Goal: Task Accomplishment & Management: Manage account settings

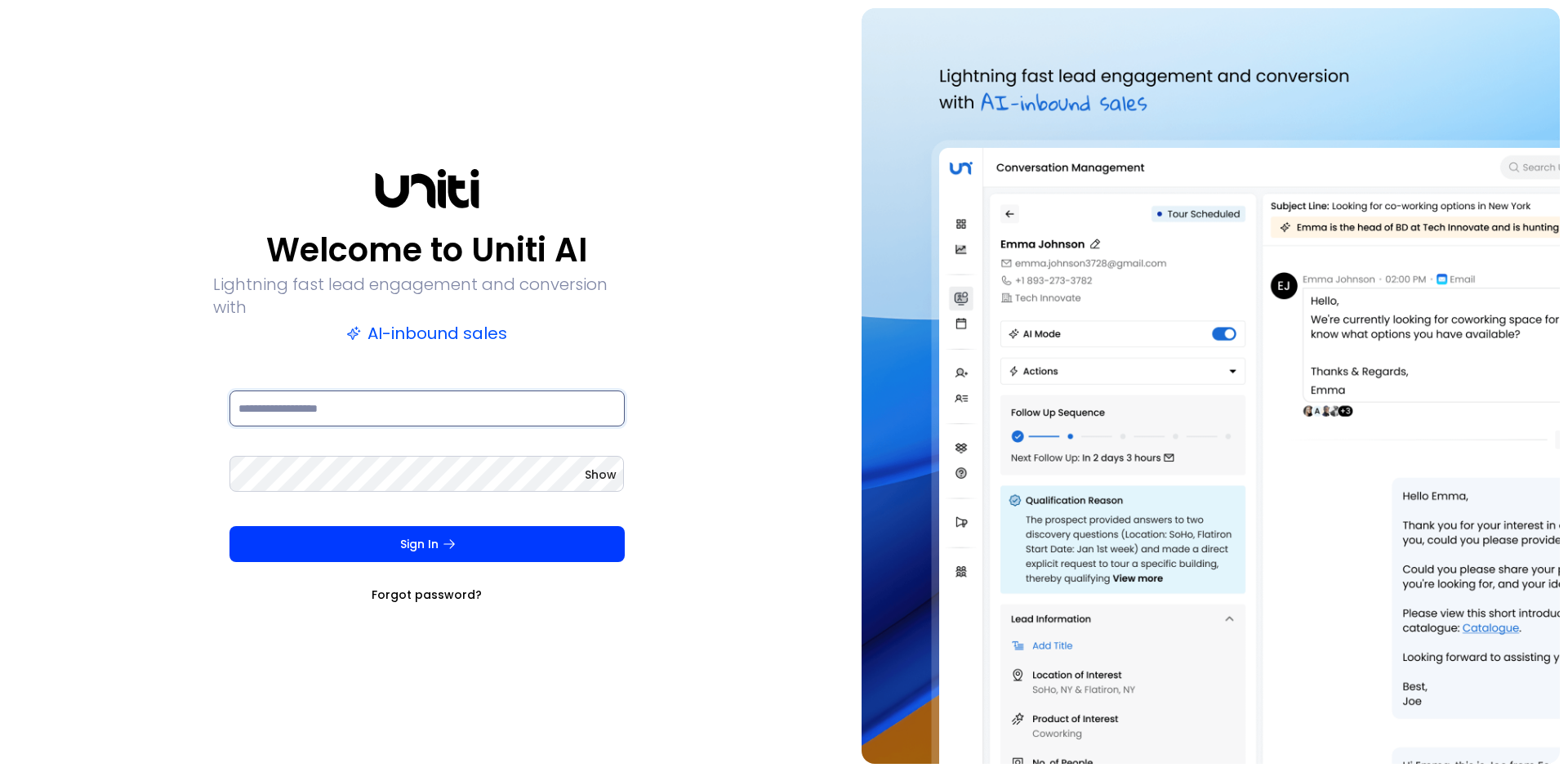
click at [287, 405] on input at bounding box center [427, 408] width 395 height 36
type input "**********"
click at [229, 526] on button "Sign In" at bounding box center [427, 544] width 395 height 36
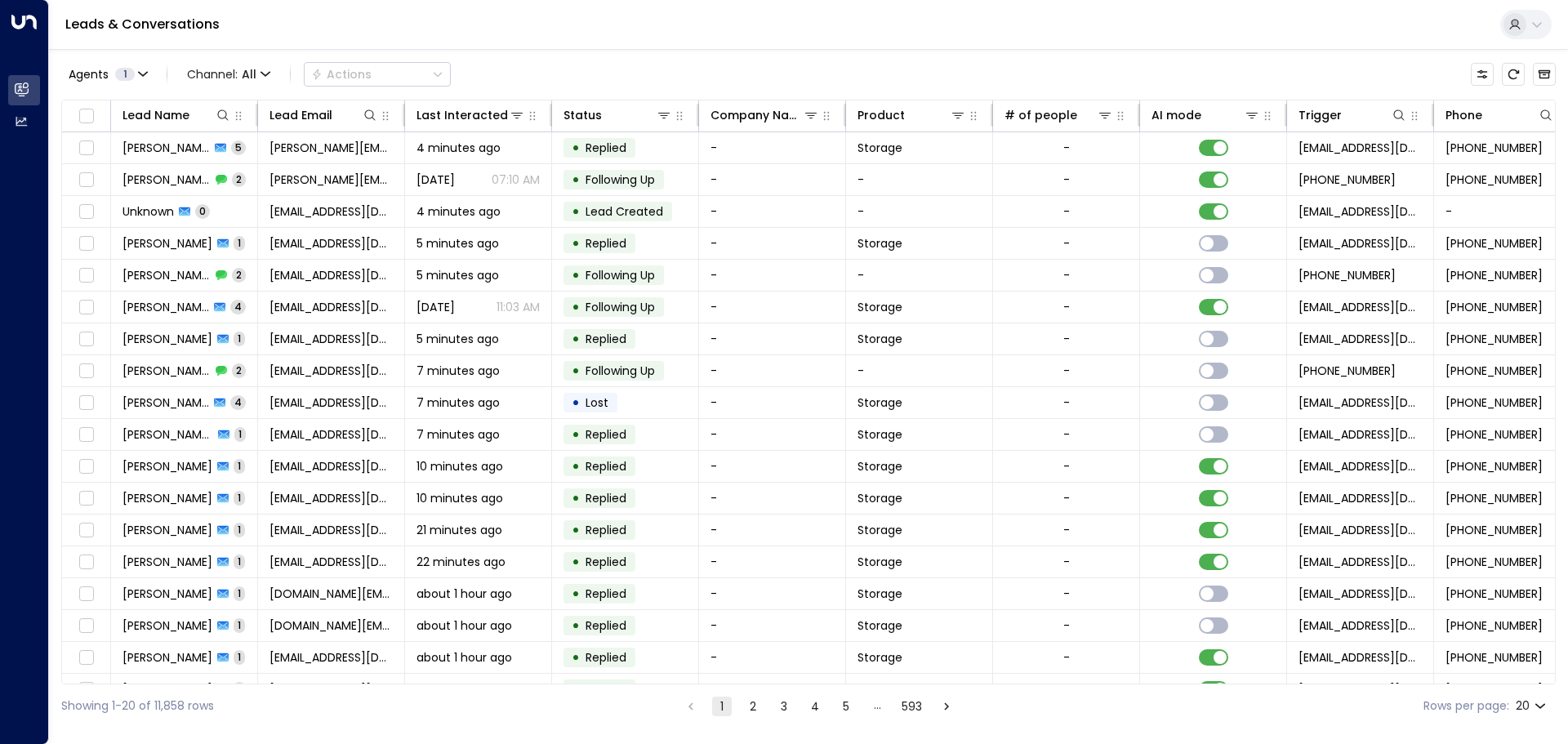
drag, startPoint x: 1241, startPoint y: 49, endPoint x: 1163, endPoint y: 14, distance: 85.5
click at [1163, 14] on div "Leads & Conversations" at bounding box center [808, 25] width 1519 height 50
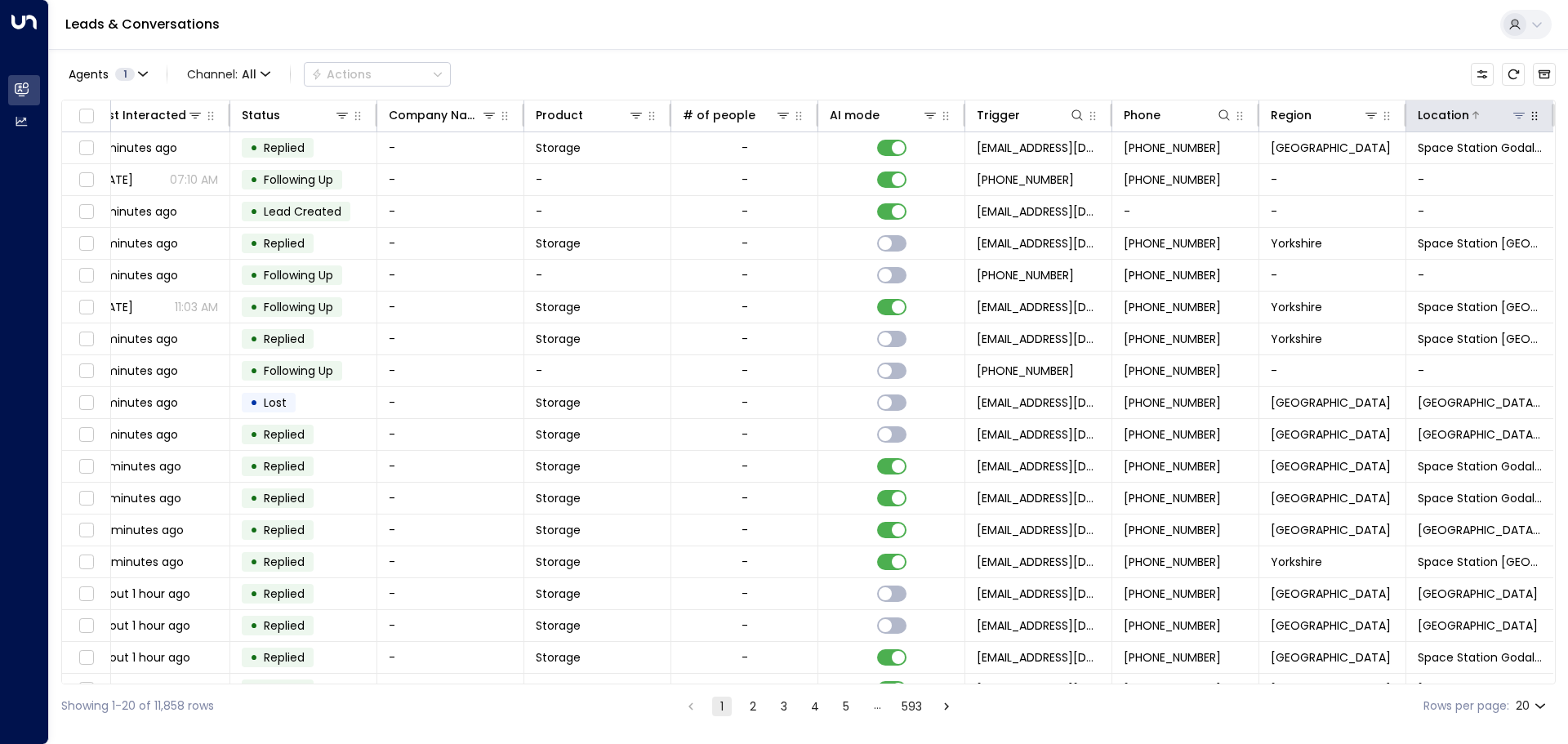
click at [1512, 121] on icon at bounding box center [1519, 115] width 13 height 13
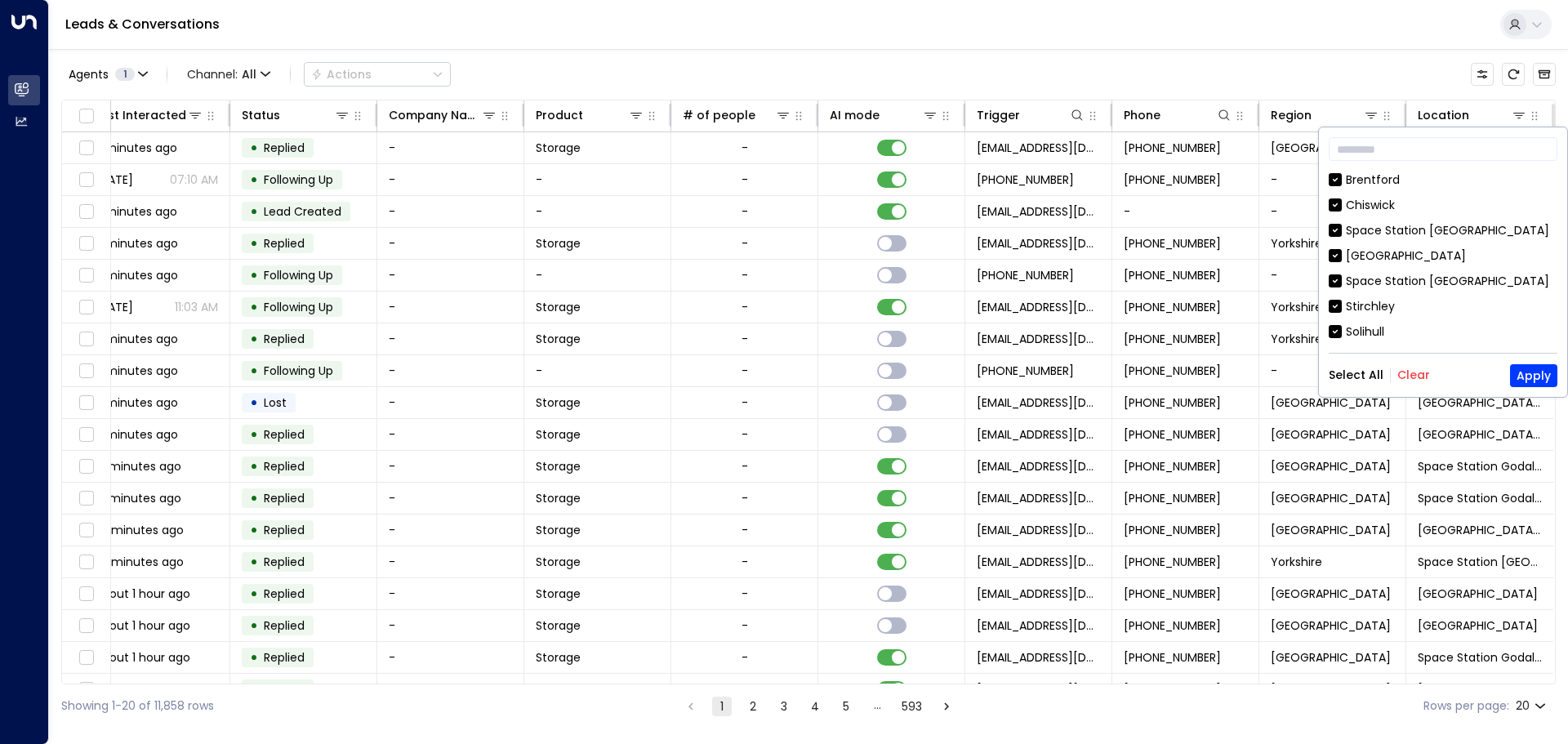
click at [1403, 376] on button "Clear" at bounding box center [1413, 375] width 32 height 13
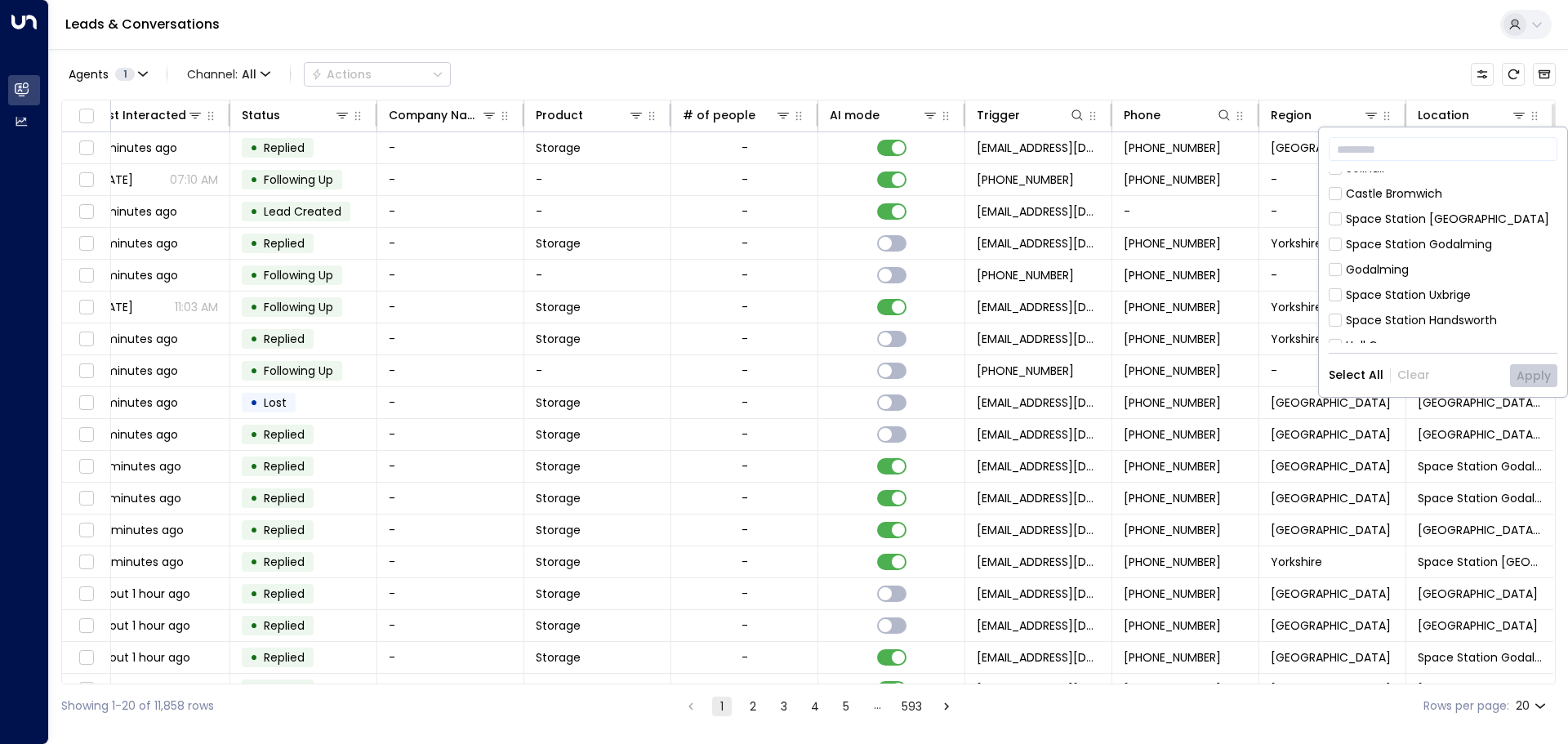
click at [1405, 293] on div "Space Station Uxbrige" at bounding box center [1407, 295] width 125 height 17
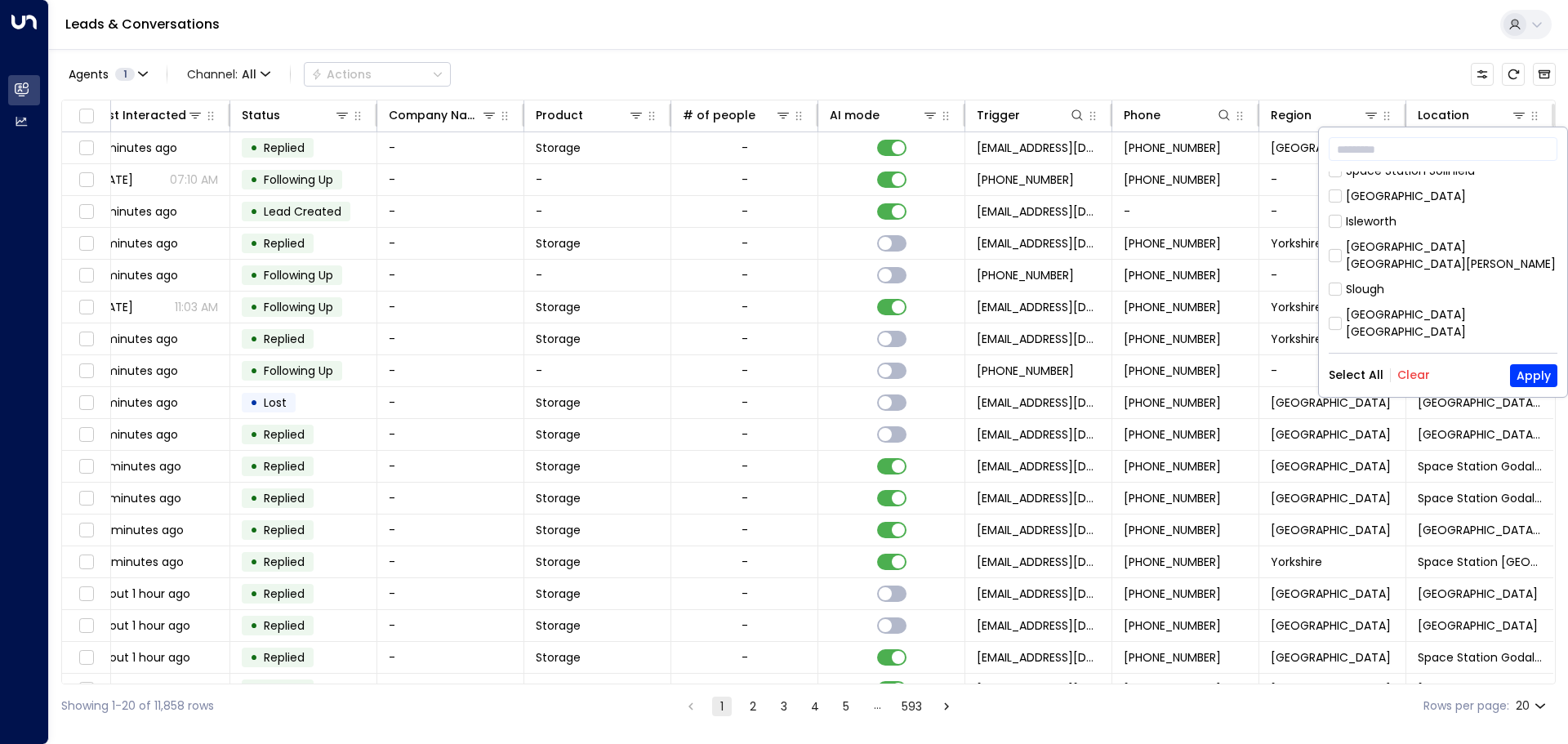
scroll to position [571, 0]
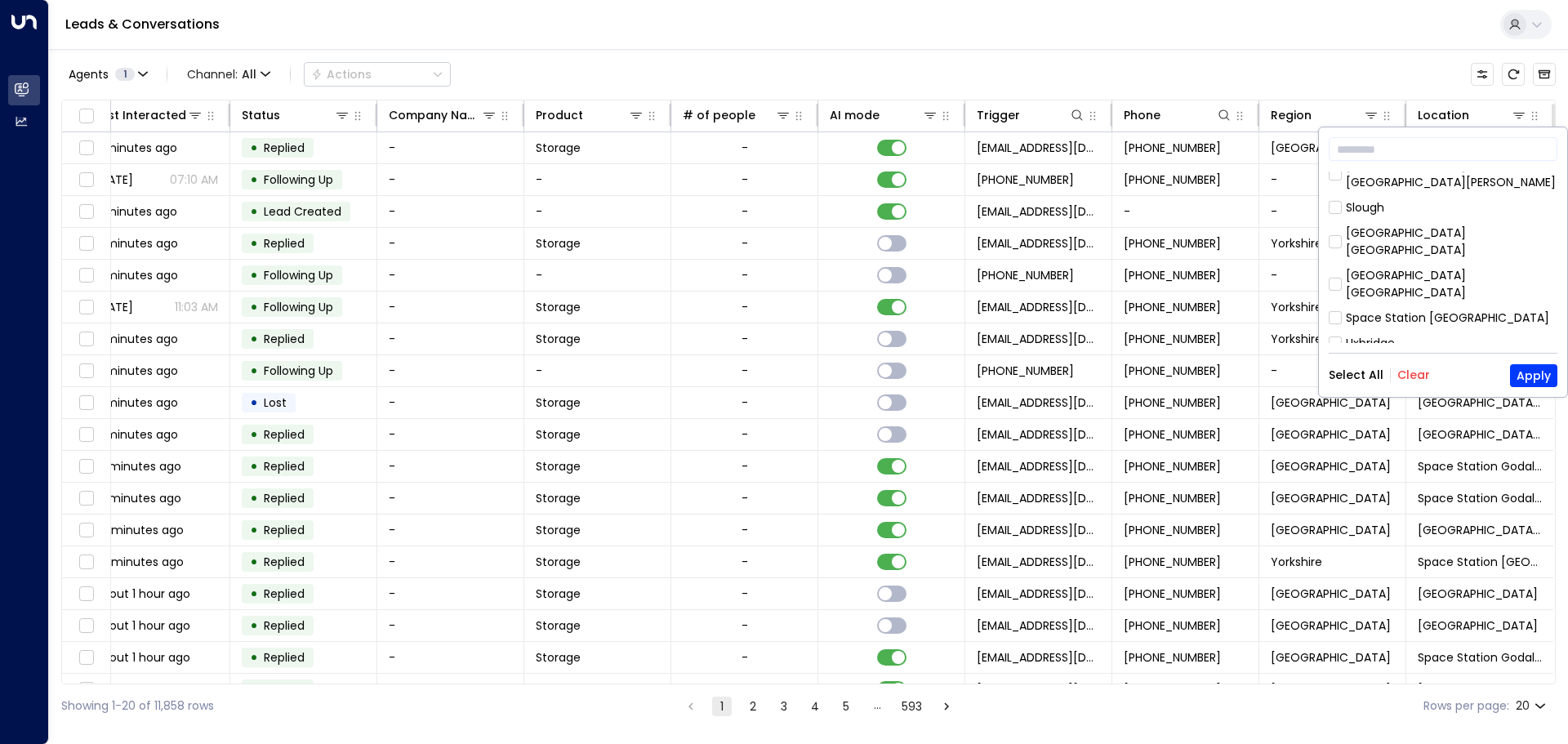
click at [1405, 335] on div "Uxbridge" at bounding box center [1443, 343] width 228 height 17
click at [1526, 378] on button "Apply" at bounding box center [1533, 375] width 47 height 23
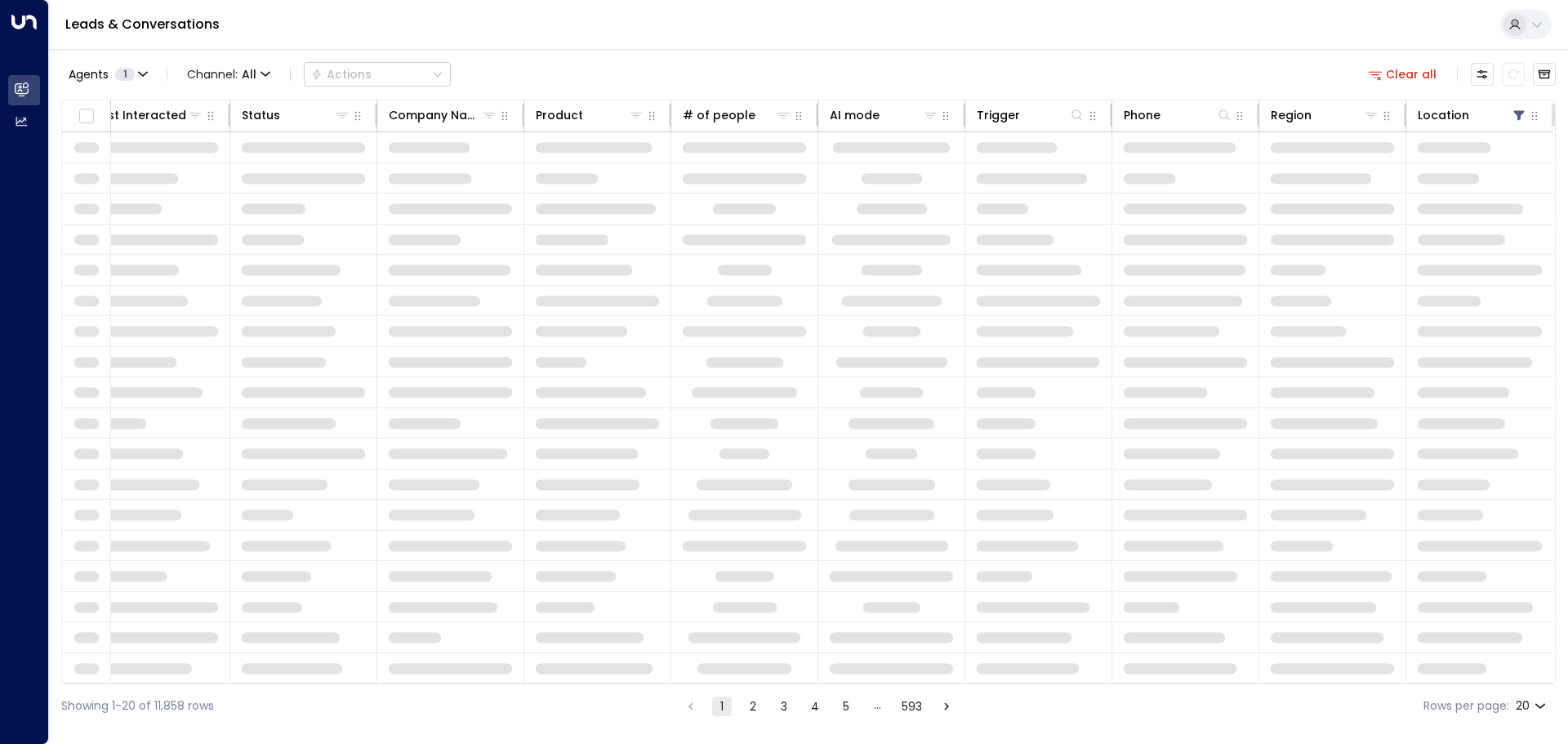
scroll to position [0, 322]
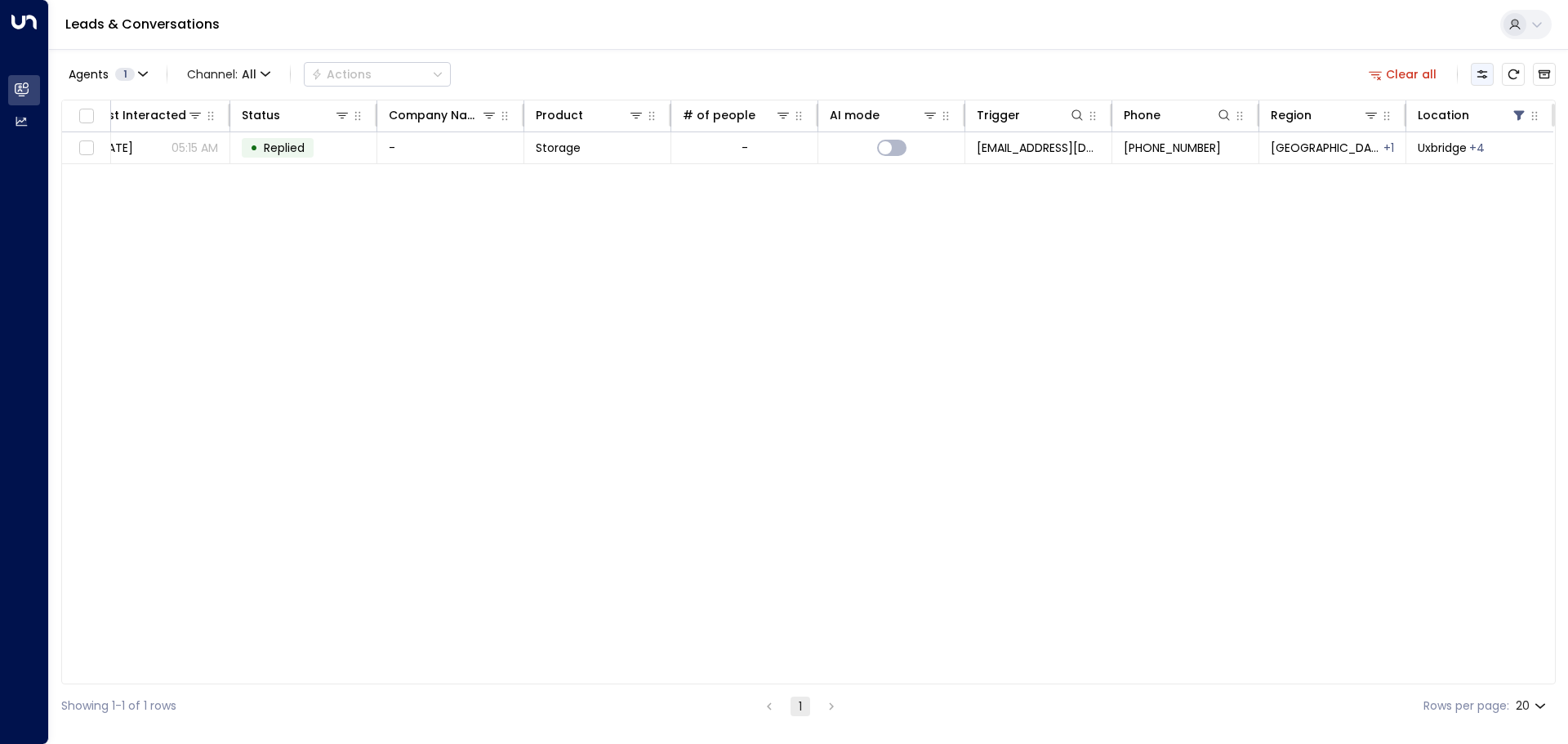
click at [1482, 74] on icon "Customize" at bounding box center [1482, 74] width 13 height 13
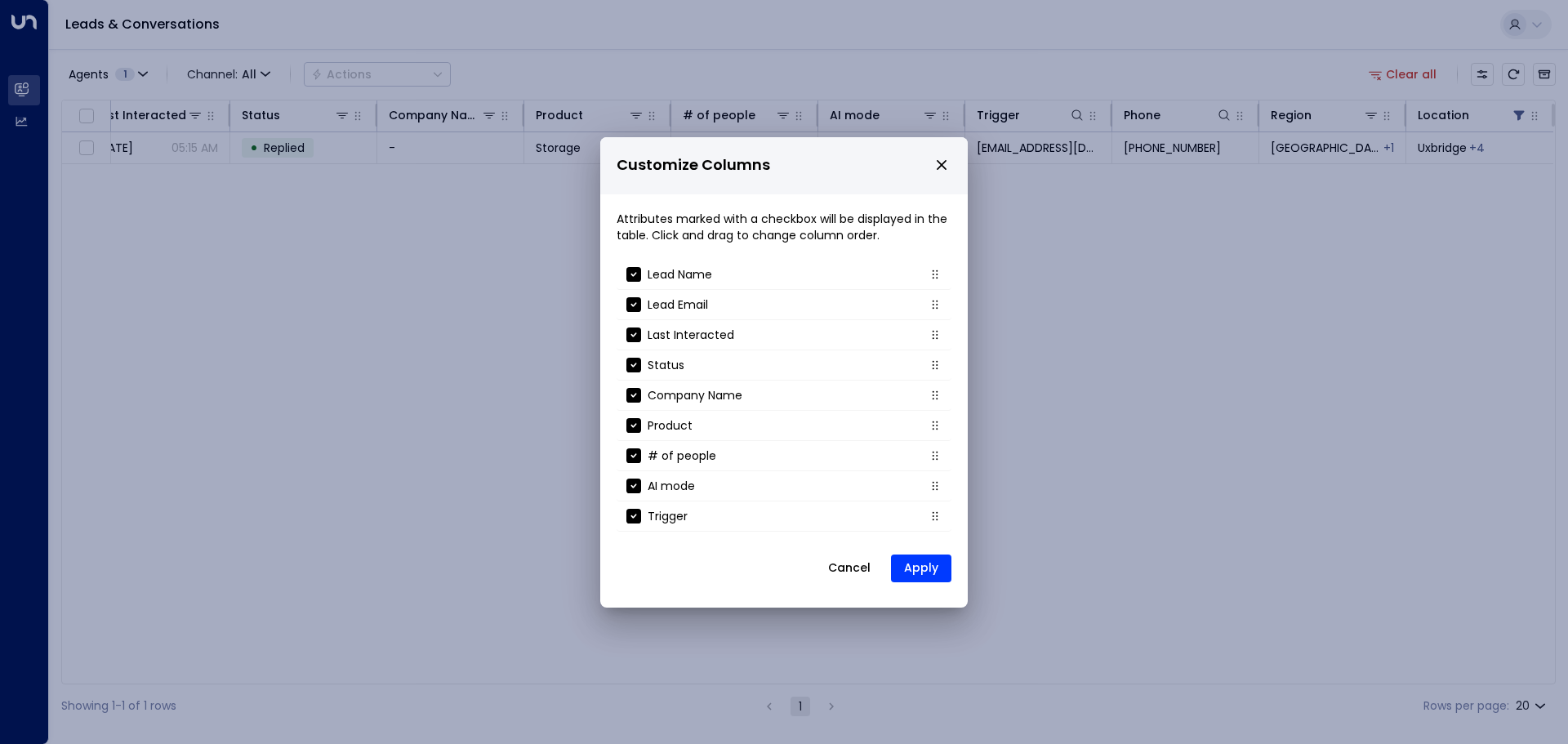
click at [939, 174] on p "Customize Columns" at bounding box center [783, 165] width 335 height 31
click at [951, 161] on h2 "Customize Columns" at bounding box center [784, 166] width 367 height 58
click at [949, 157] on p "Customize Columns" at bounding box center [783, 165] width 335 height 31
click at [943, 162] on icon "close" at bounding box center [941, 164] width 10 height 10
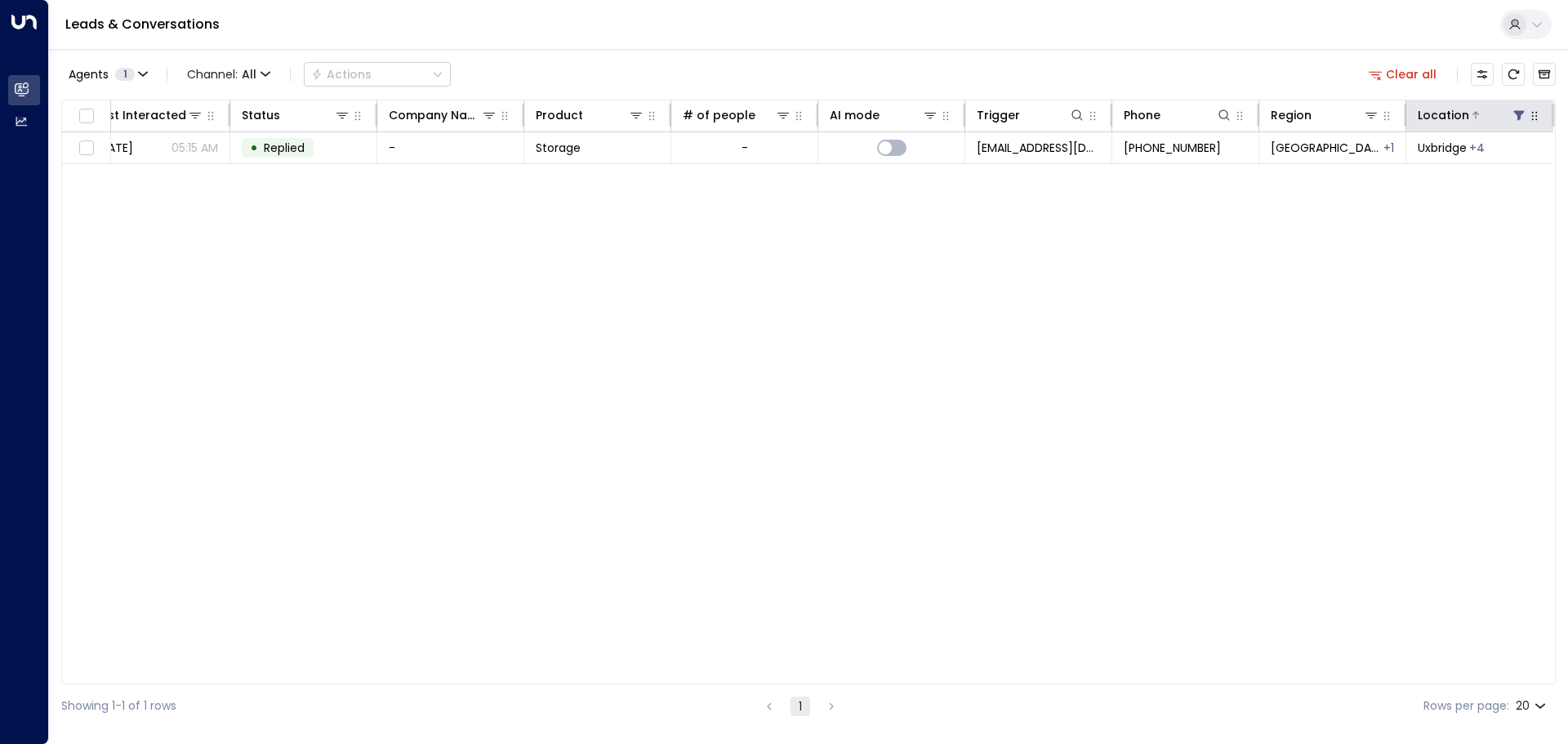
click at [1488, 115] on div at bounding box center [1497, 115] width 58 height 17
click at [1530, 113] on icon "button" at bounding box center [1534, 116] width 13 height 13
click at [1441, 116] on div "Location" at bounding box center [1443, 115] width 51 height 19
click at [1471, 114] on icon at bounding box center [1475, 115] width 10 height 10
click at [1537, 124] on div at bounding box center [1535, 115] width 15 height 19
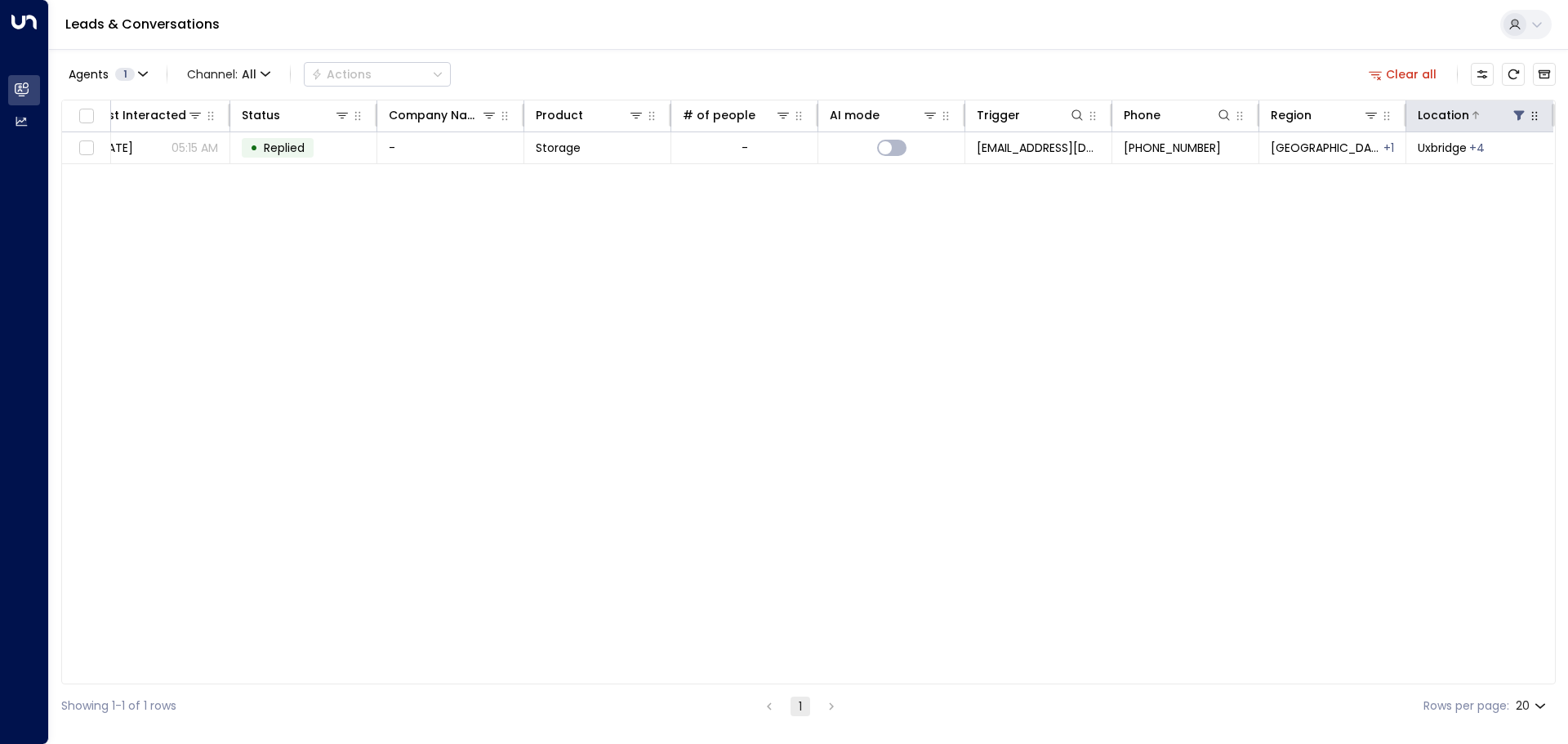
click at [1519, 120] on icon at bounding box center [1518, 116] width 10 height 10
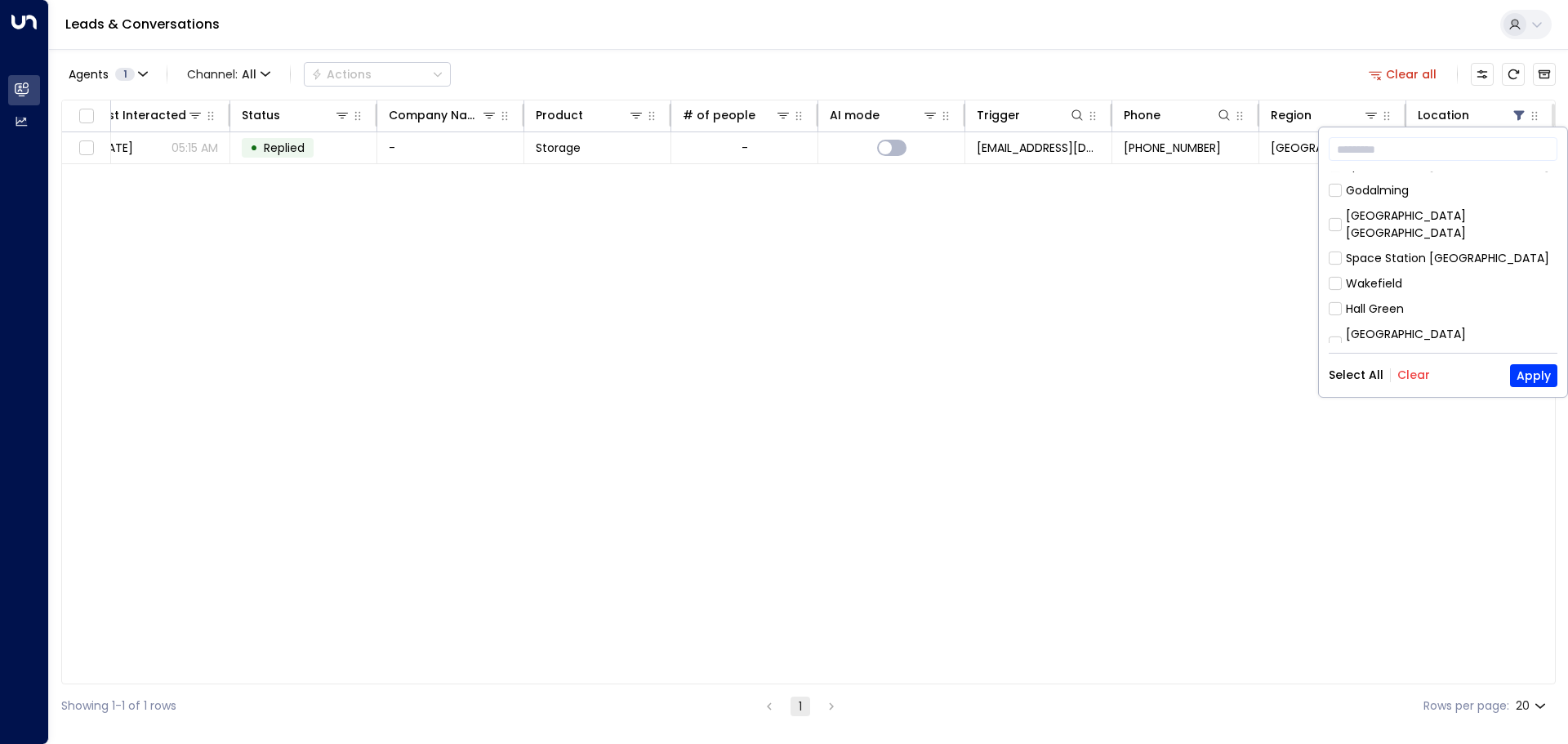
scroll to position [163, 0]
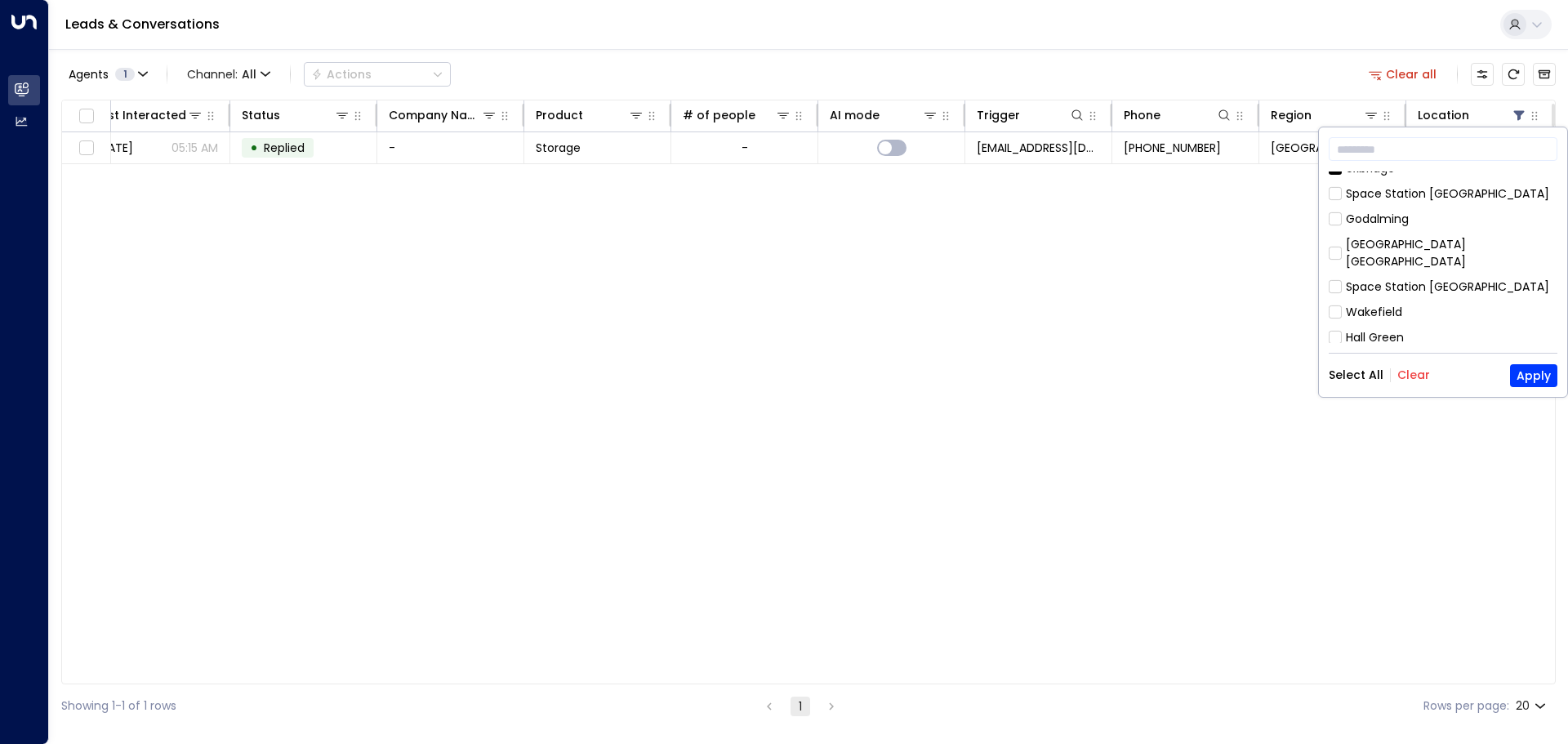
click at [1452, 238] on div "[GEOGRAPHIC_DATA] [GEOGRAPHIC_DATA]" at bounding box center [1451, 252] width 212 height 34
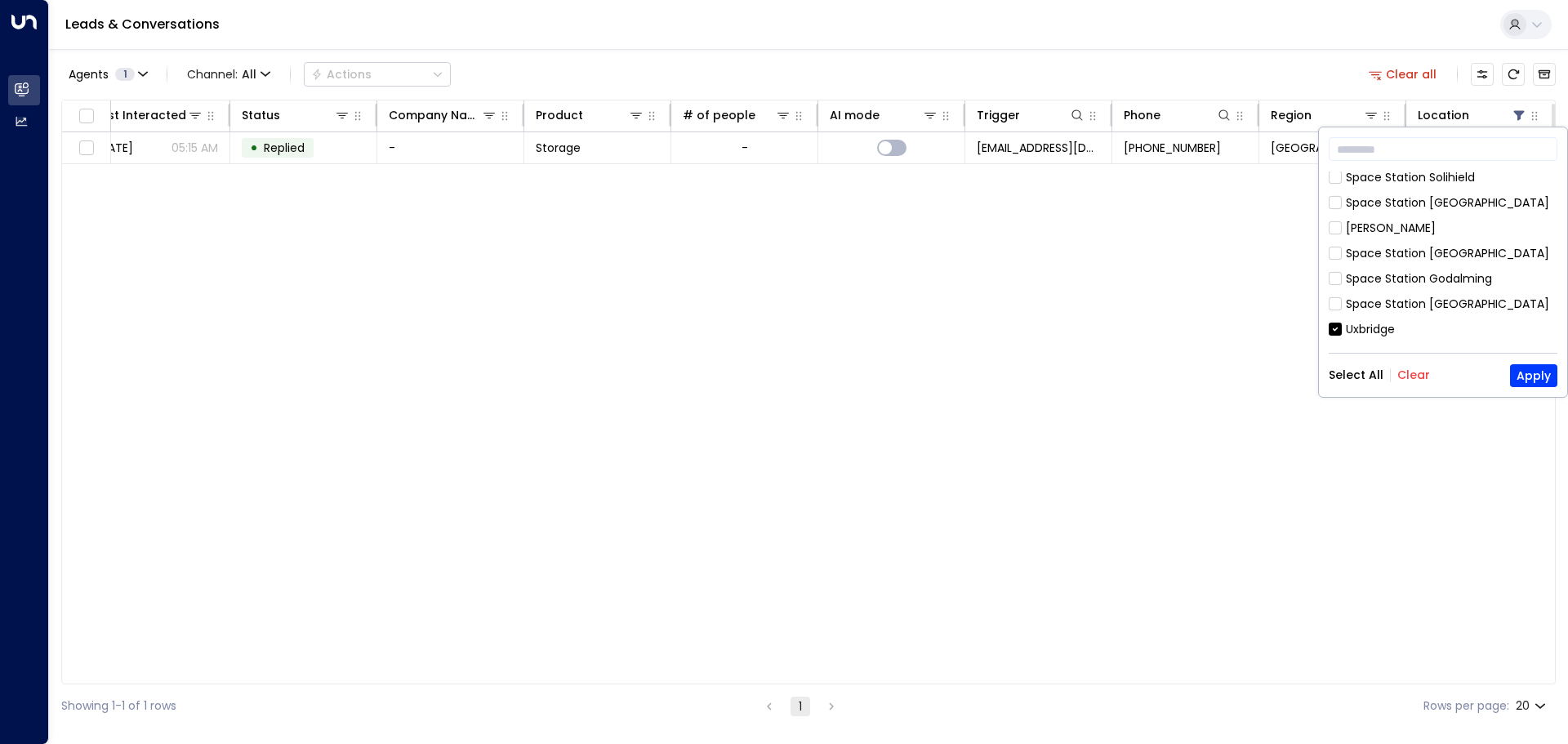
scroll to position [0, 0]
click at [1516, 373] on button "Apply" at bounding box center [1533, 375] width 47 height 23
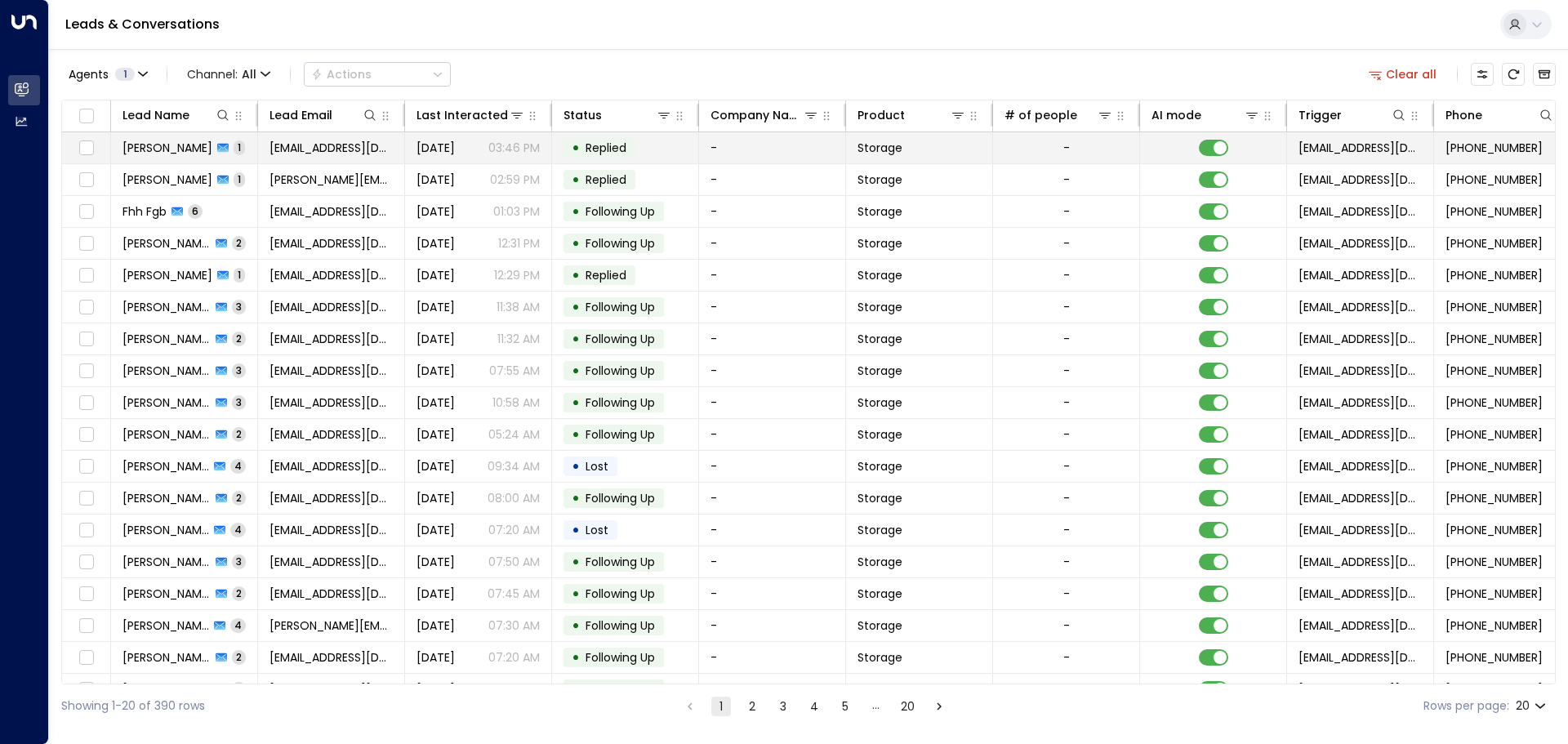
click at [165, 148] on span "[PERSON_NAME]" at bounding box center [167, 148] width 90 height 17
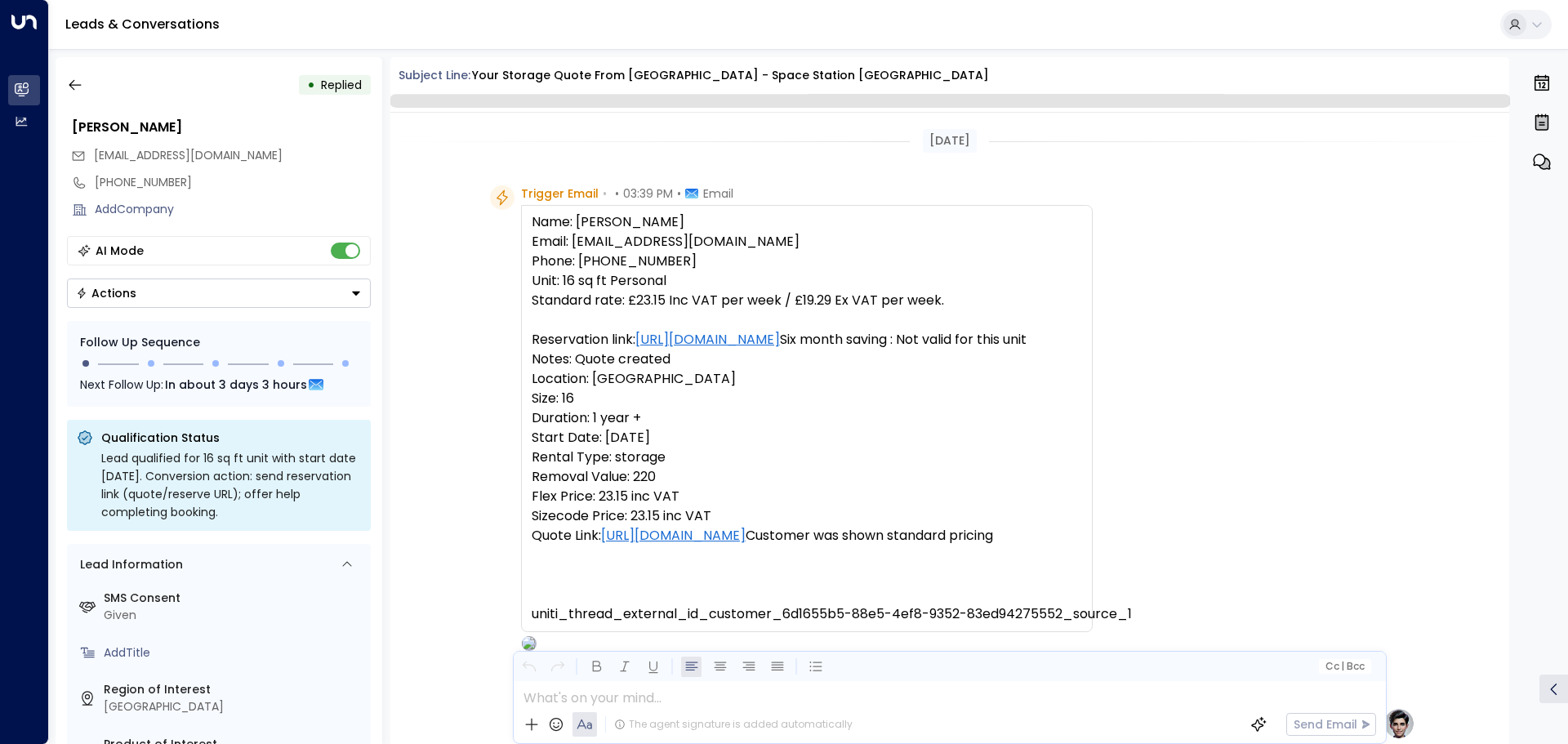
scroll to position [626, 0]
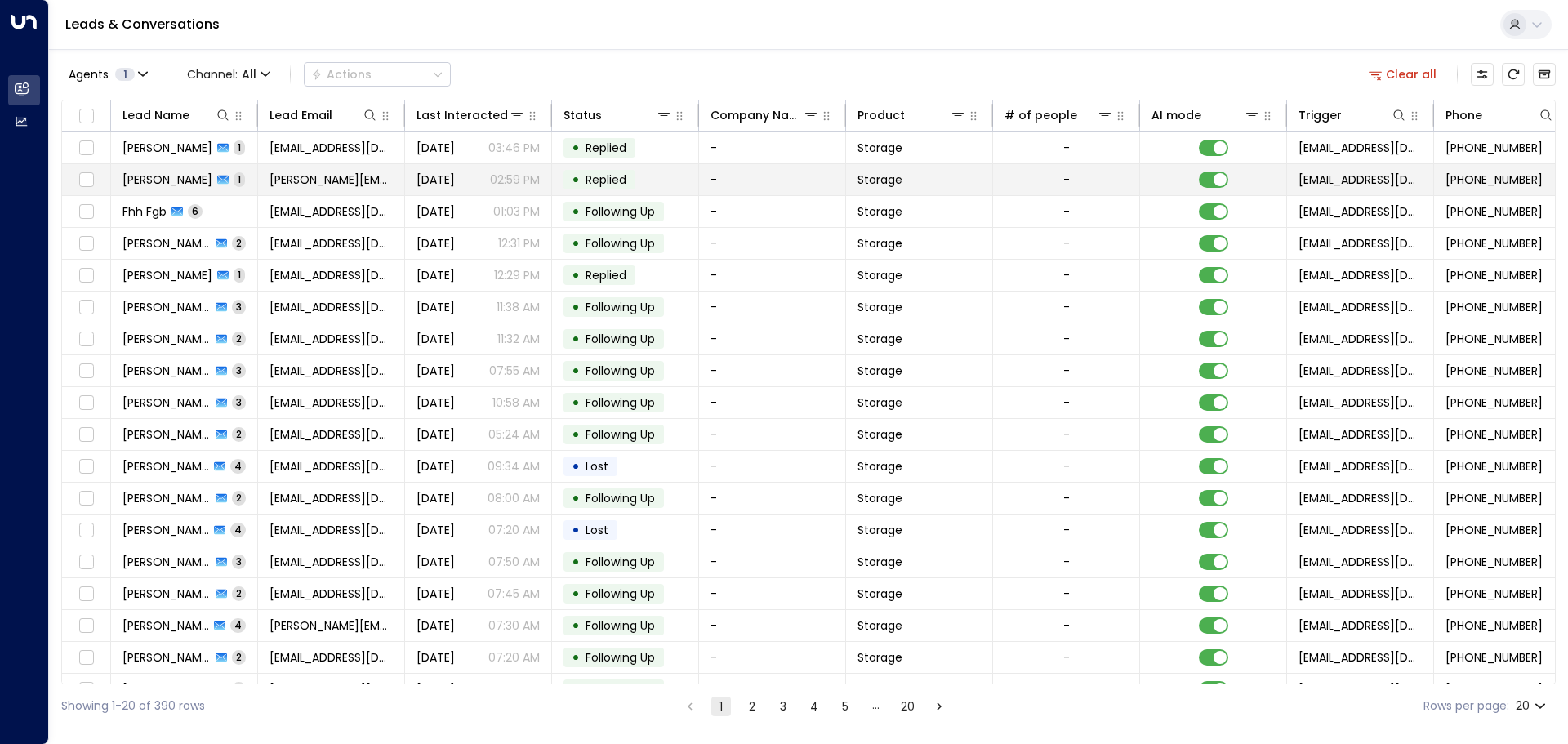
click at [166, 177] on span "[PERSON_NAME]" at bounding box center [167, 180] width 90 height 17
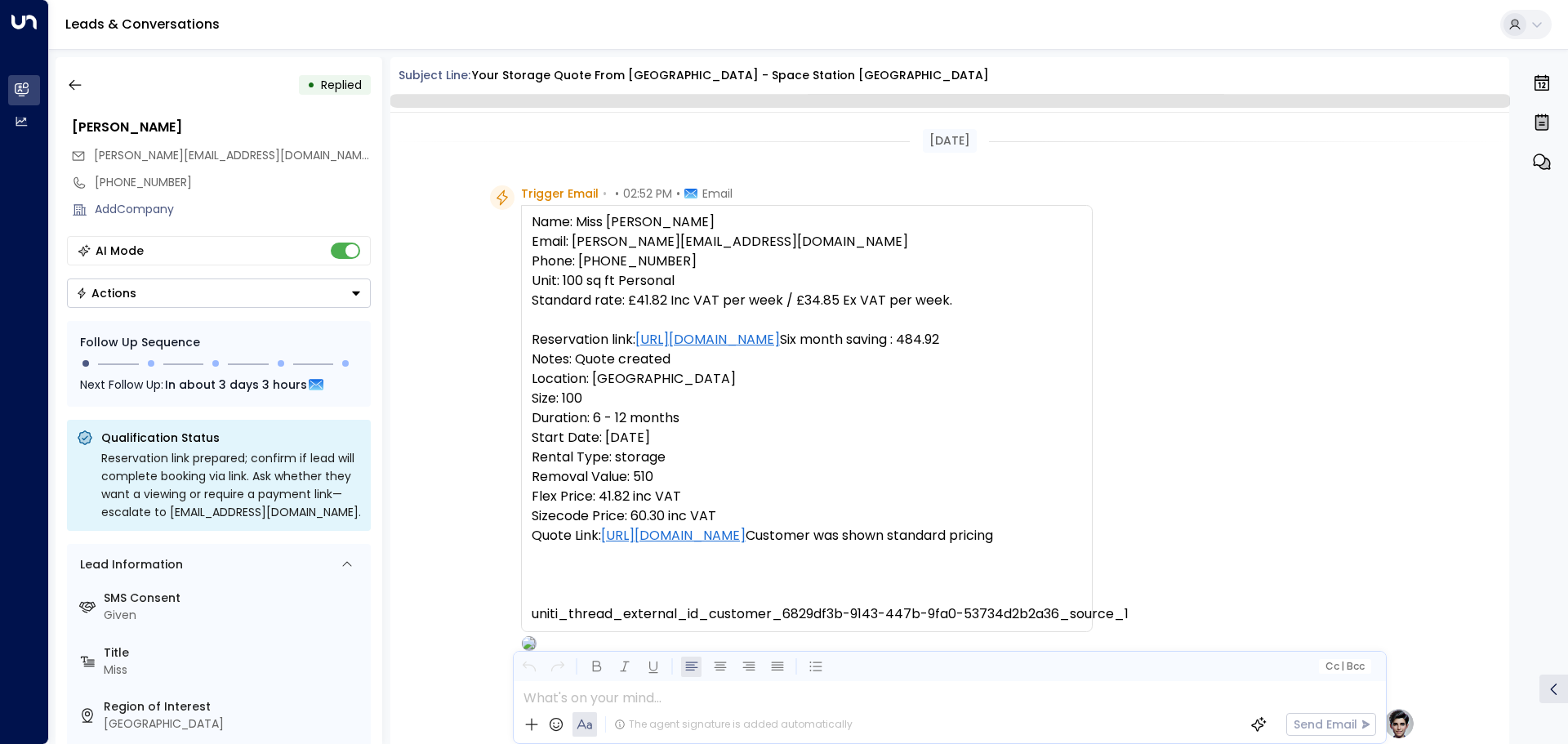
scroll to position [626, 0]
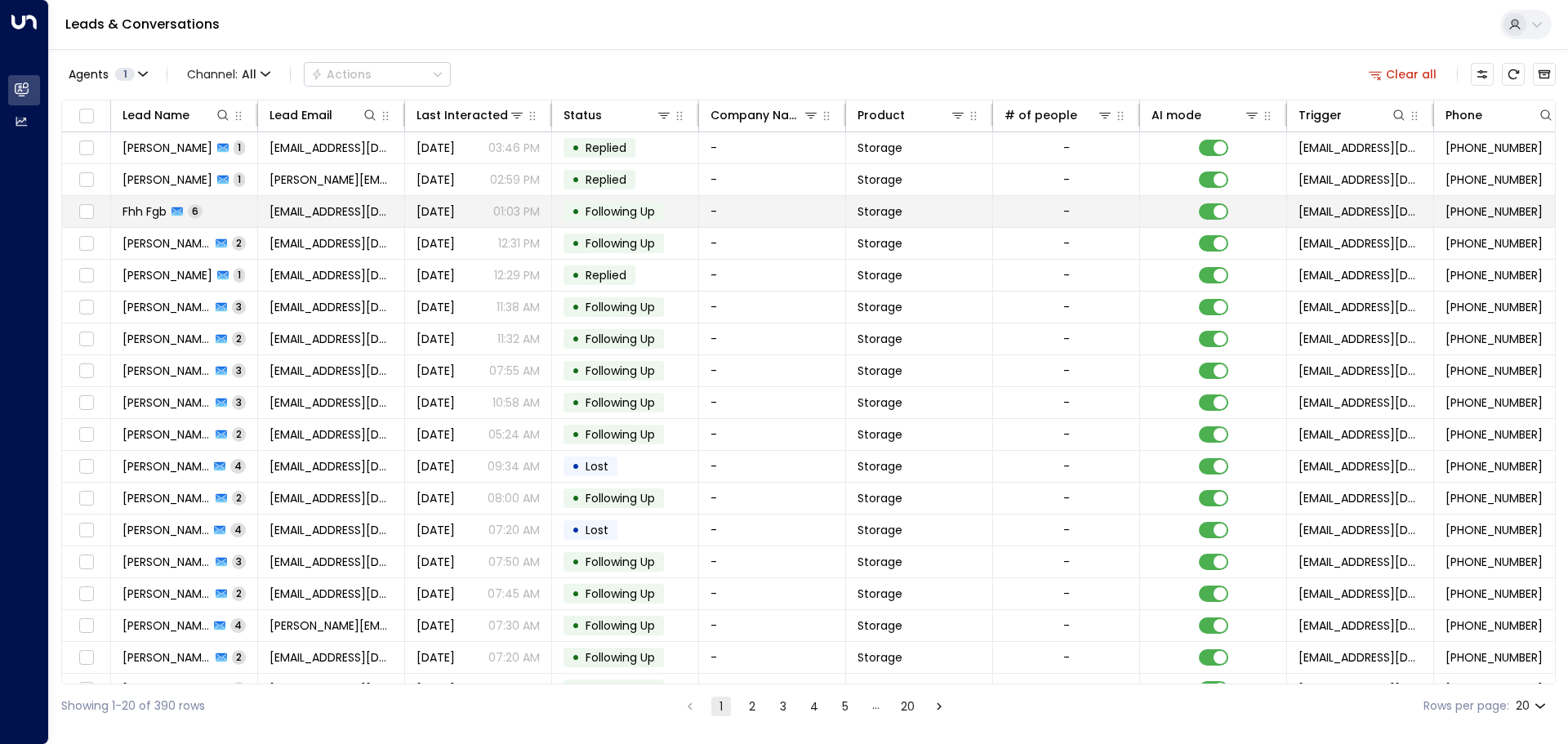
click at [159, 220] on td "Fhh Fgb 6" at bounding box center [185, 211] width 147 height 31
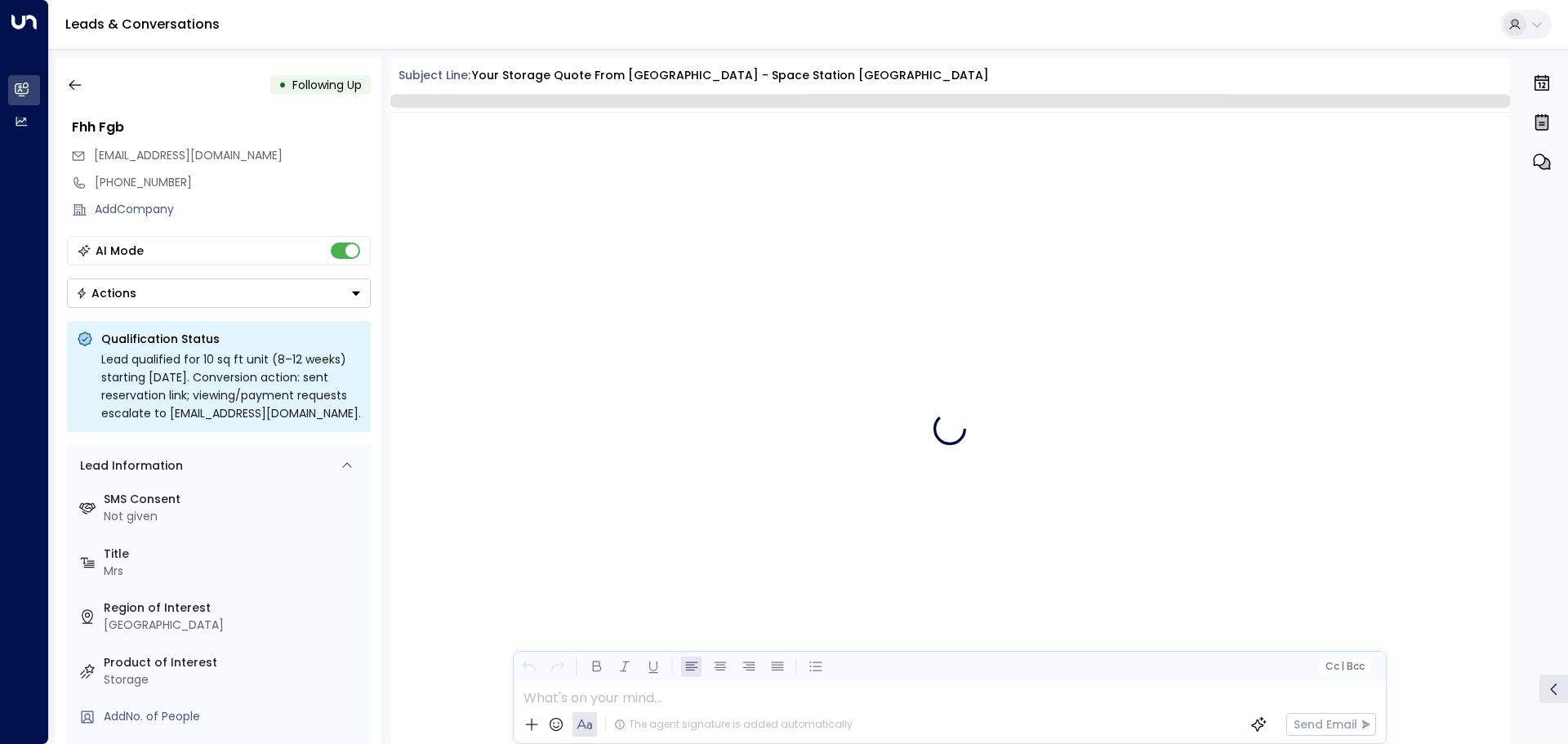
scroll to position [3499, 0]
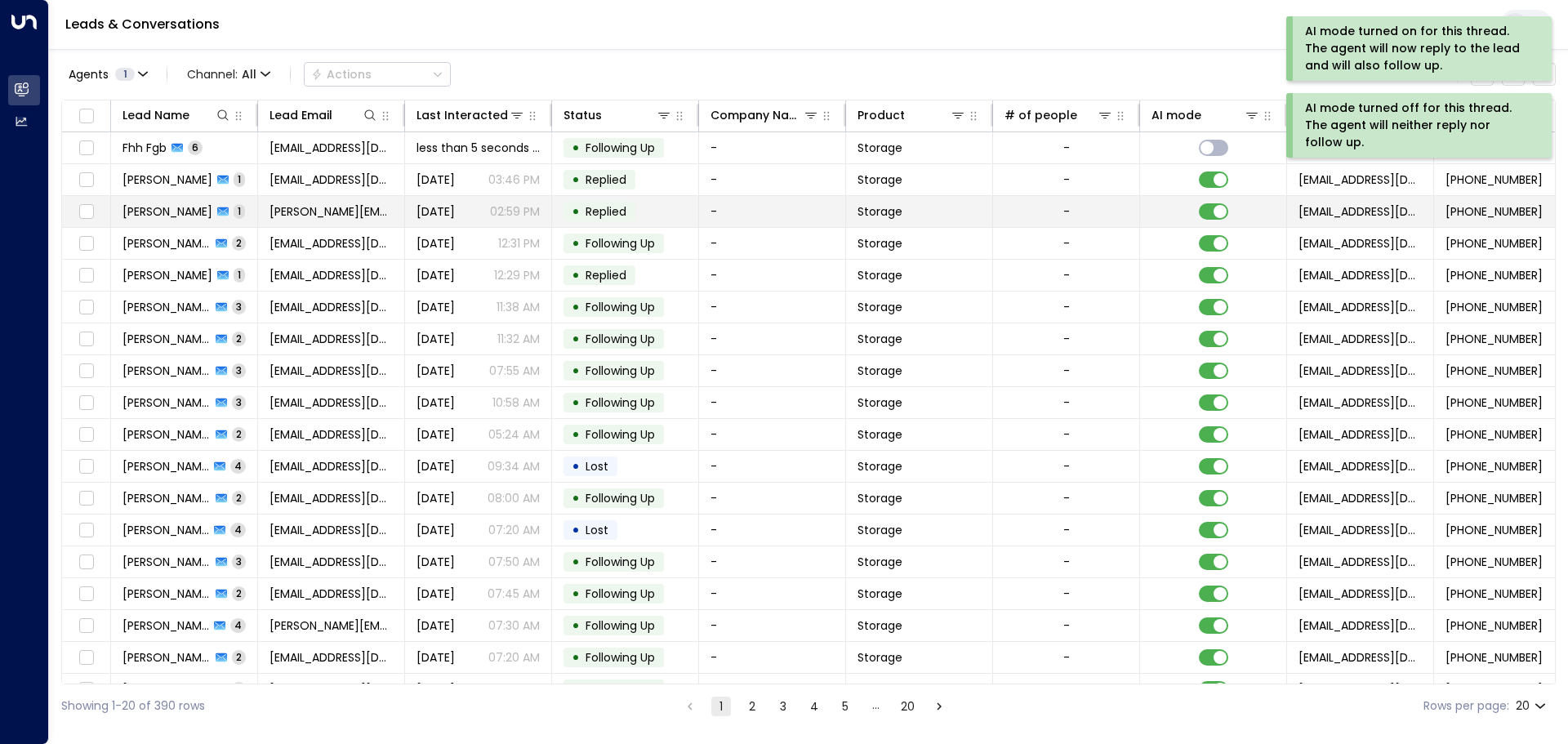
click at [1181, 221] on td at bounding box center [1213, 211] width 147 height 31
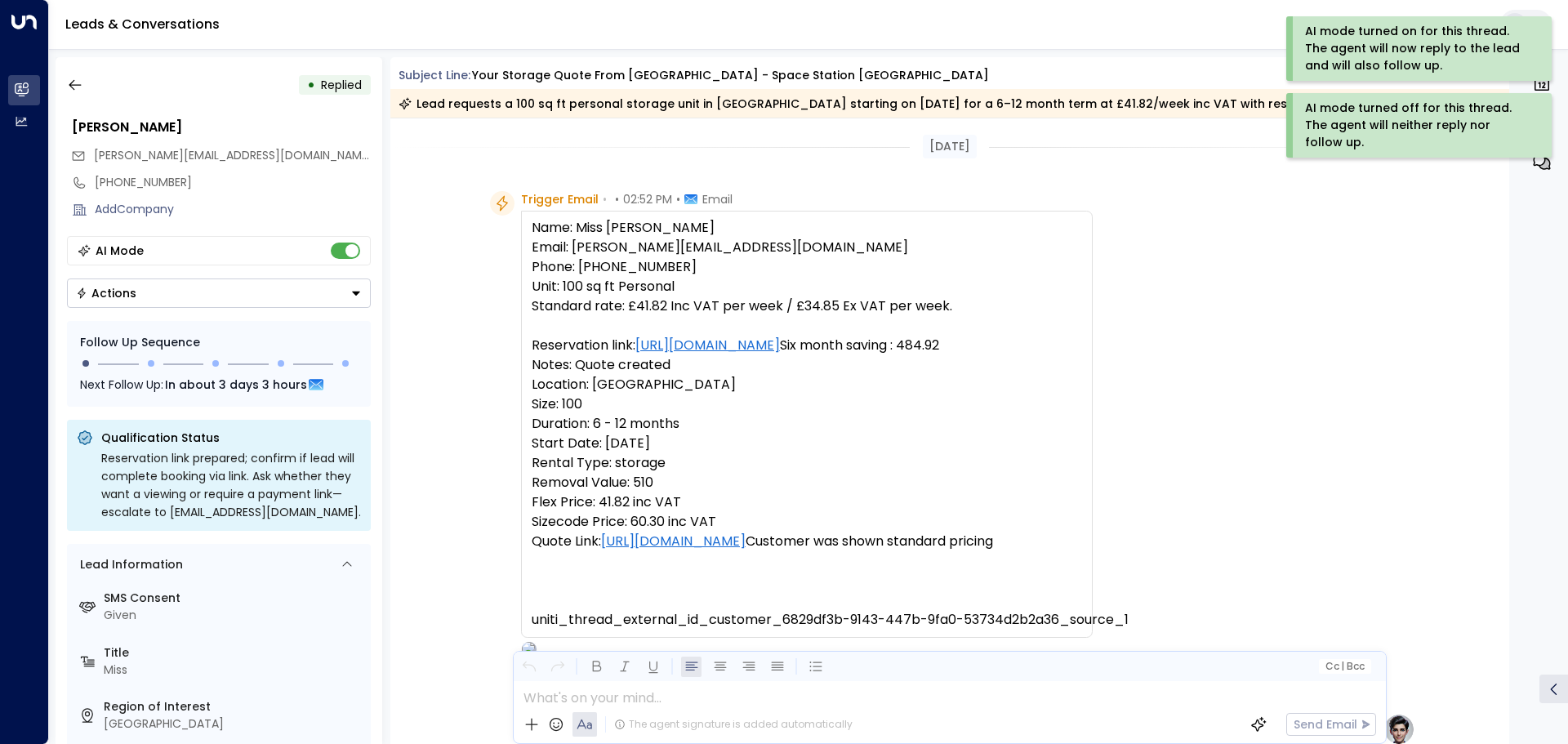
scroll to position [632, 0]
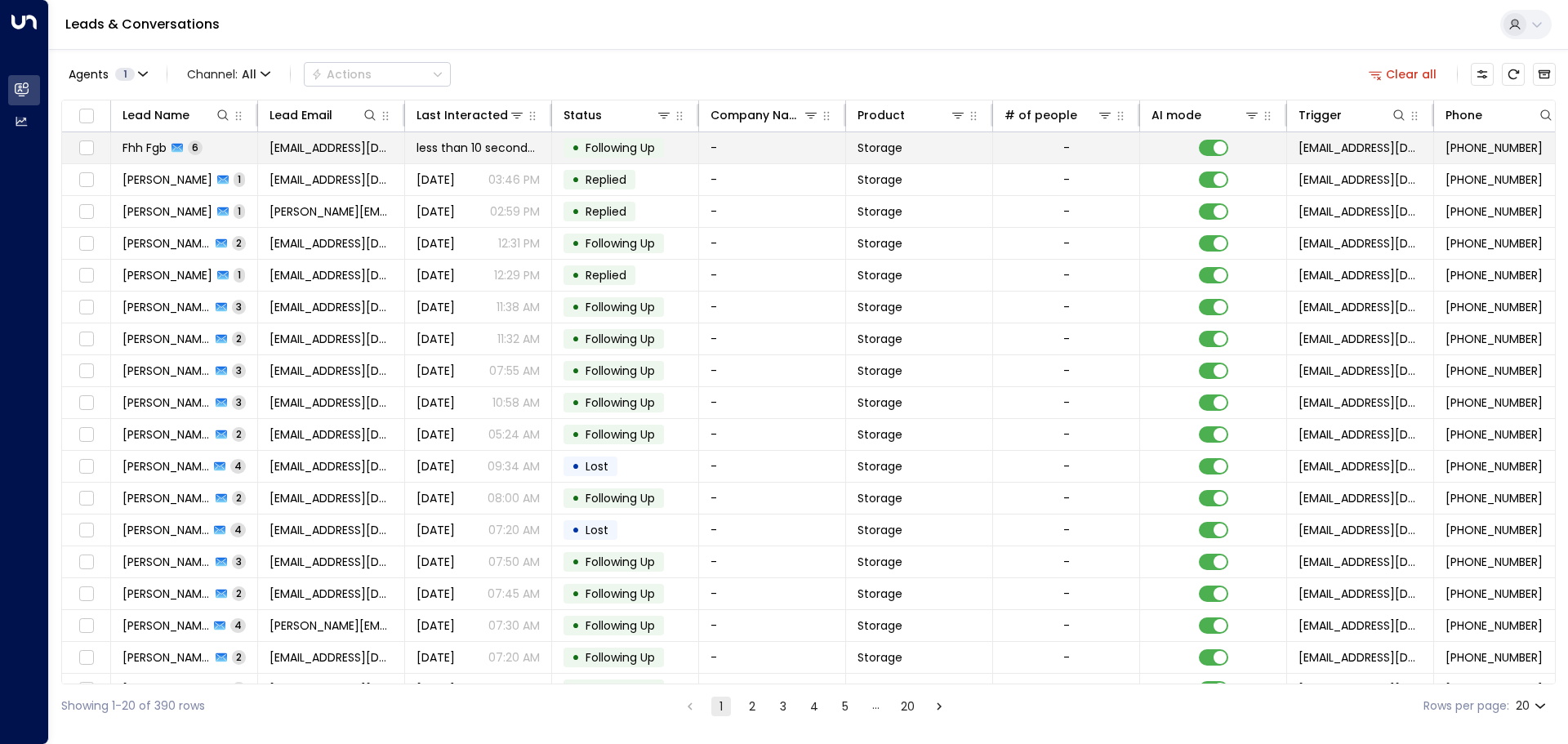
click at [148, 150] on span "Fhh Fgb" at bounding box center [145, 148] width 45 height 17
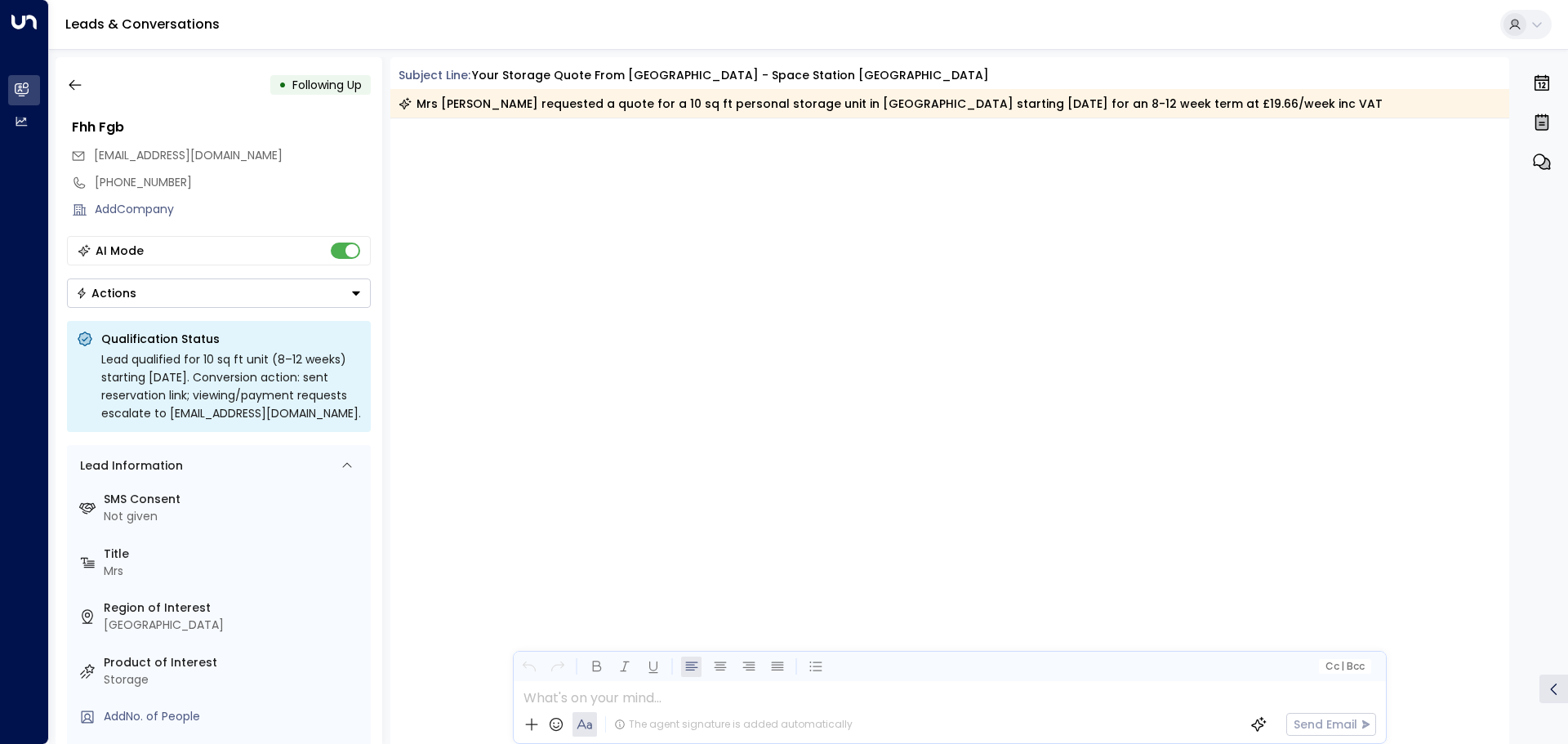
scroll to position [3505, 0]
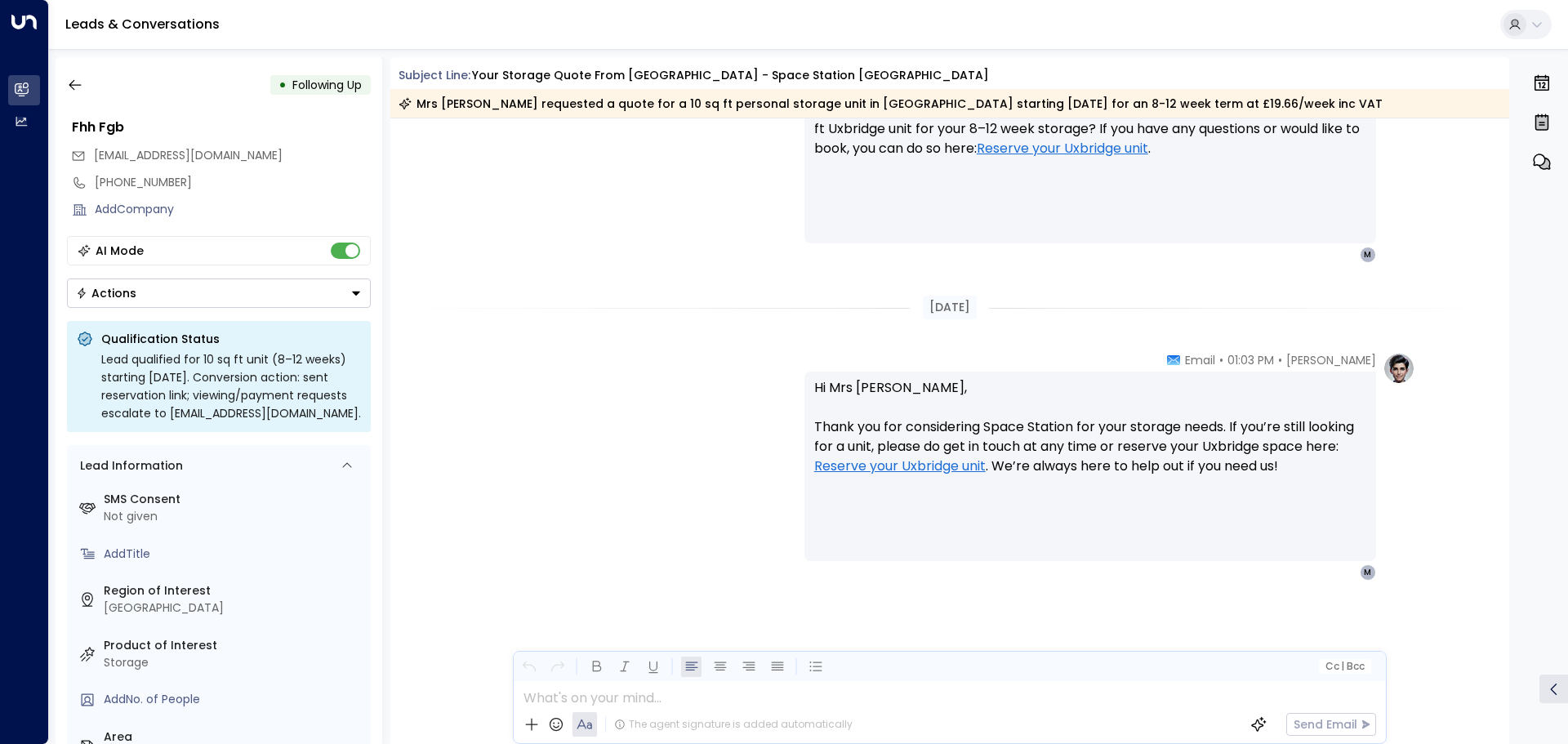
click at [182, 241] on div "AI Mode" at bounding box center [218, 250] width 303 height 30
click at [366, 250] on div "AI Mode" at bounding box center [218, 250] width 303 height 30
click at [338, 288] on button "Actions" at bounding box center [218, 293] width 303 height 30
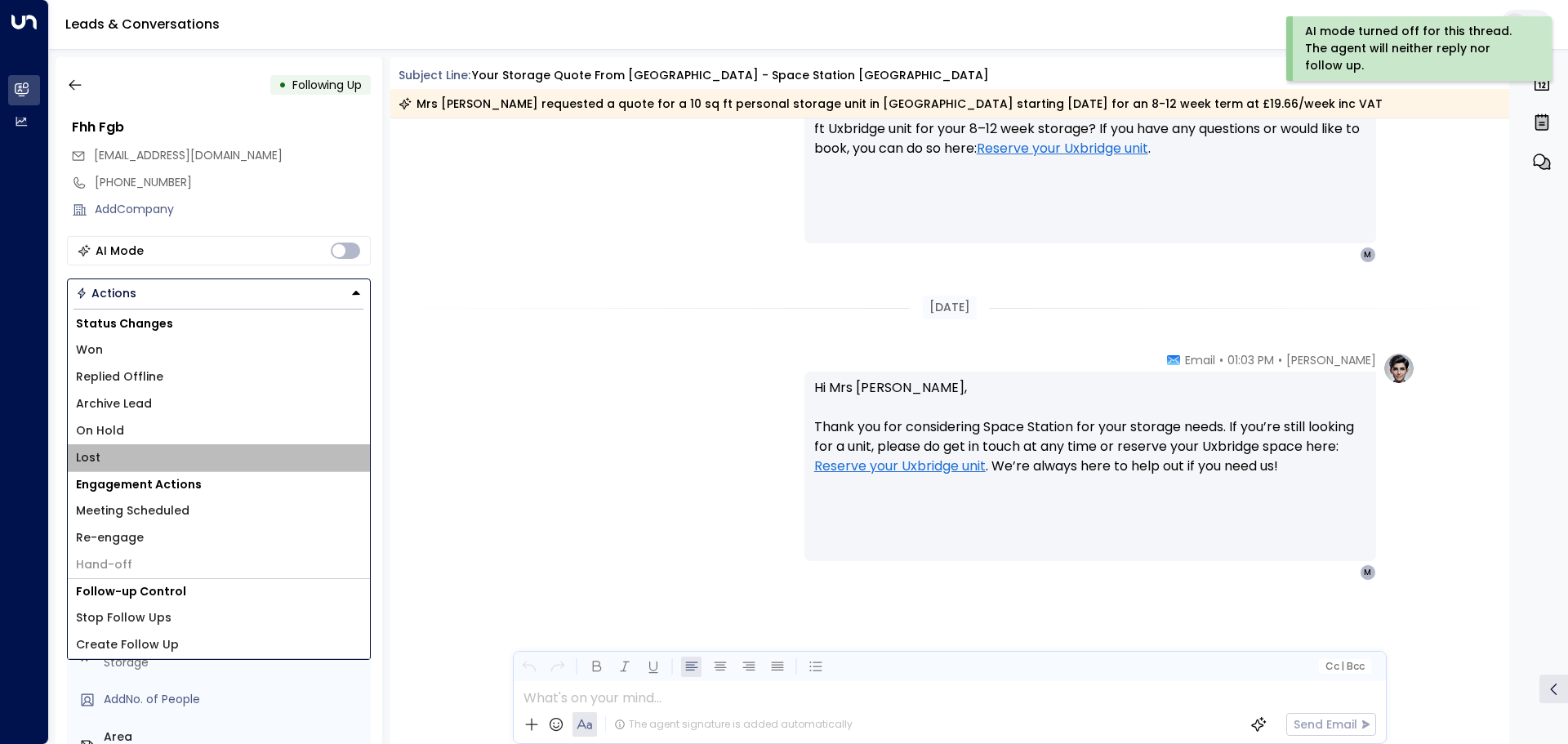
click at [221, 461] on li "Lost" at bounding box center [219, 457] width 302 height 27
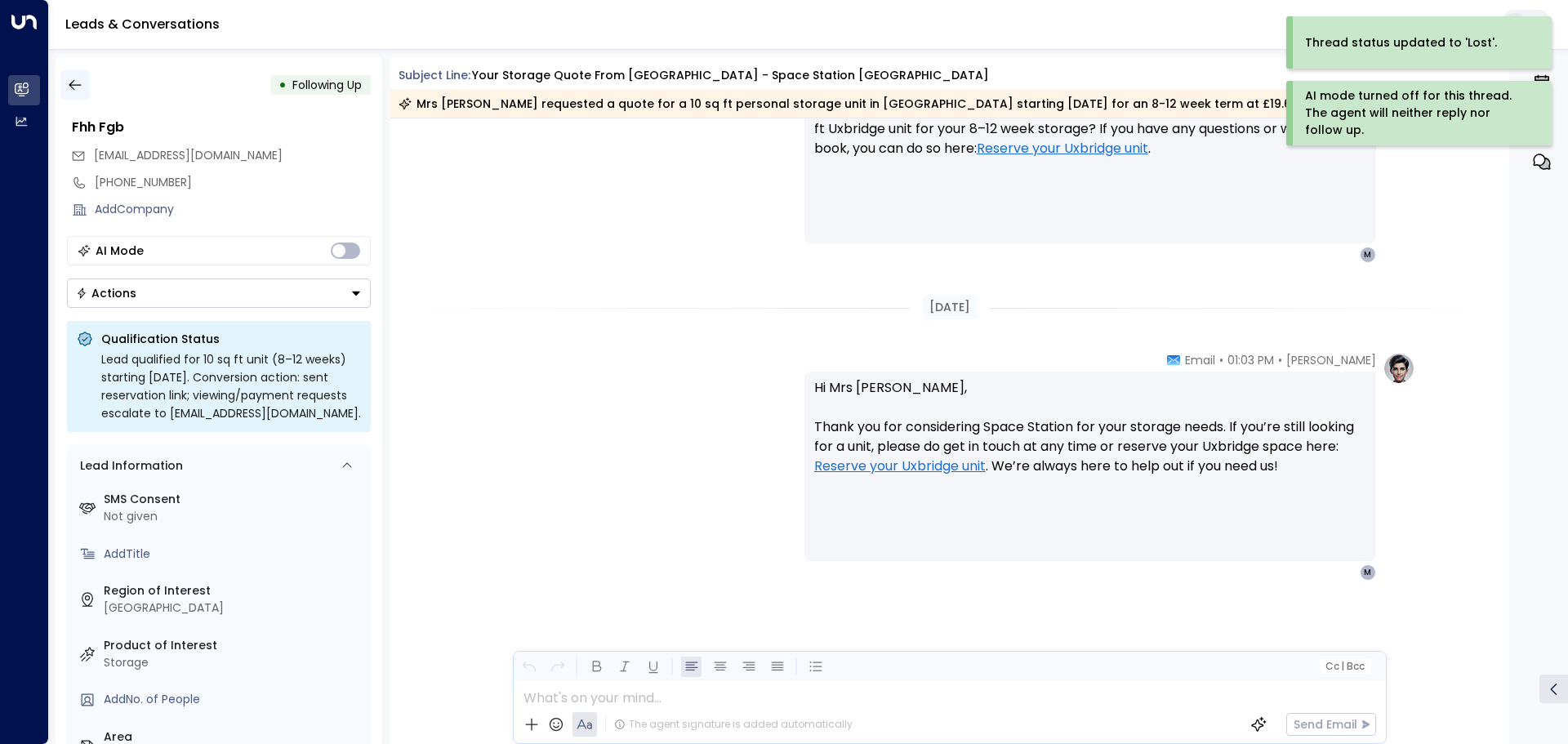
click at [82, 83] on icon "button" at bounding box center [75, 85] width 17 height 17
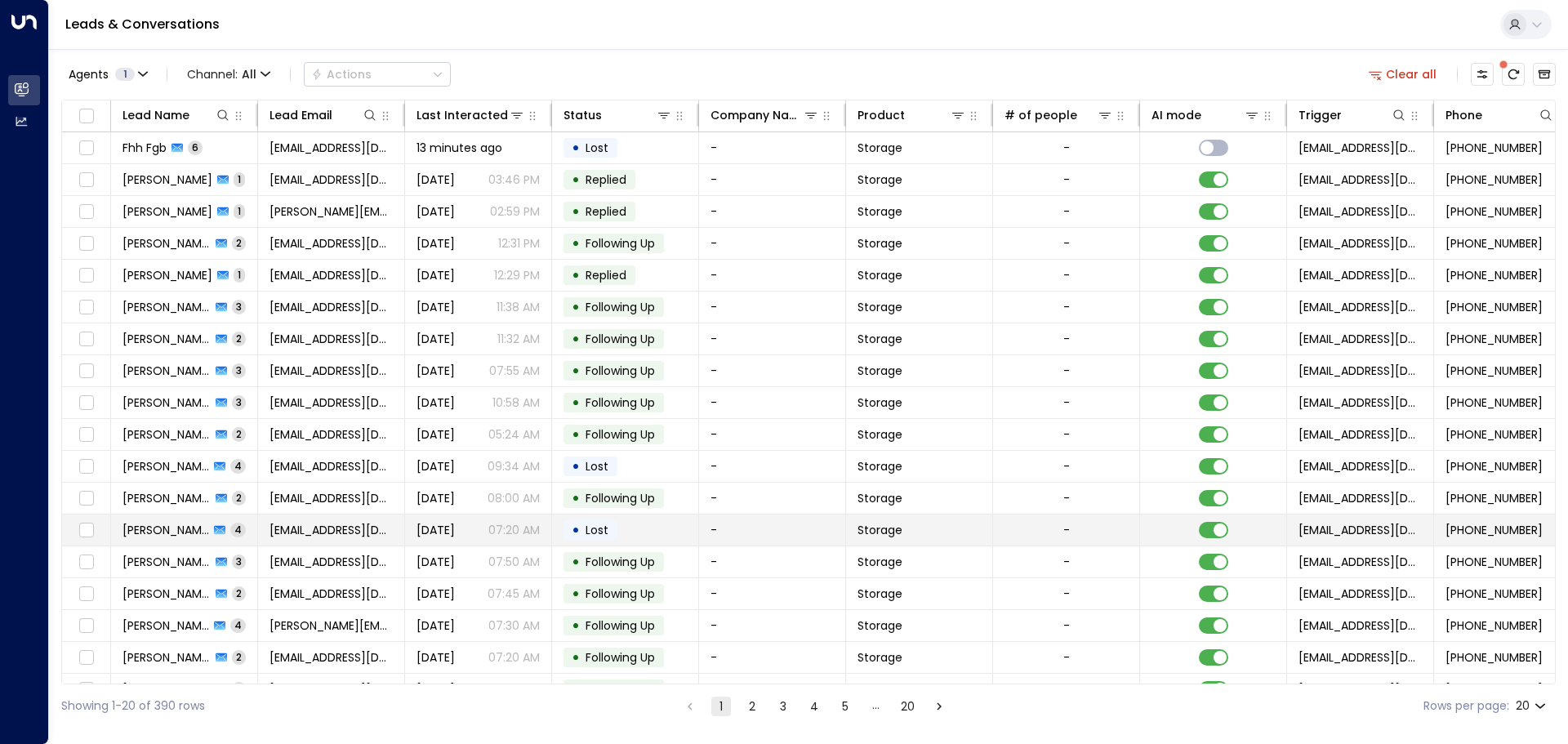
click at [179, 527] on span "[PERSON_NAME]" at bounding box center [165, 530] width 86 height 17
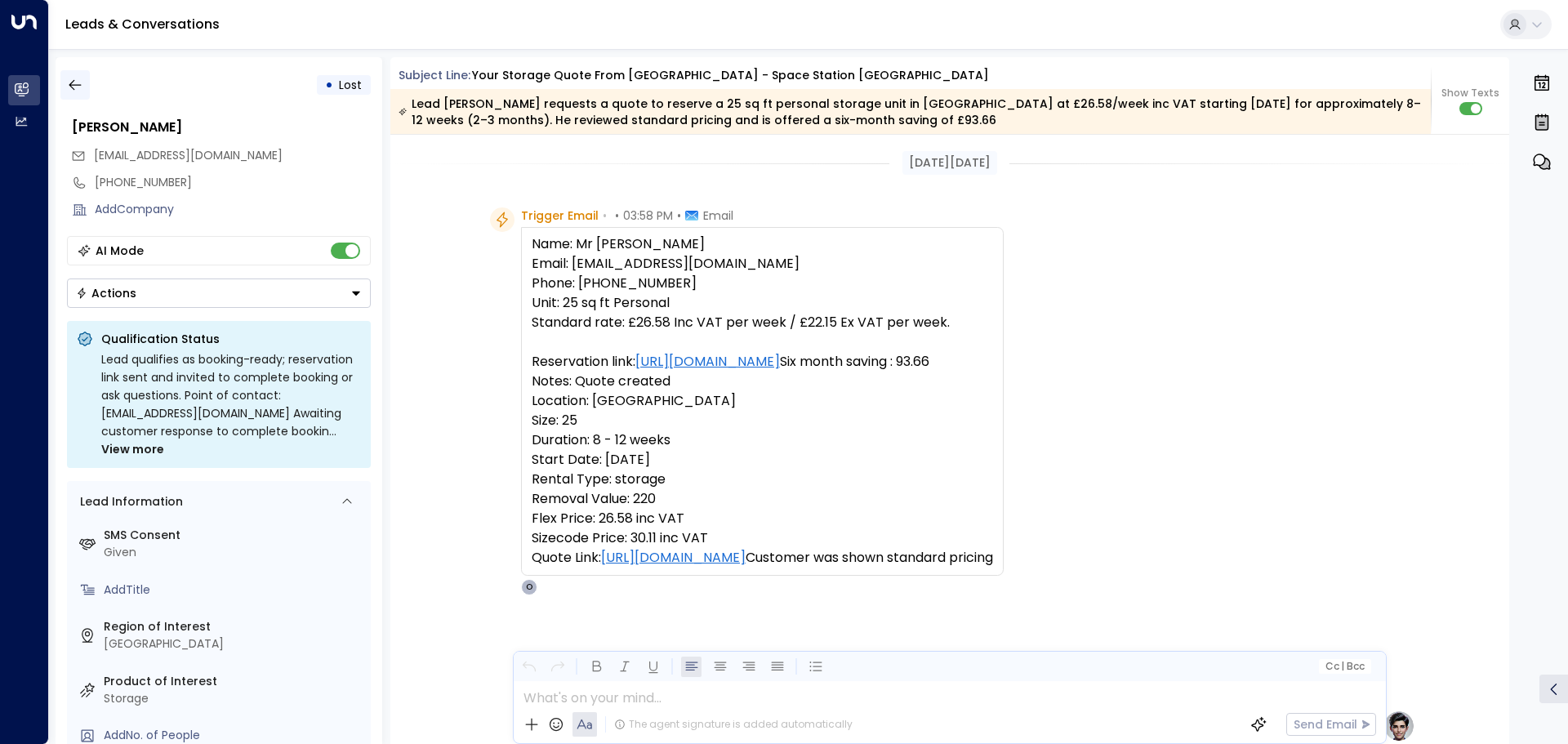
click at [75, 84] on icon "button" at bounding box center [75, 85] width 17 height 17
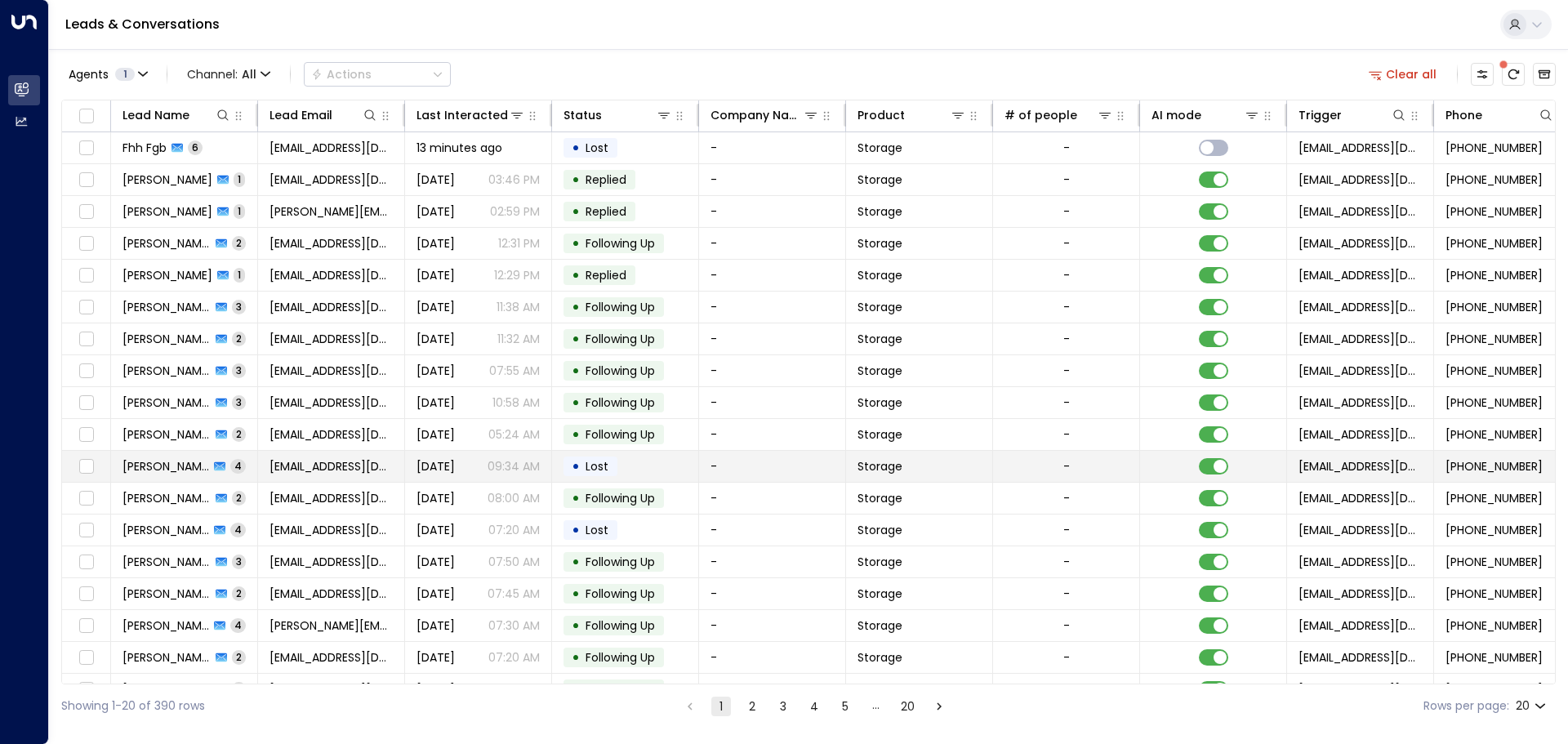
click at [161, 459] on span "[PERSON_NAME]" at bounding box center [165, 467] width 86 height 17
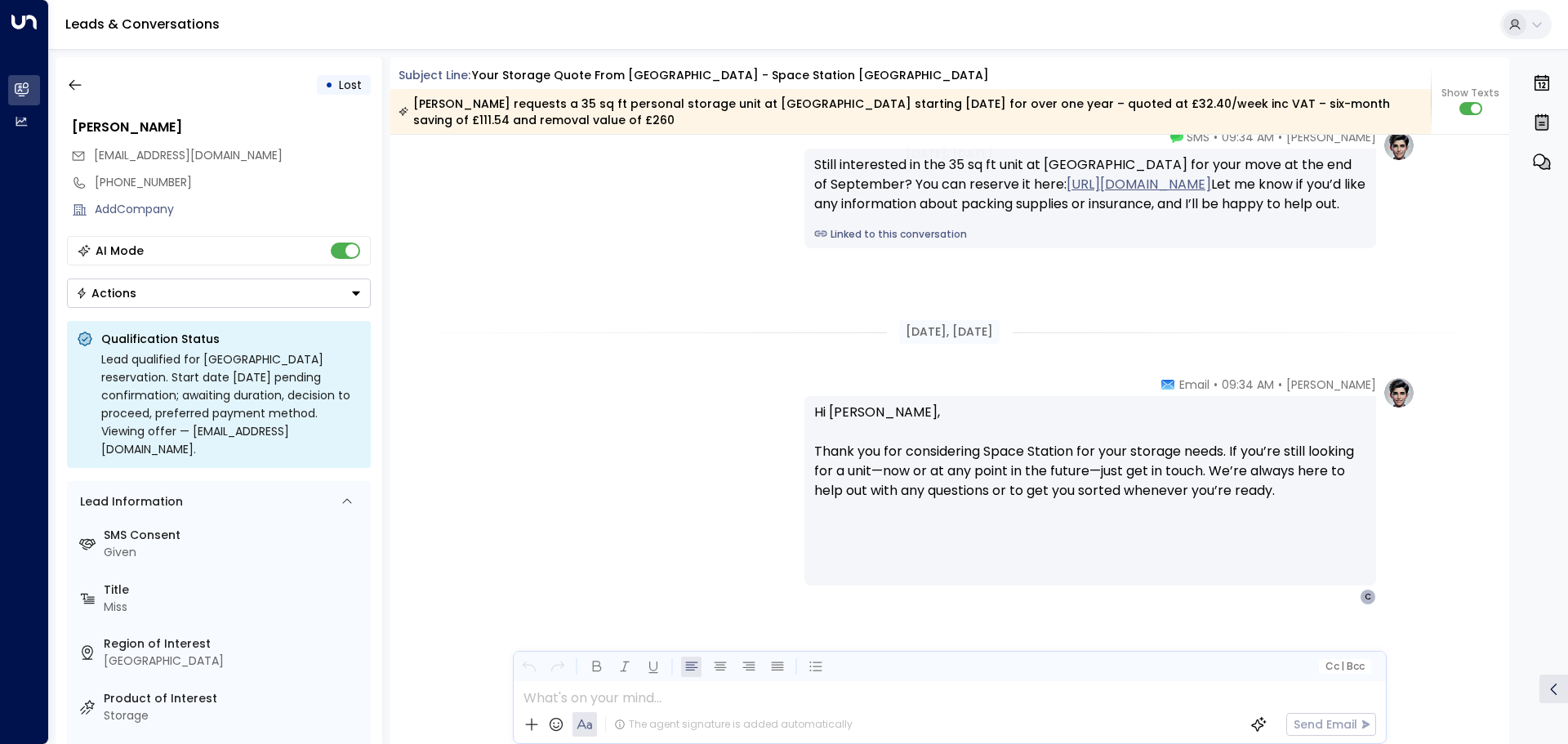
scroll to position [2588, 0]
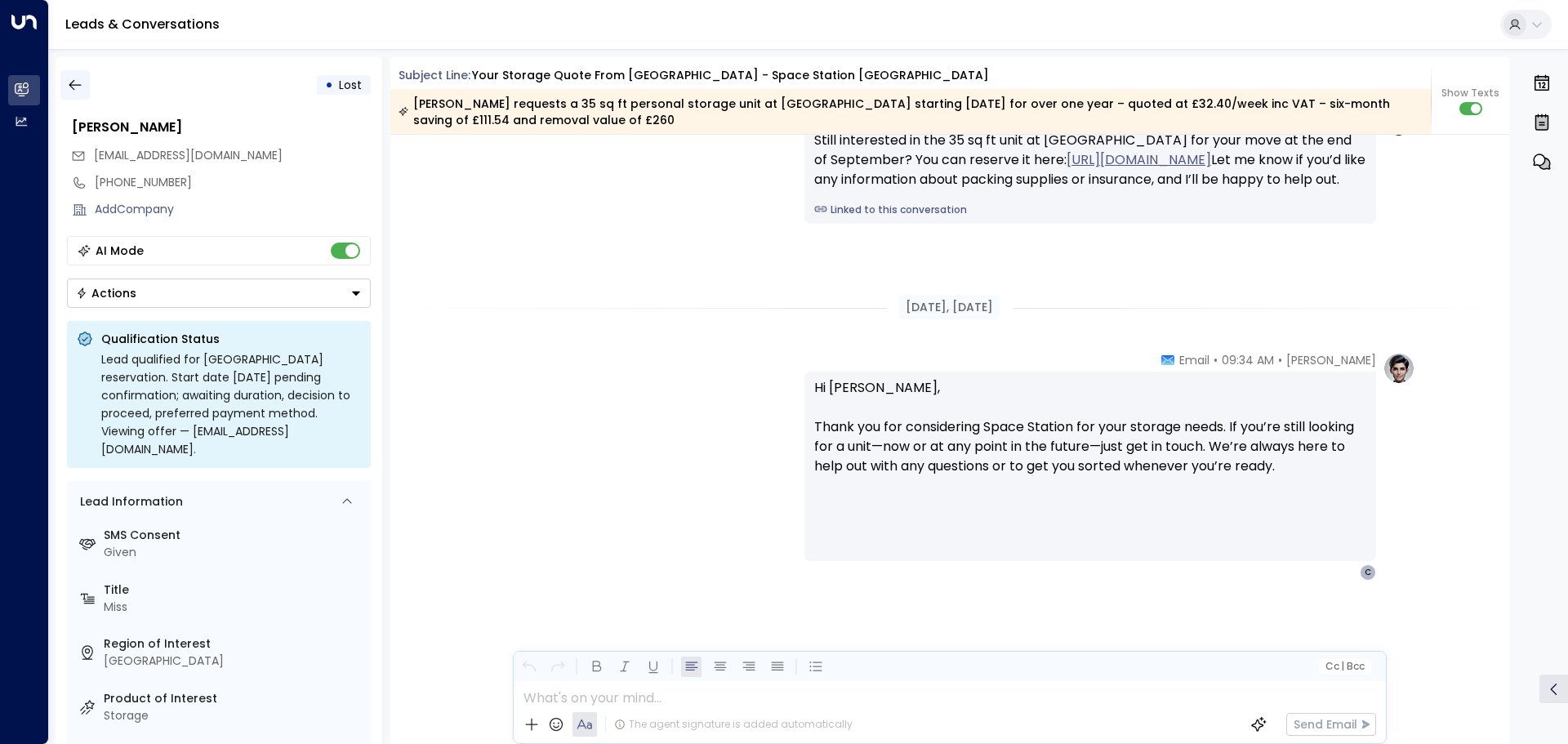
click at [78, 83] on icon "button" at bounding box center [75, 85] width 17 height 17
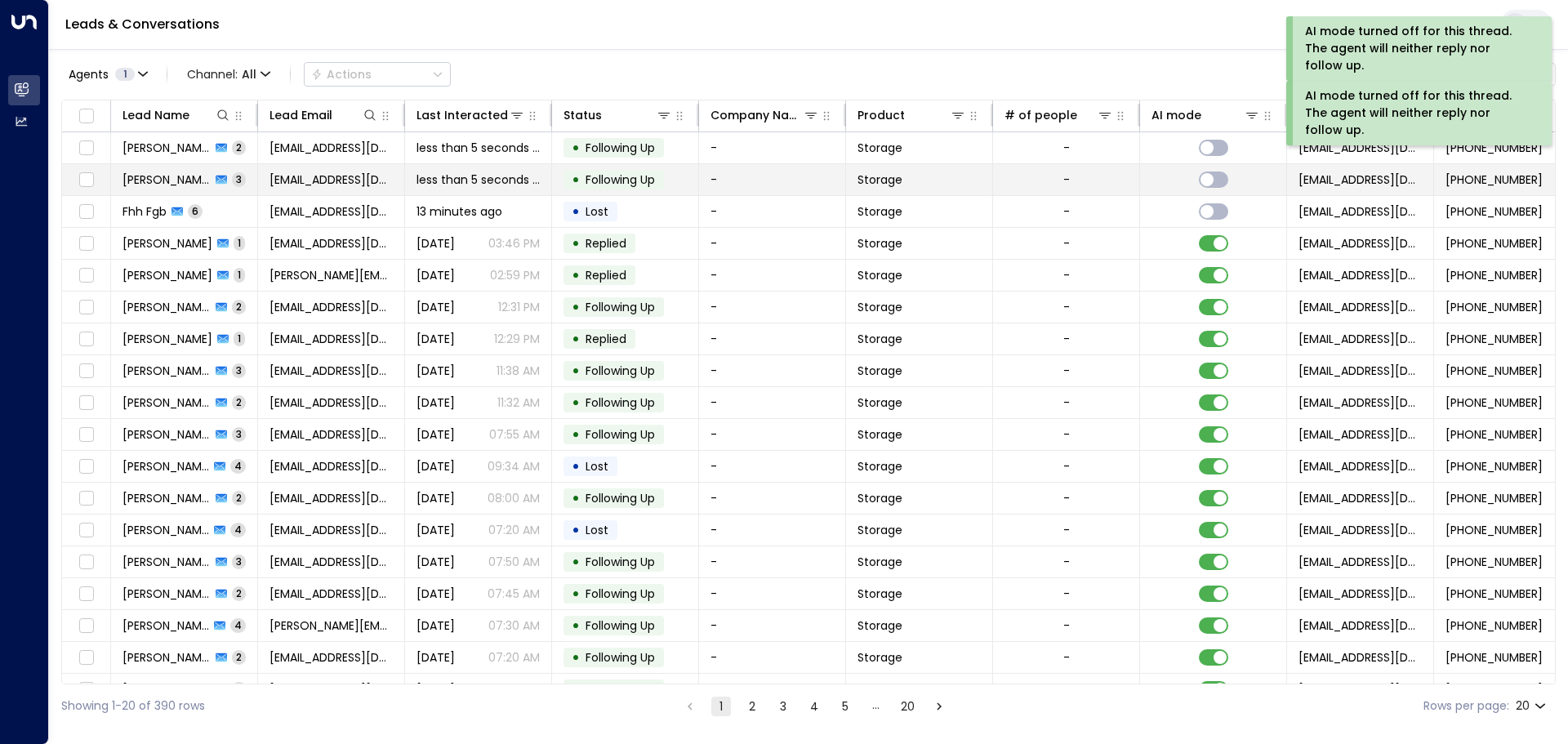
click at [129, 180] on span "[PERSON_NAME] Why" at bounding box center [166, 180] width 88 height 17
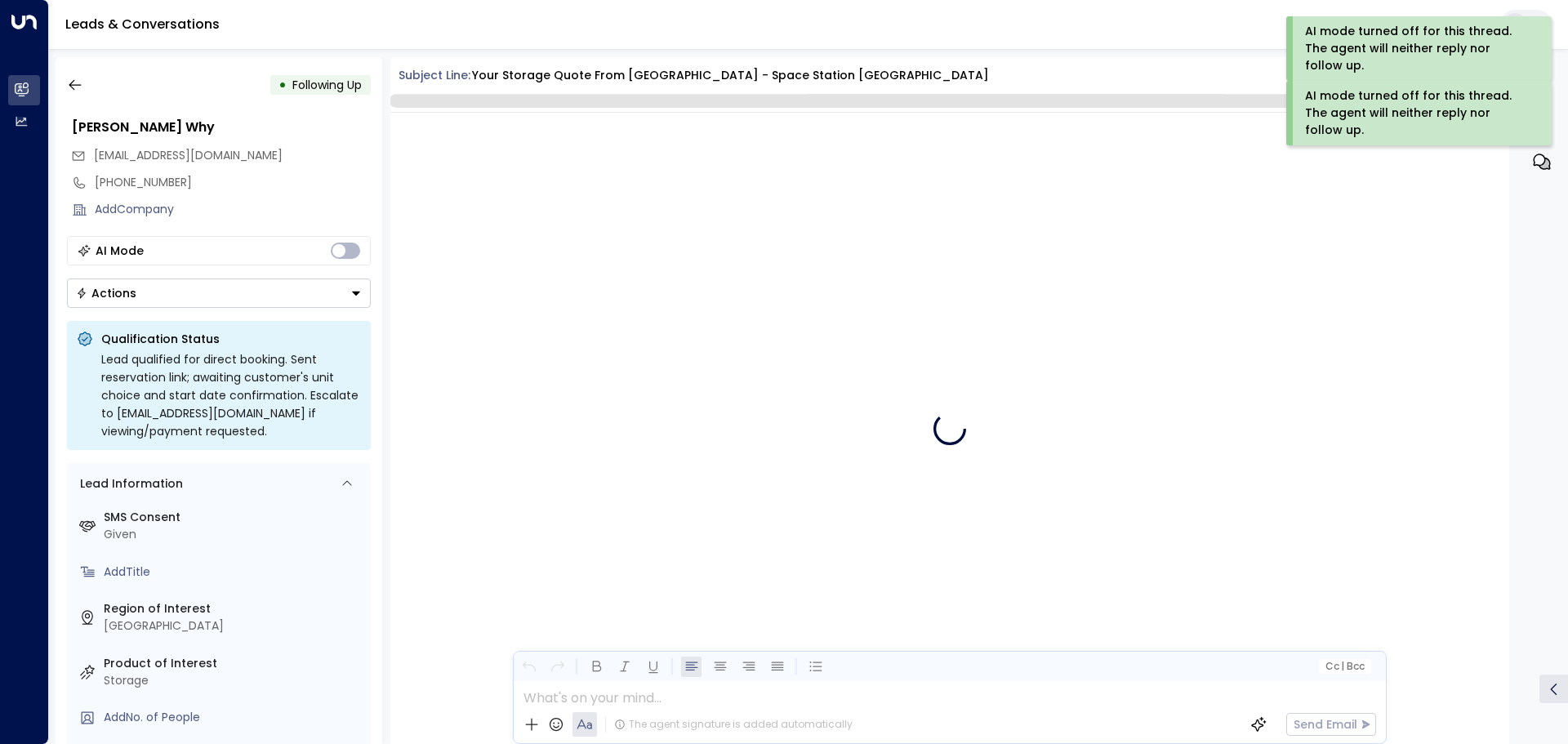
scroll to position [4561, 0]
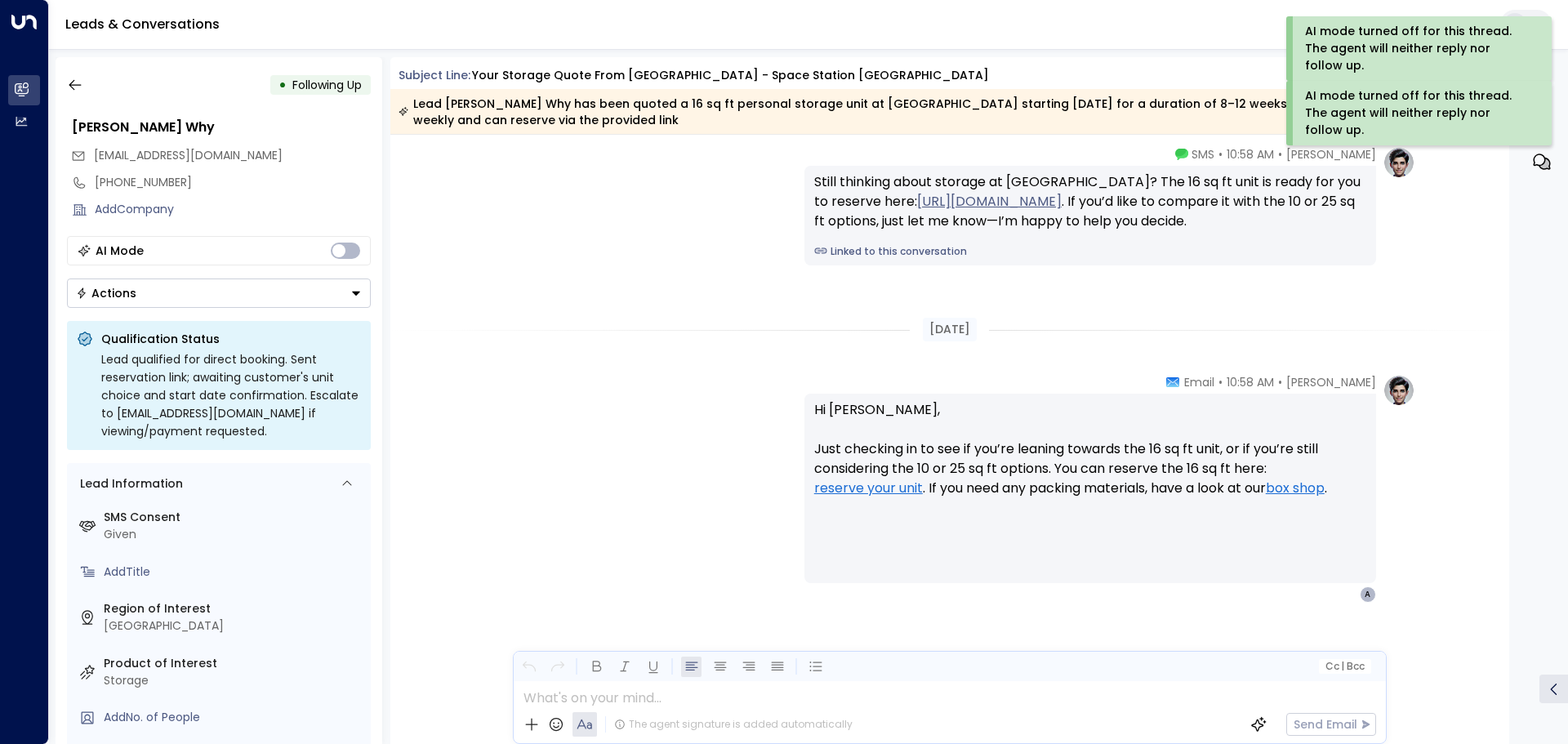
click at [168, 285] on button "Actions" at bounding box center [218, 293] width 303 height 30
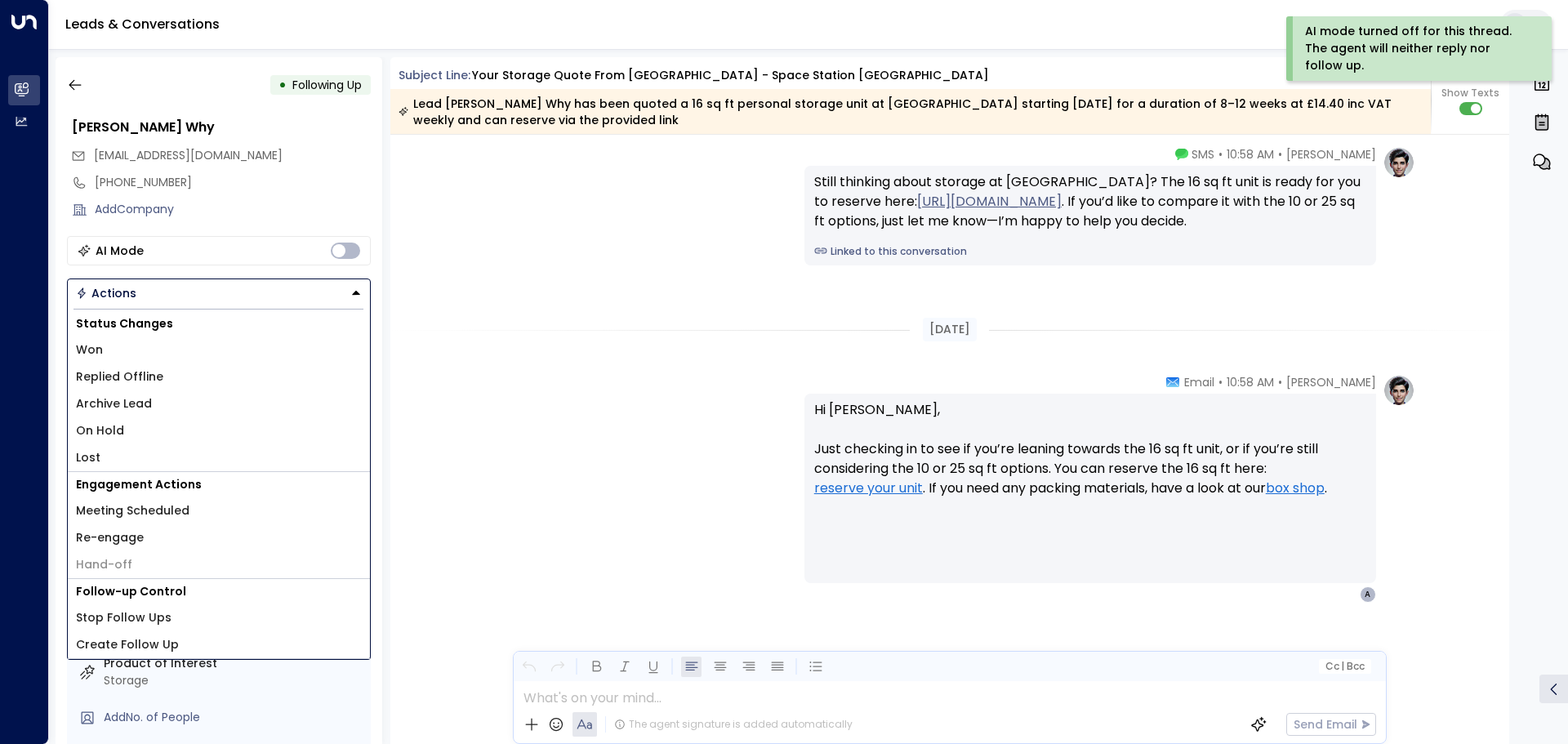
click at [90, 349] on span "Won" at bounding box center [89, 350] width 27 height 17
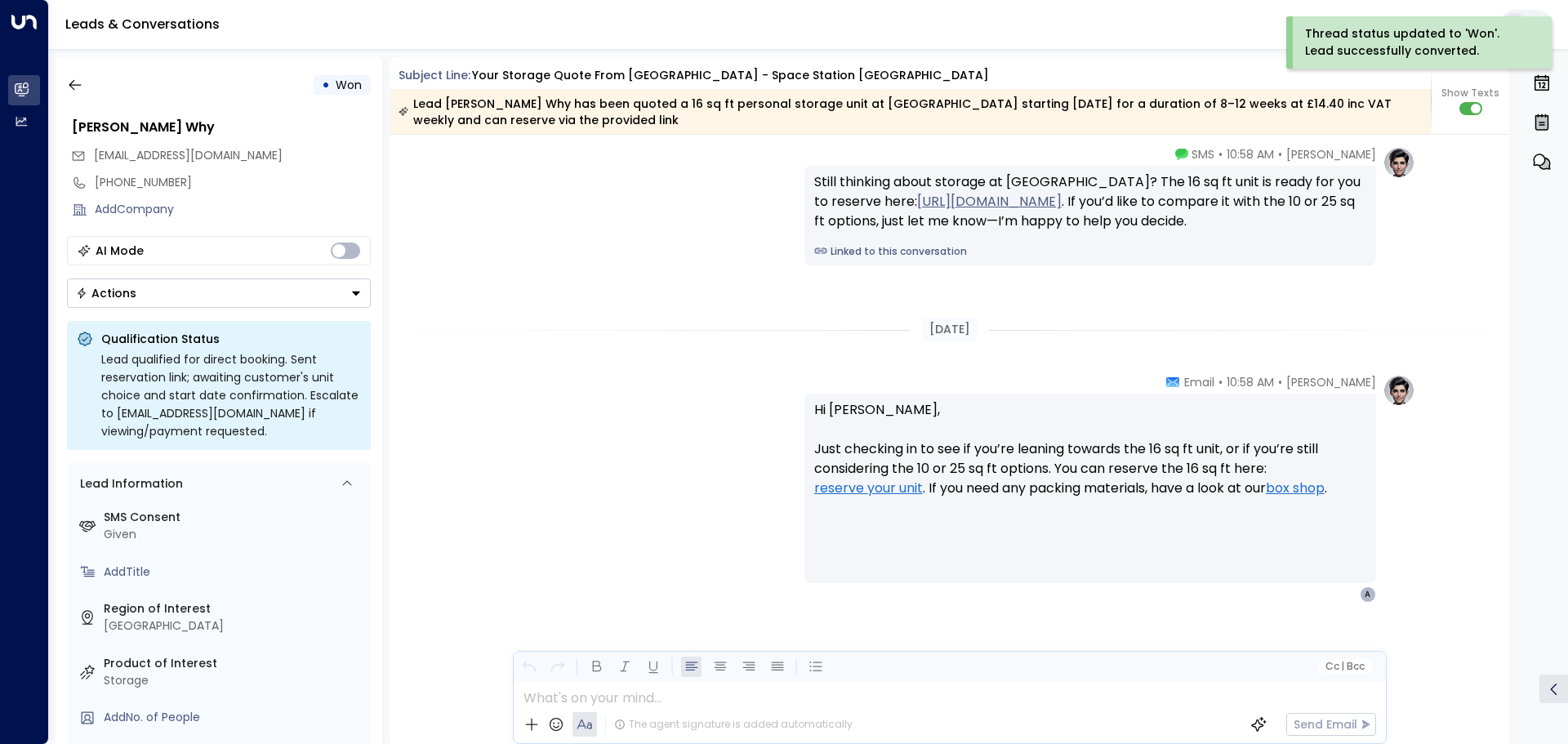
drag, startPoint x: 126, startPoint y: 287, endPoint x: 124, endPoint y: 296, distance: 9.2
click at [126, 289] on div "Actions" at bounding box center [106, 293] width 60 height 15
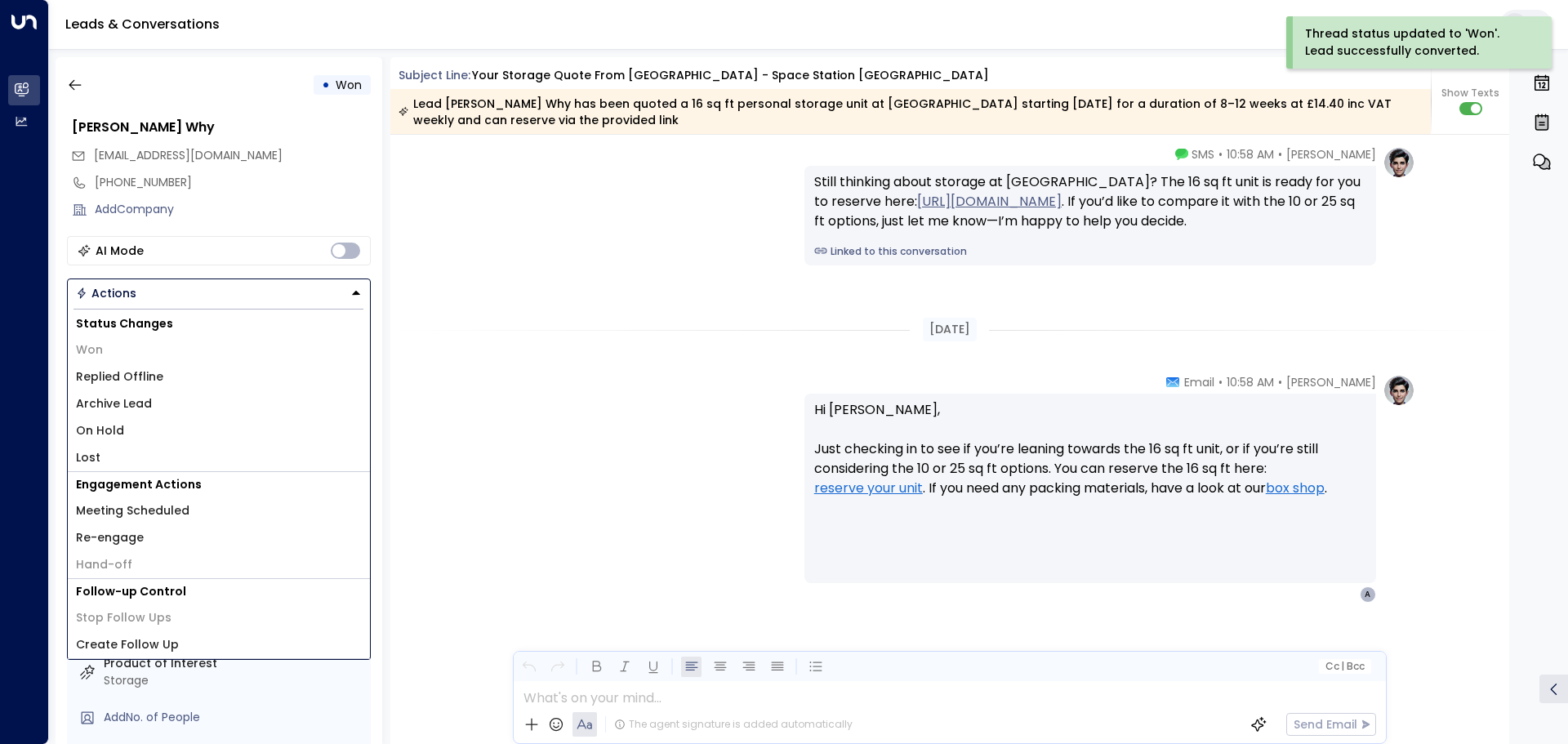
click at [95, 352] on span "Won" at bounding box center [89, 350] width 27 height 17
click at [222, 144] on div "[EMAIL_ADDRESS][DOMAIN_NAME]" at bounding box center [221, 155] width 300 height 27
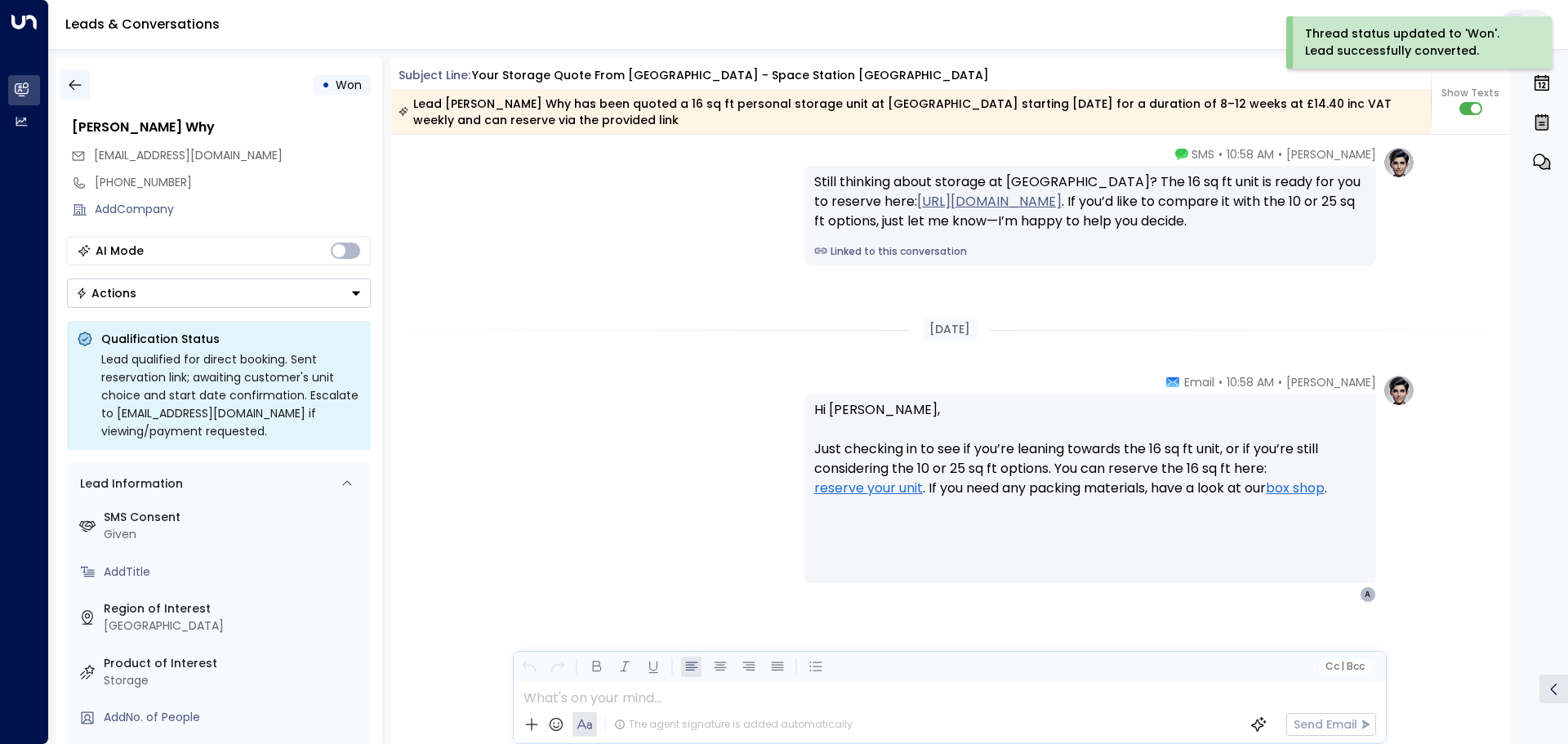
click at [73, 85] on icon "button" at bounding box center [74, 84] width 12 height 10
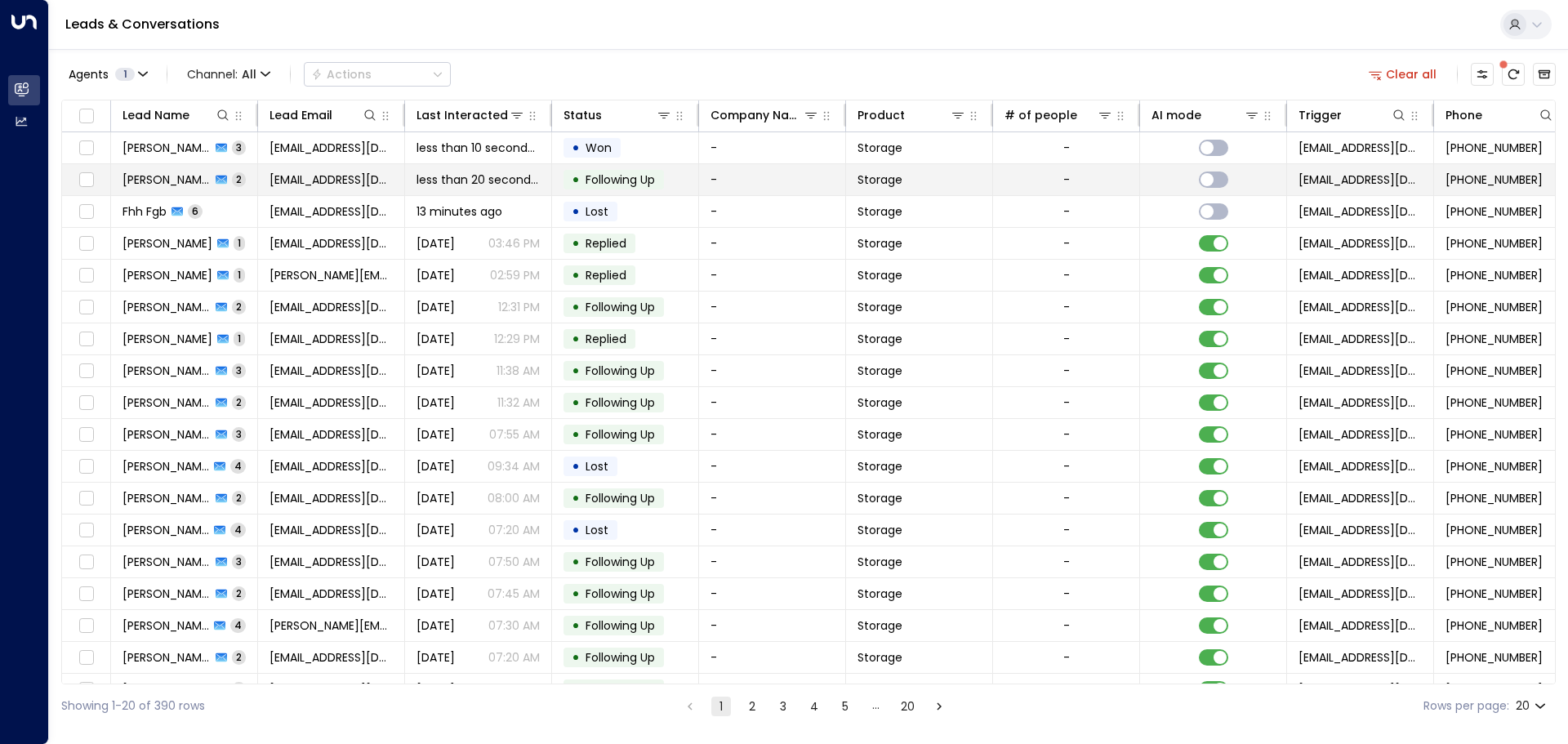
click at [142, 173] on span "[PERSON_NAME] Why" at bounding box center [166, 180] width 88 height 17
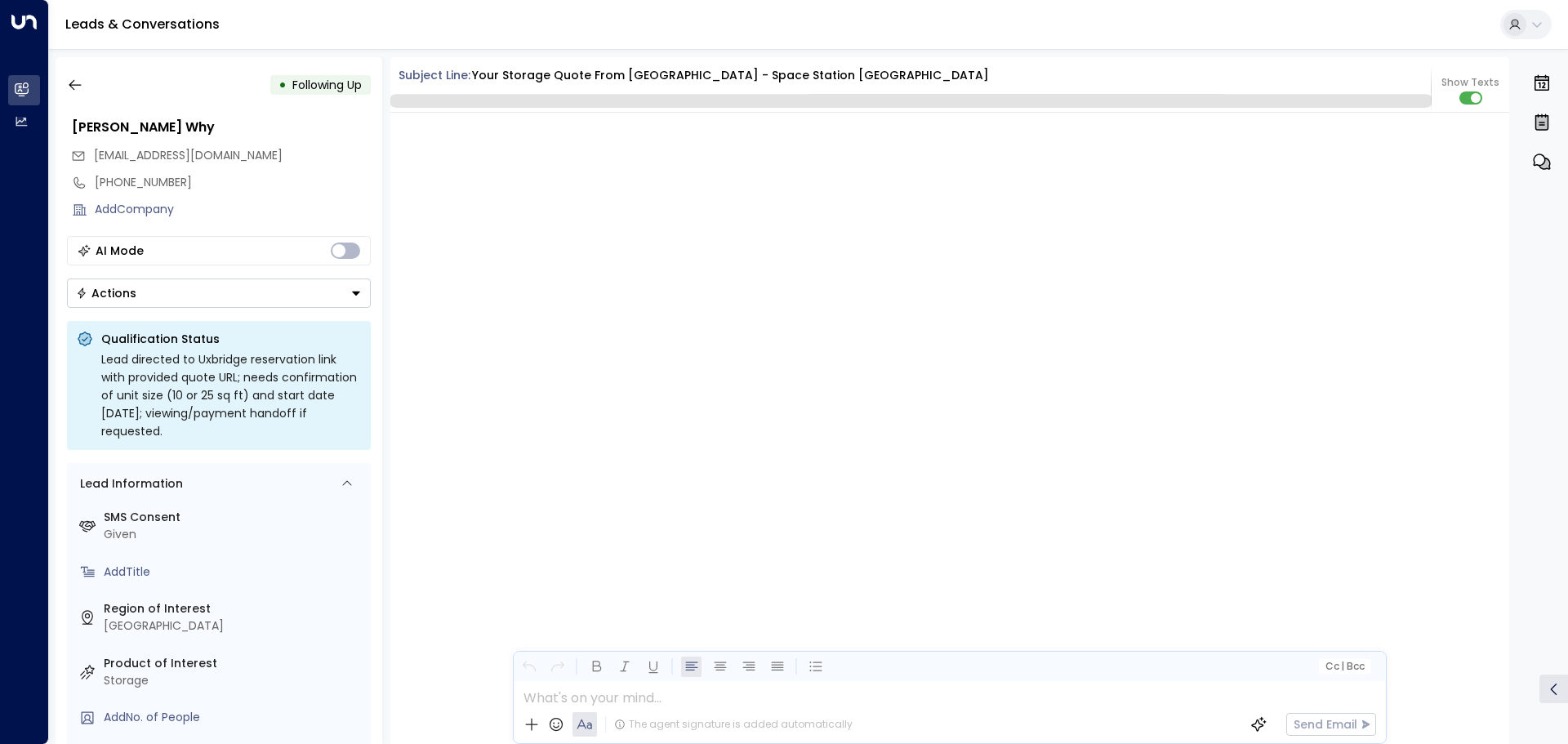
scroll to position [4165, 0]
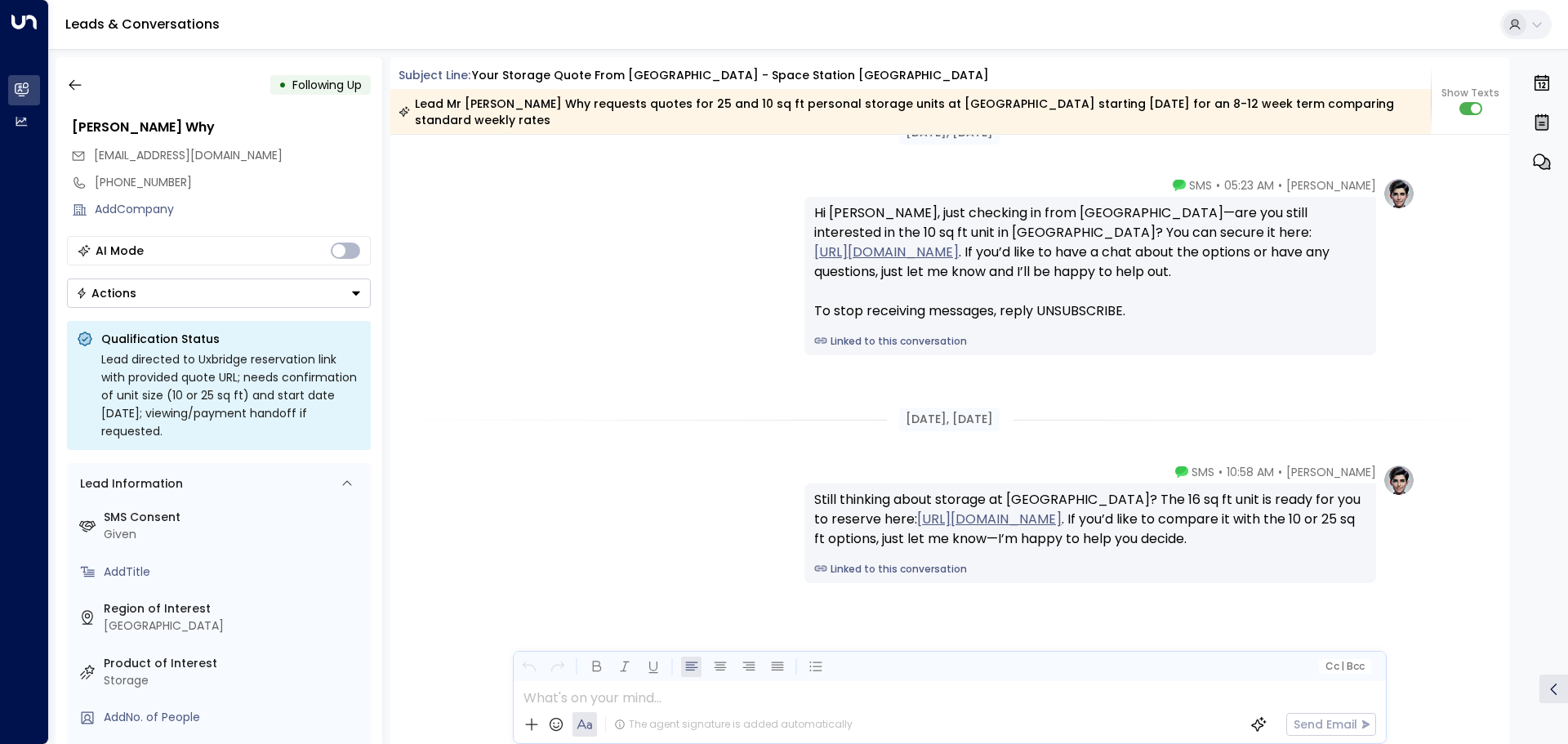
click at [88, 276] on div "AI Mode Actions" at bounding box center [218, 271] width 303 height 71
click at [100, 289] on div "Actions" at bounding box center [106, 293] width 60 height 15
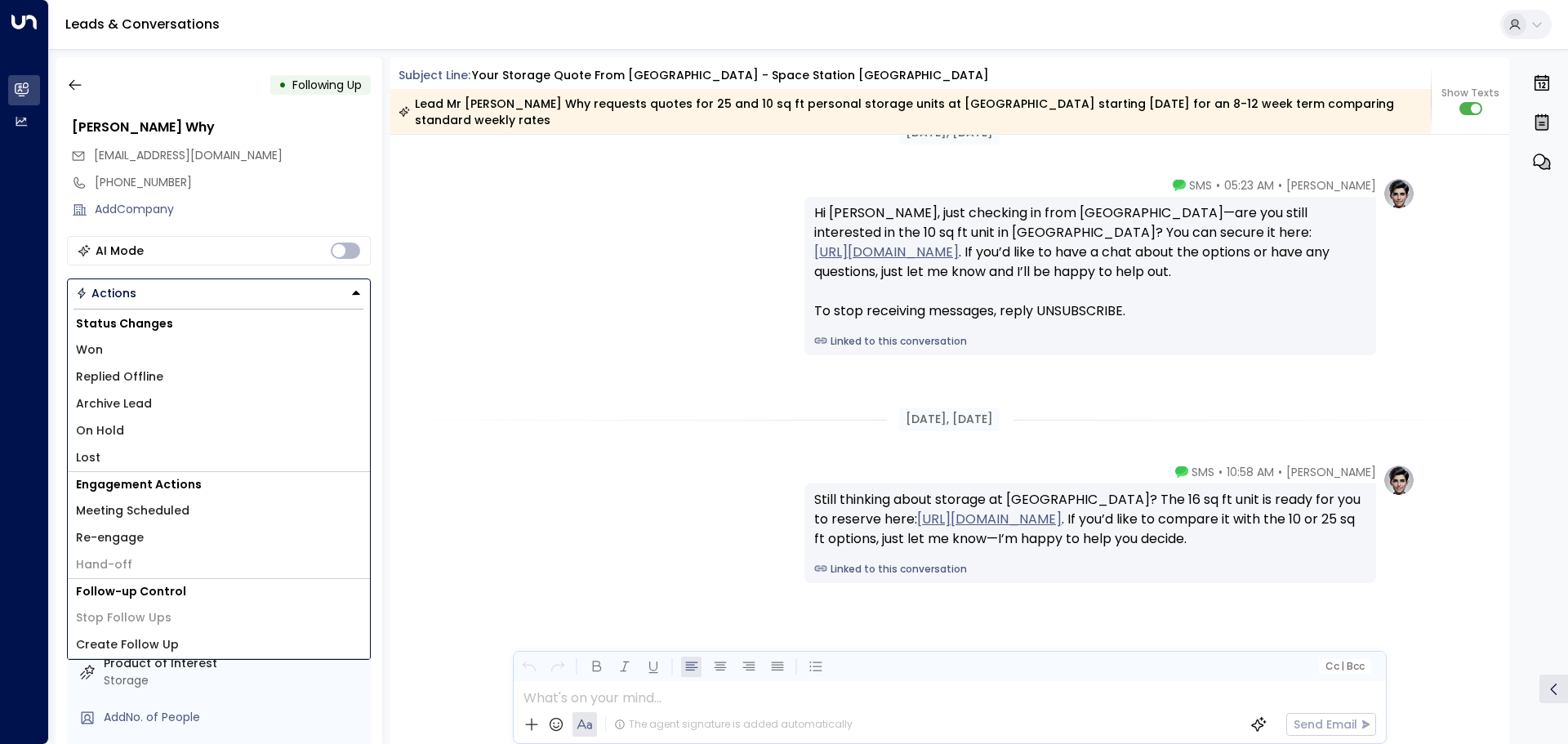
click at [79, 338] on li "Won" at bounding box center [219, 350] width 302 height 27
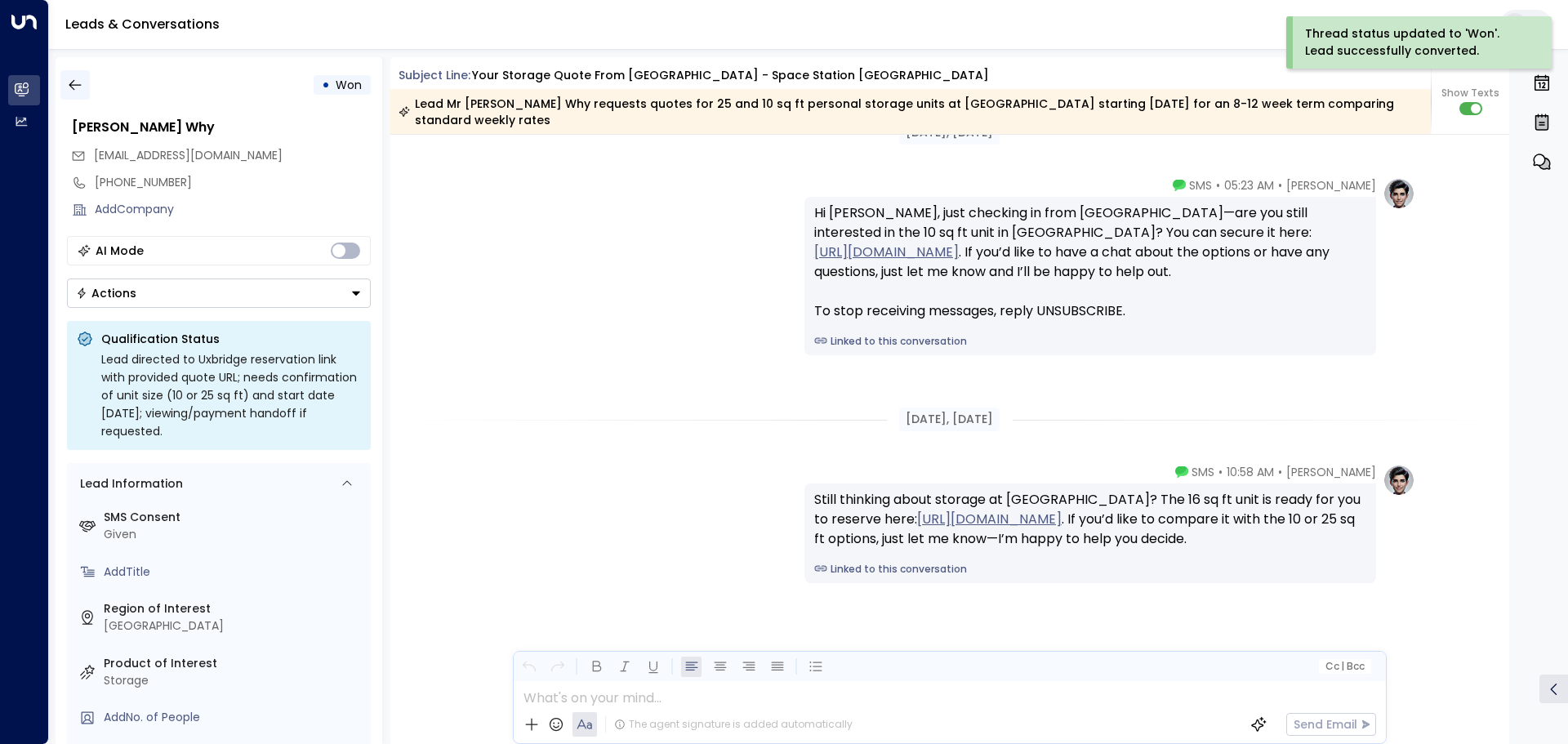
click at [74, 83] on icon "button" at bounding box center [75, 85] width 17 height 17
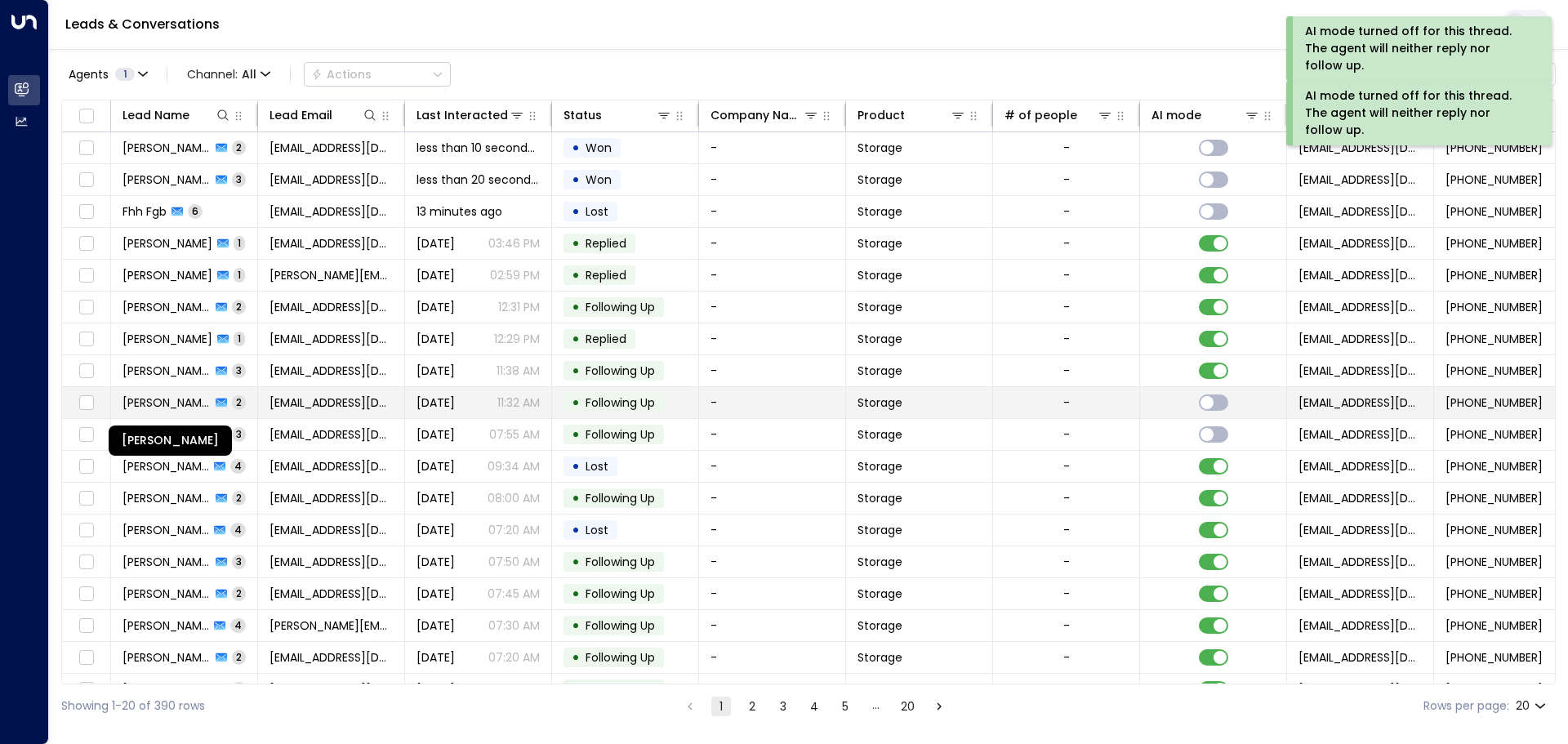
click at [167, 407] on span "[PERSON_NAME]" at bounding box center [166, 403] width 88 height 17
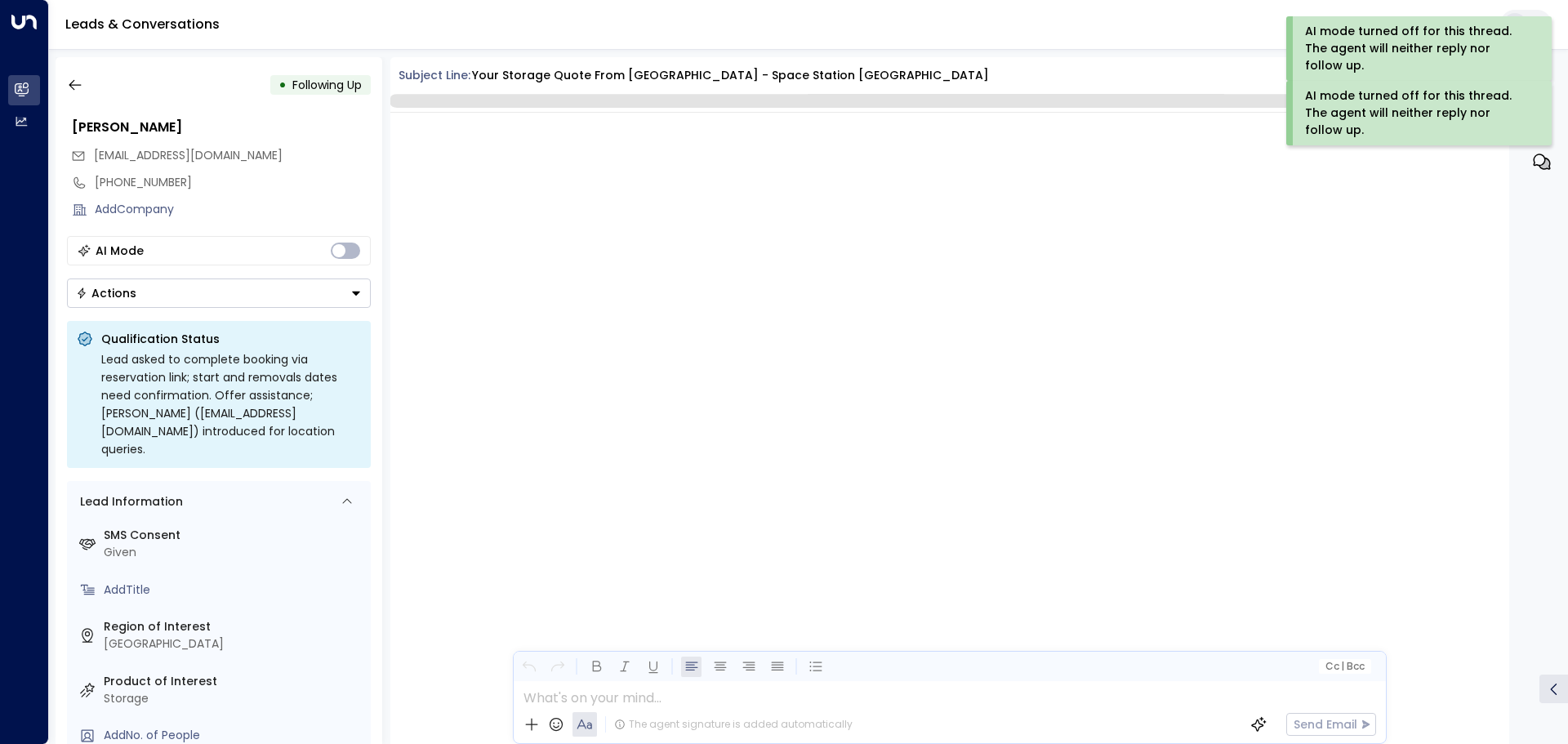
scroll to position [4856, 0]
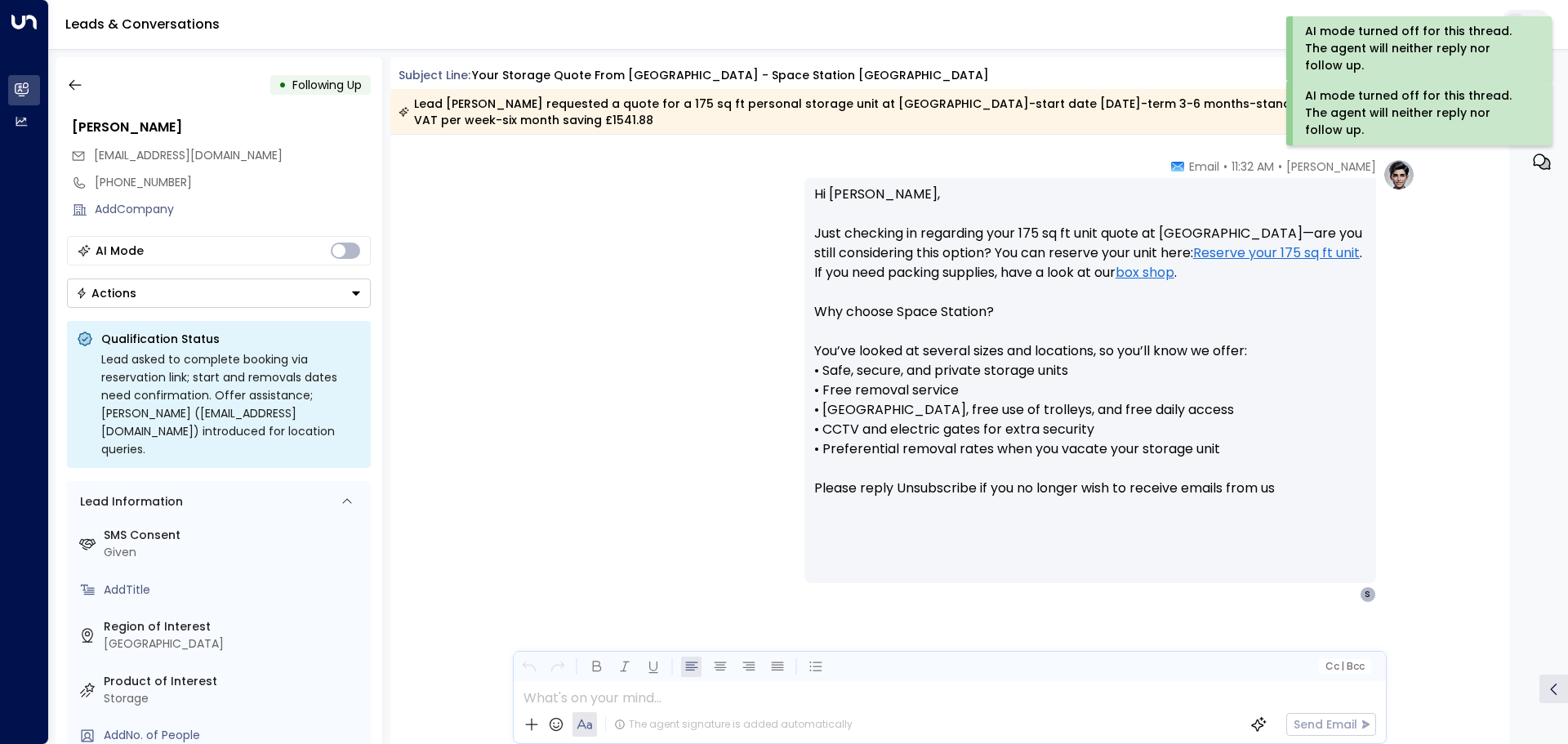
click at [133, 294] on div "Actions" at bounding box center [106, 293] width 60 height 15
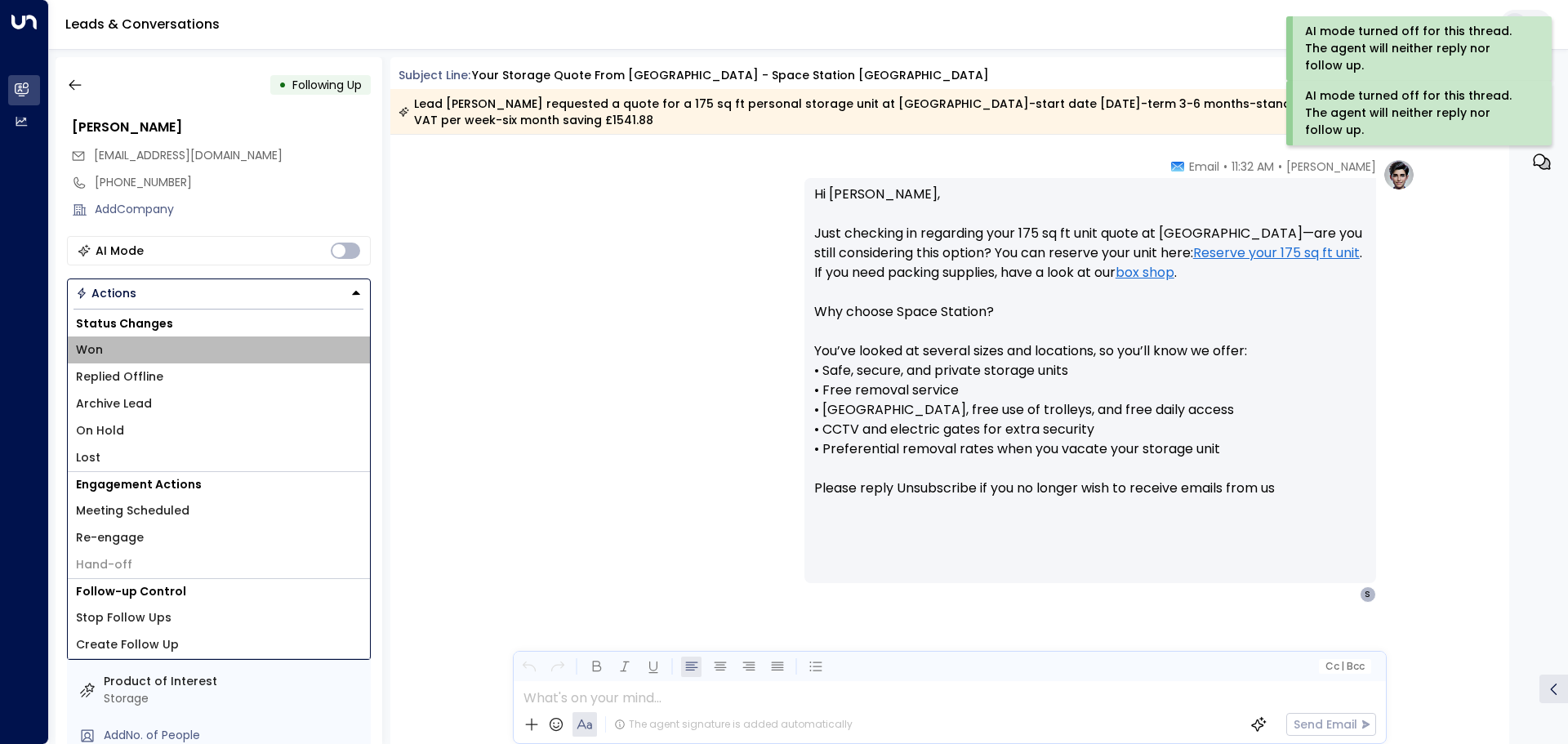
click at [120, 350] on li "Won" at bounding box center [219, 350] width 302 height 27
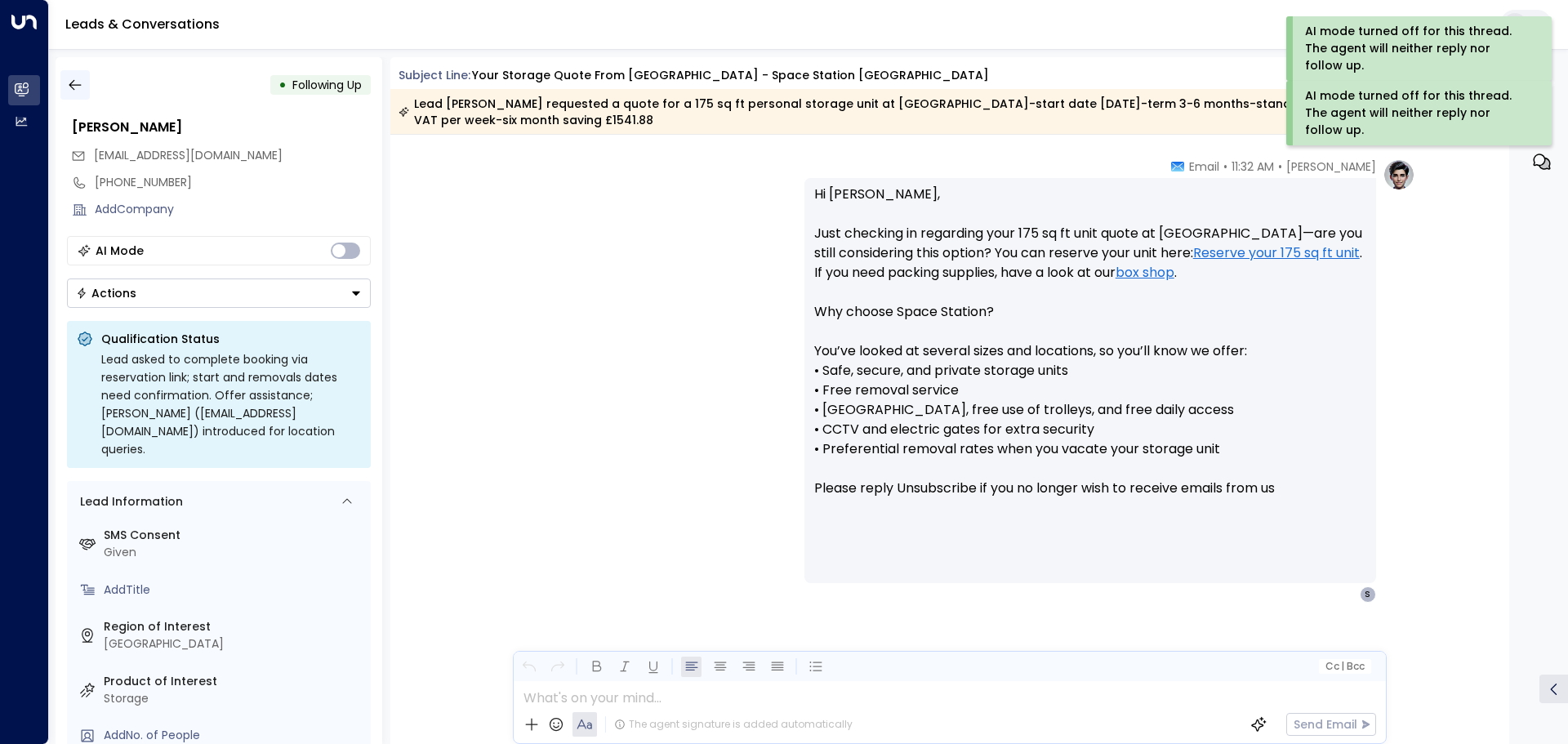
click at [78, 84] on icon "button" at bounding box center [75, 85] width 17 height 17
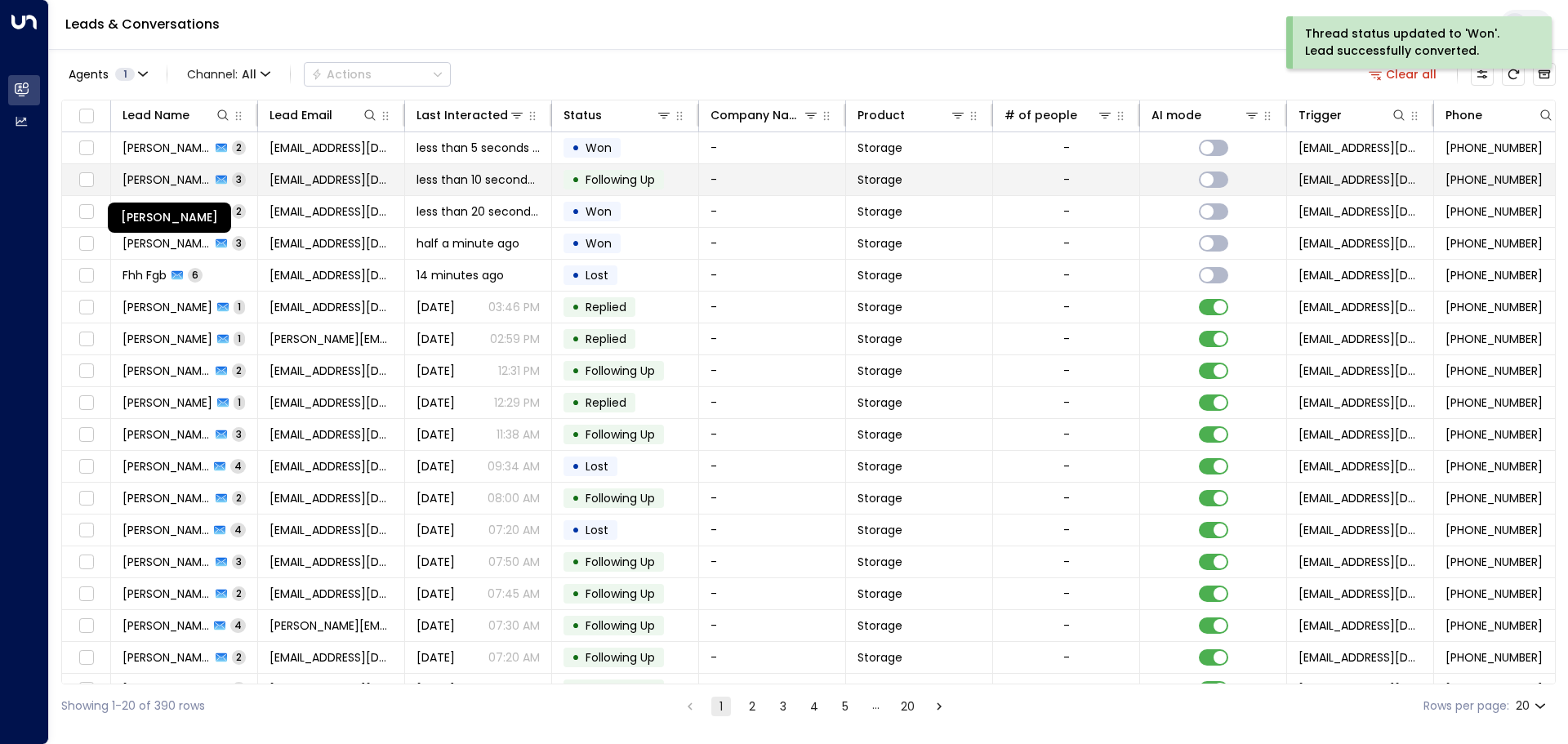
click at [168, 178] on span "[PERSON_NAME]" at bounding box center [166, 180] width 88 height 17
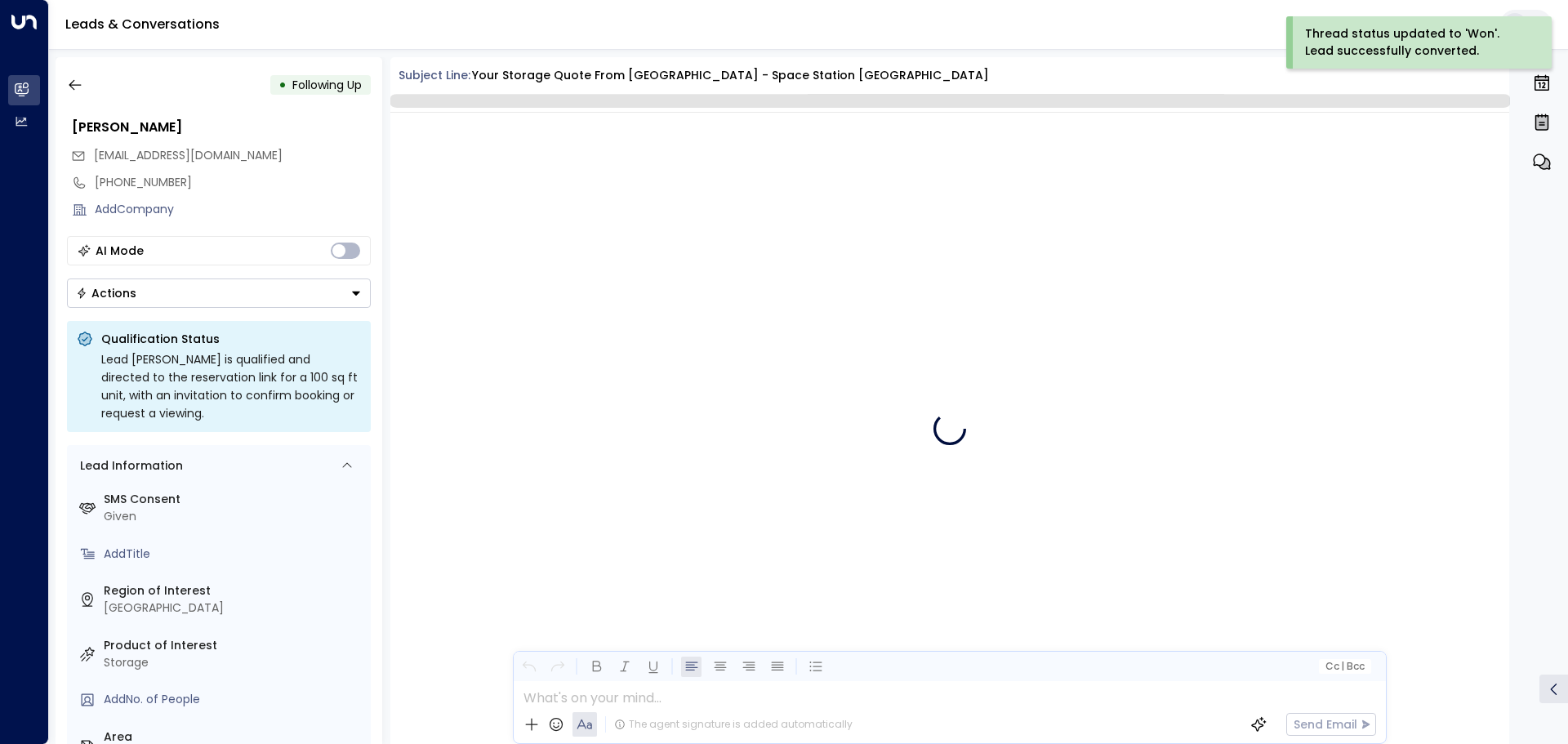
scroll to position [4265, 0]
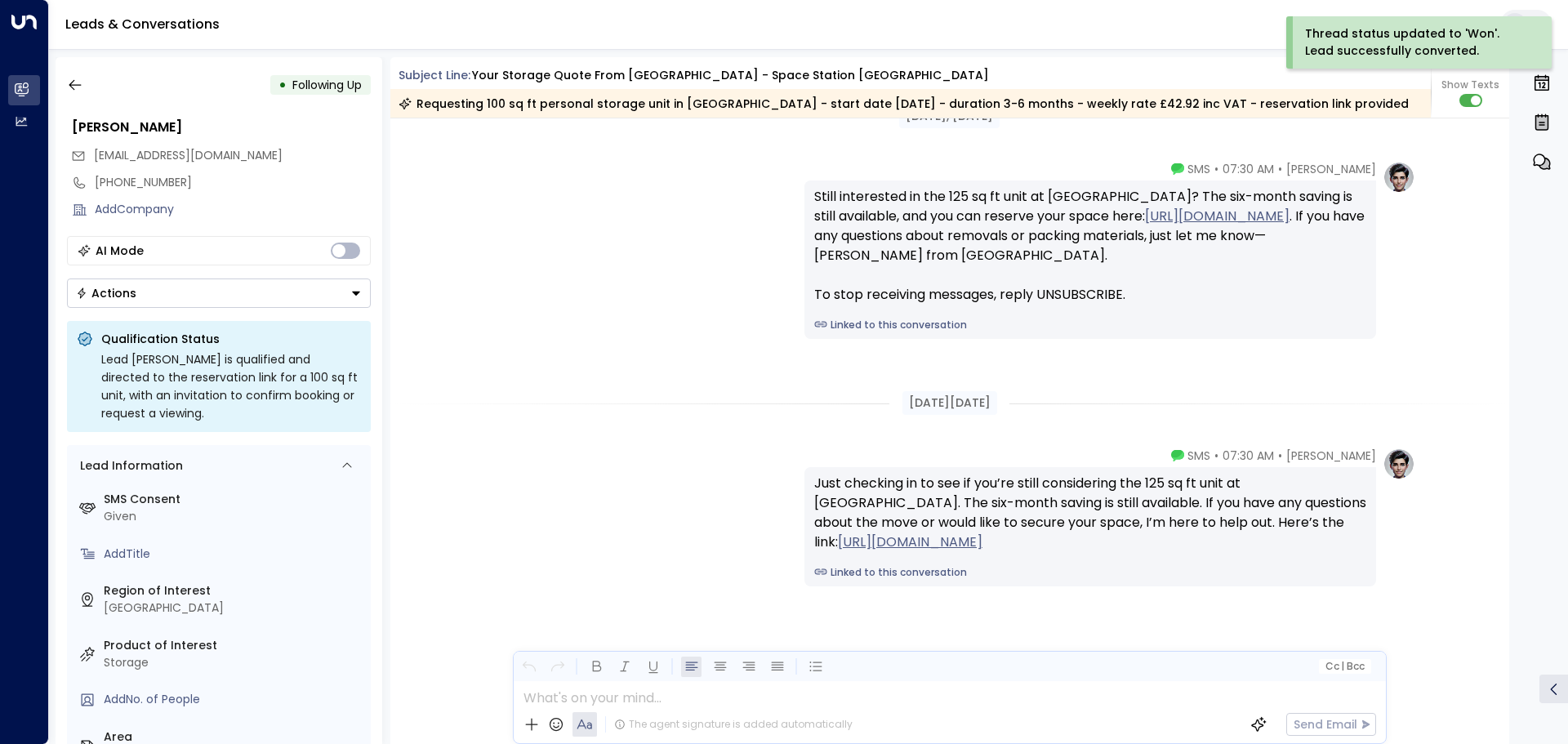
click at [119, 291] on div "Actions" at bounding box center [106, 293] width 60 height 15
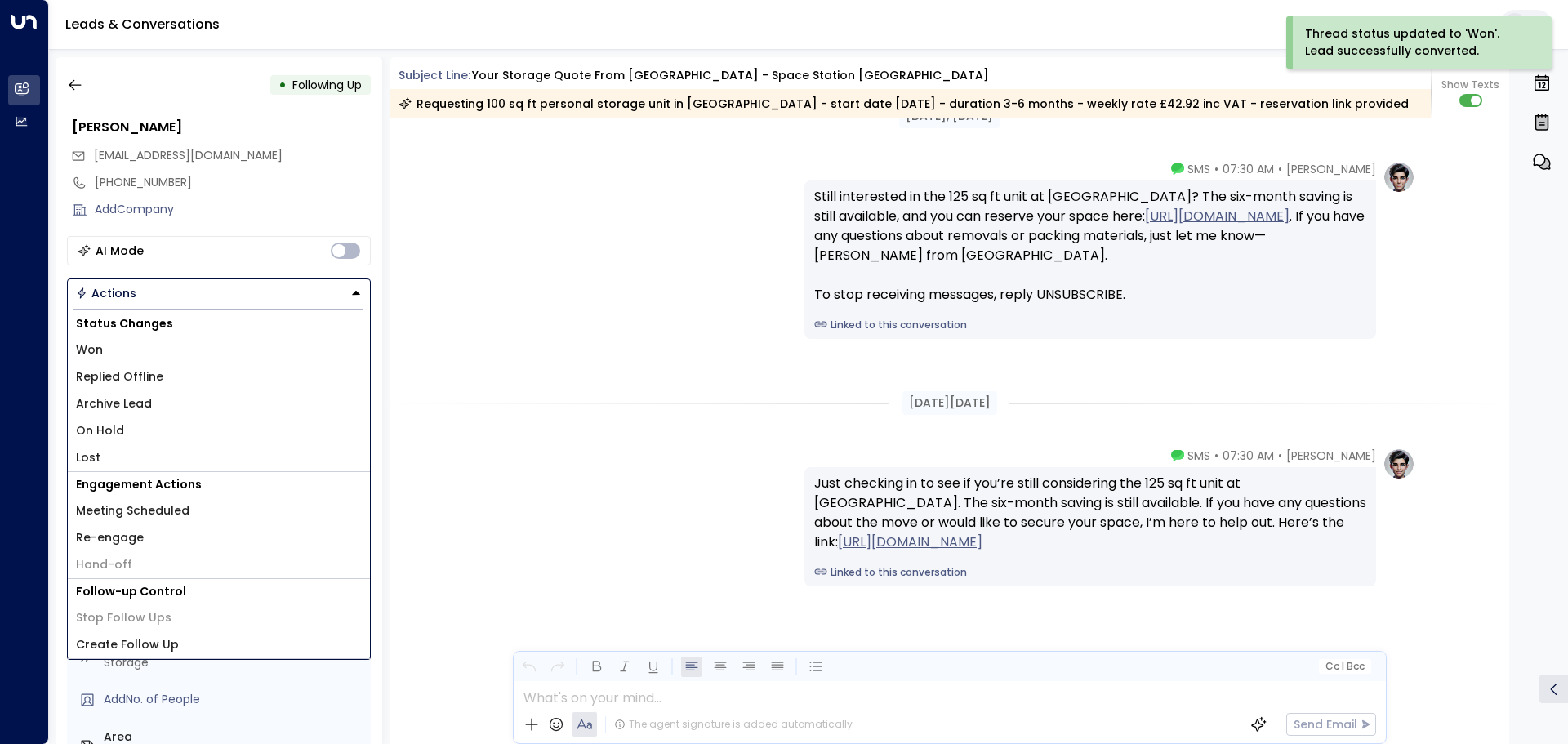
click at [109, 353] on li "Won" at bounding box center [219, 350] width 302 height 27
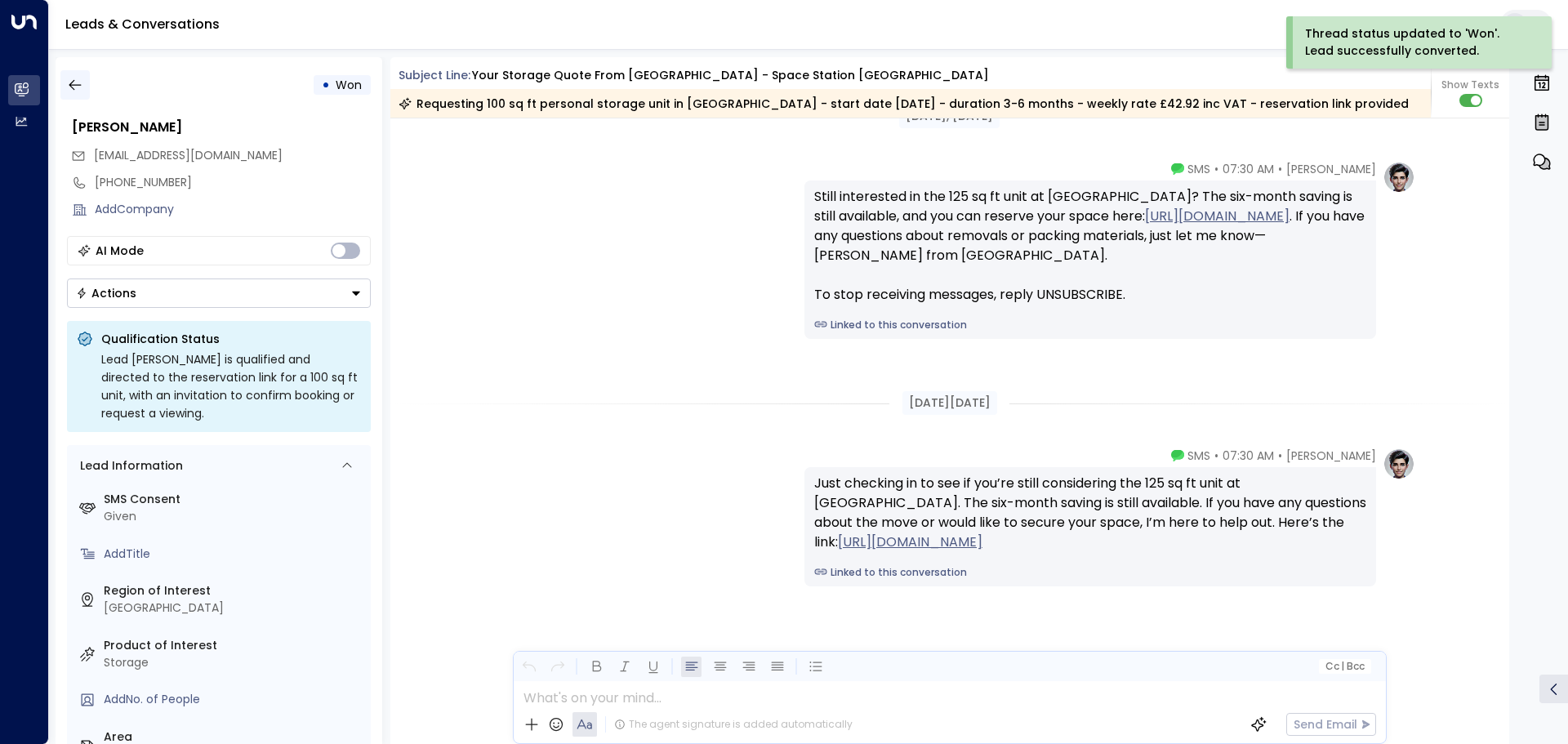
click at [78, 90] on icon "button" at bounding box center [75, 85] width 17 height 17
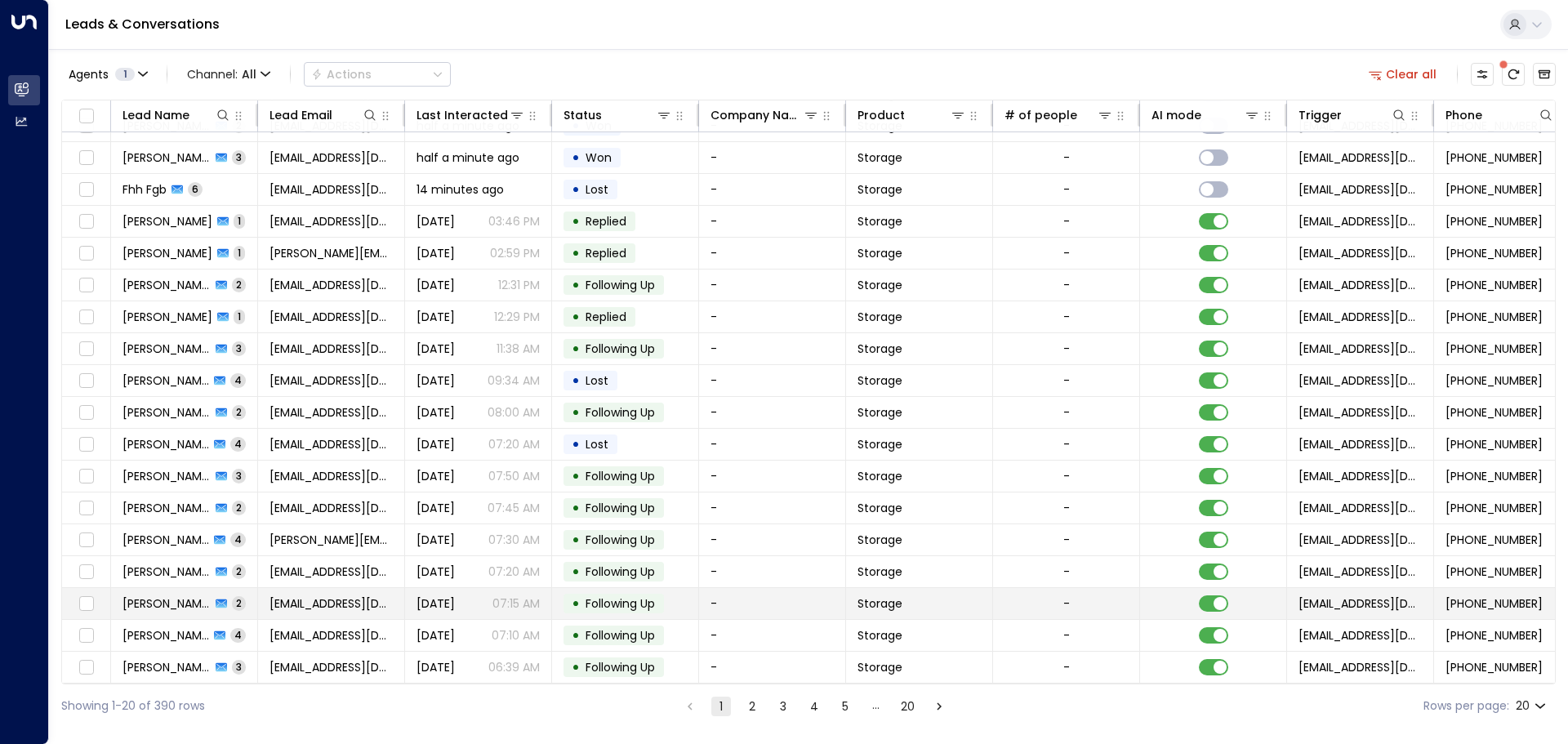
scroll to position [91, 0]
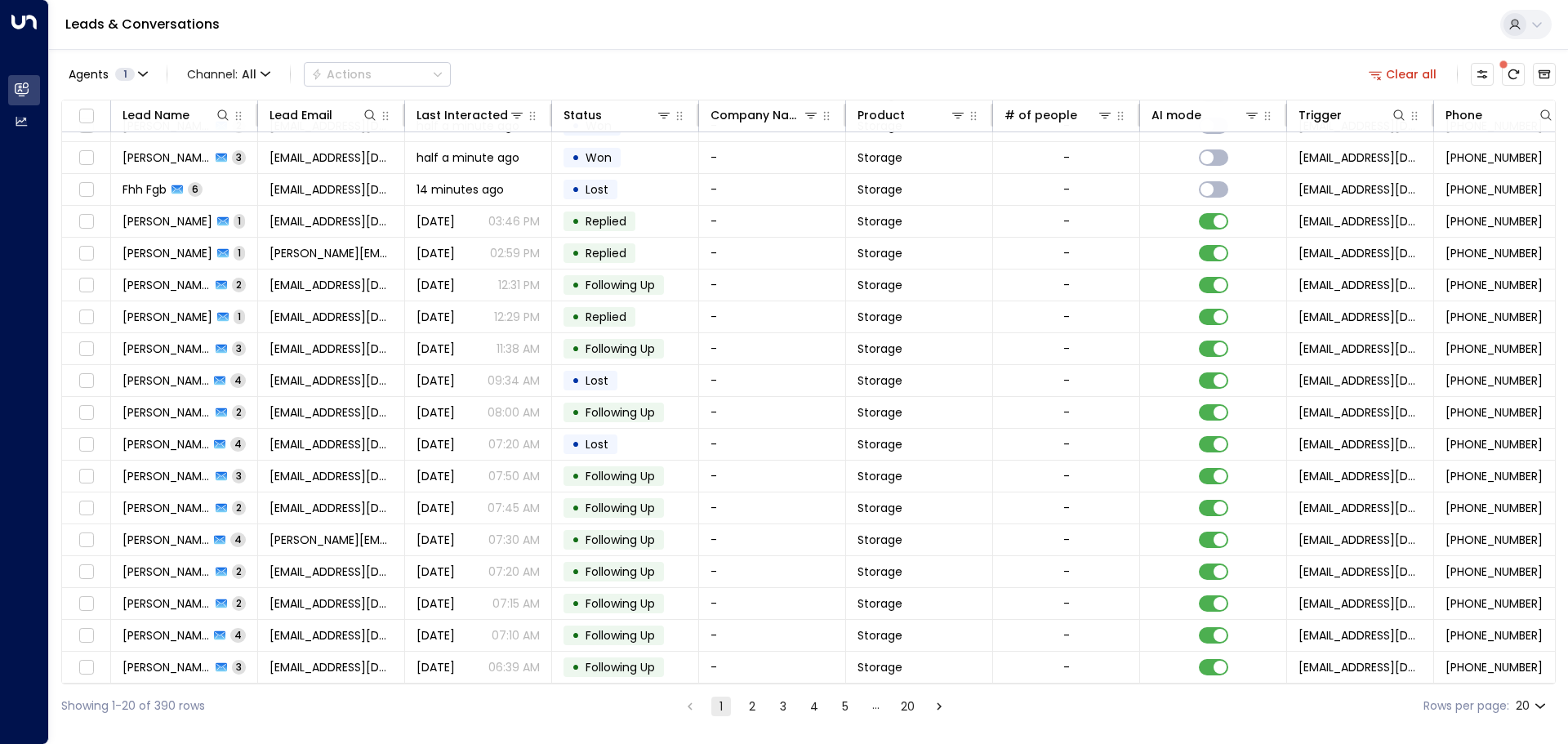
click at [742, 710] on button "2" at bounding box center [752, 706] width 19 height 19
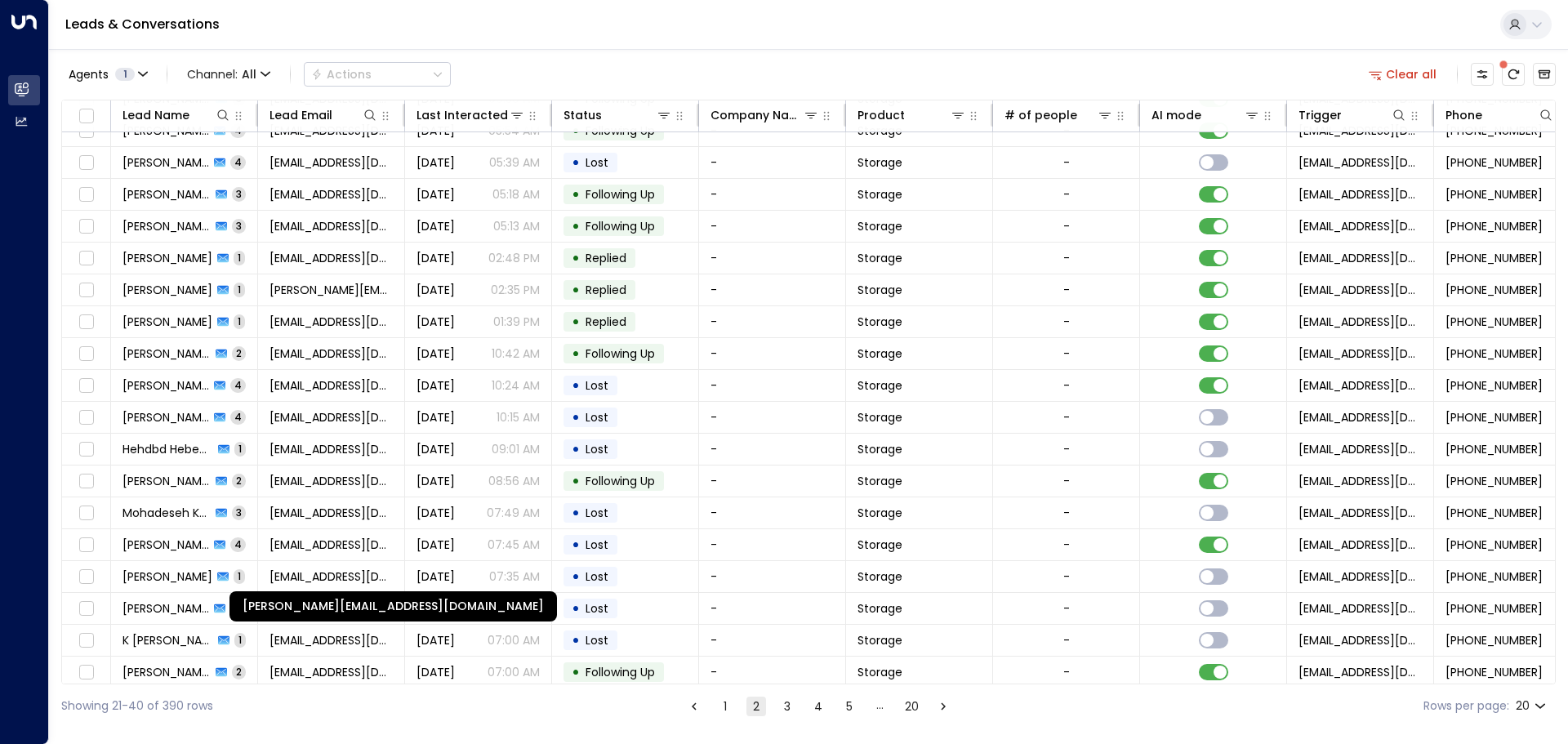
scroll to position [91, 0]
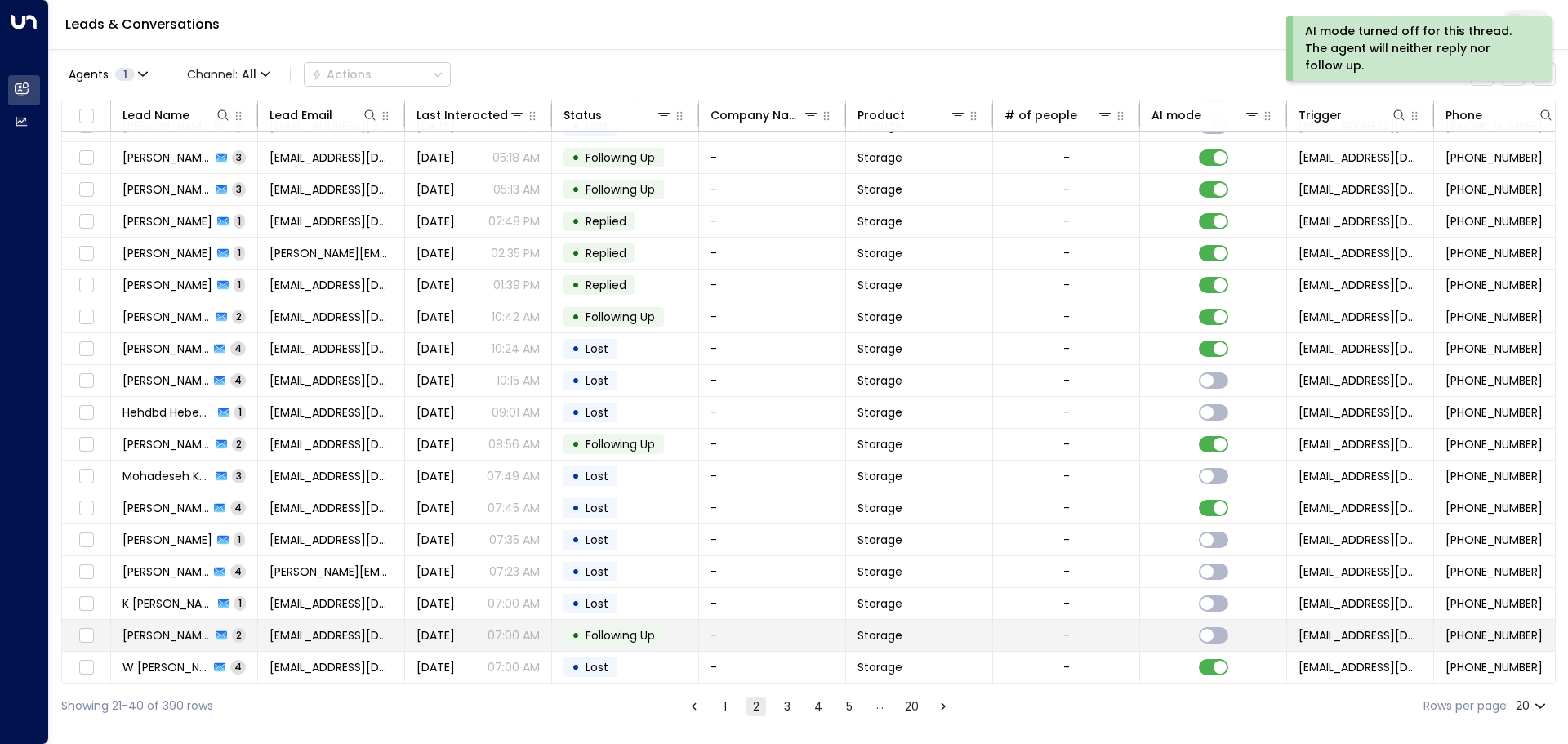
click at [168, 633] on span "[PERSON_NAME]" at bounding box center [166, 635] width 88 height 17
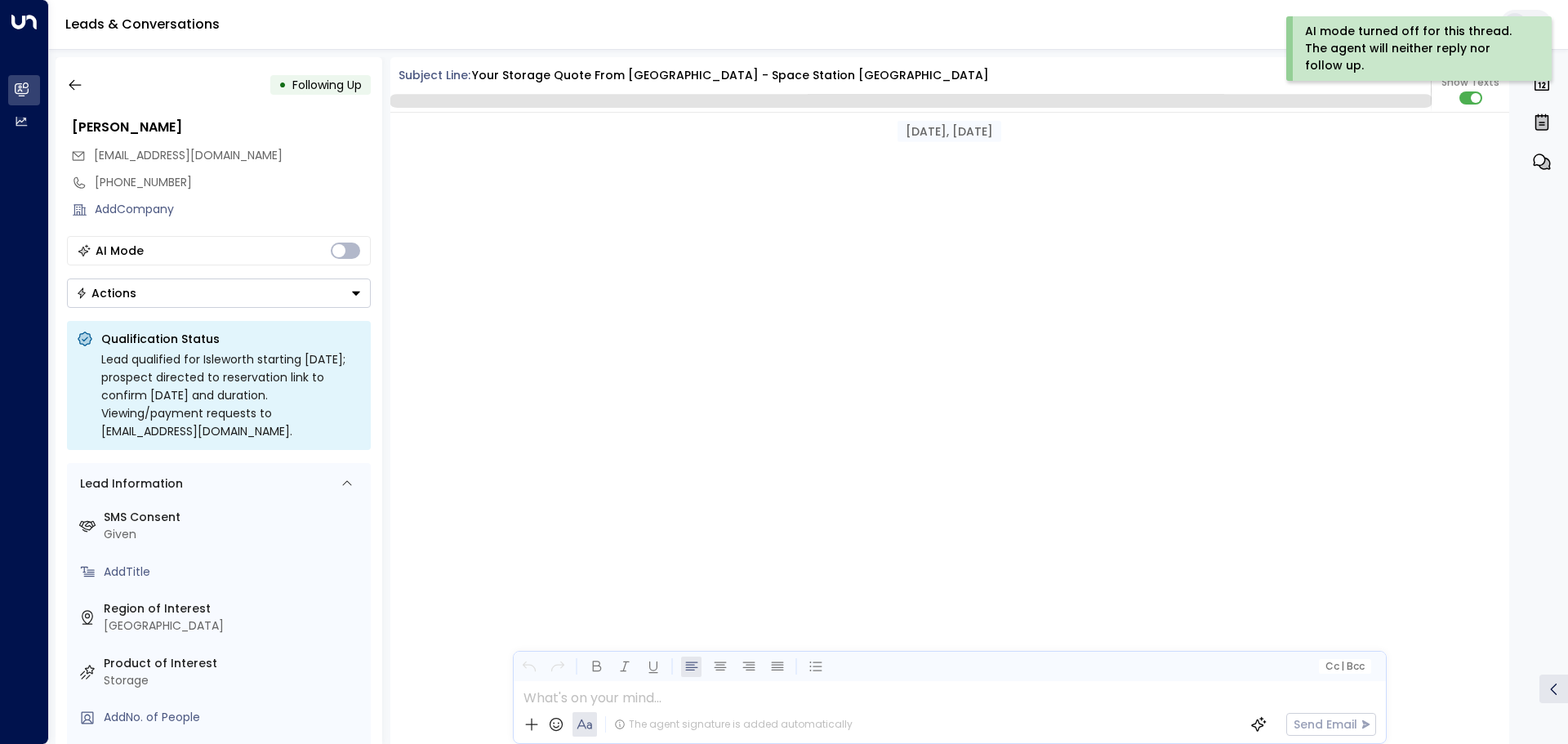
scroll to position [1507, 0]
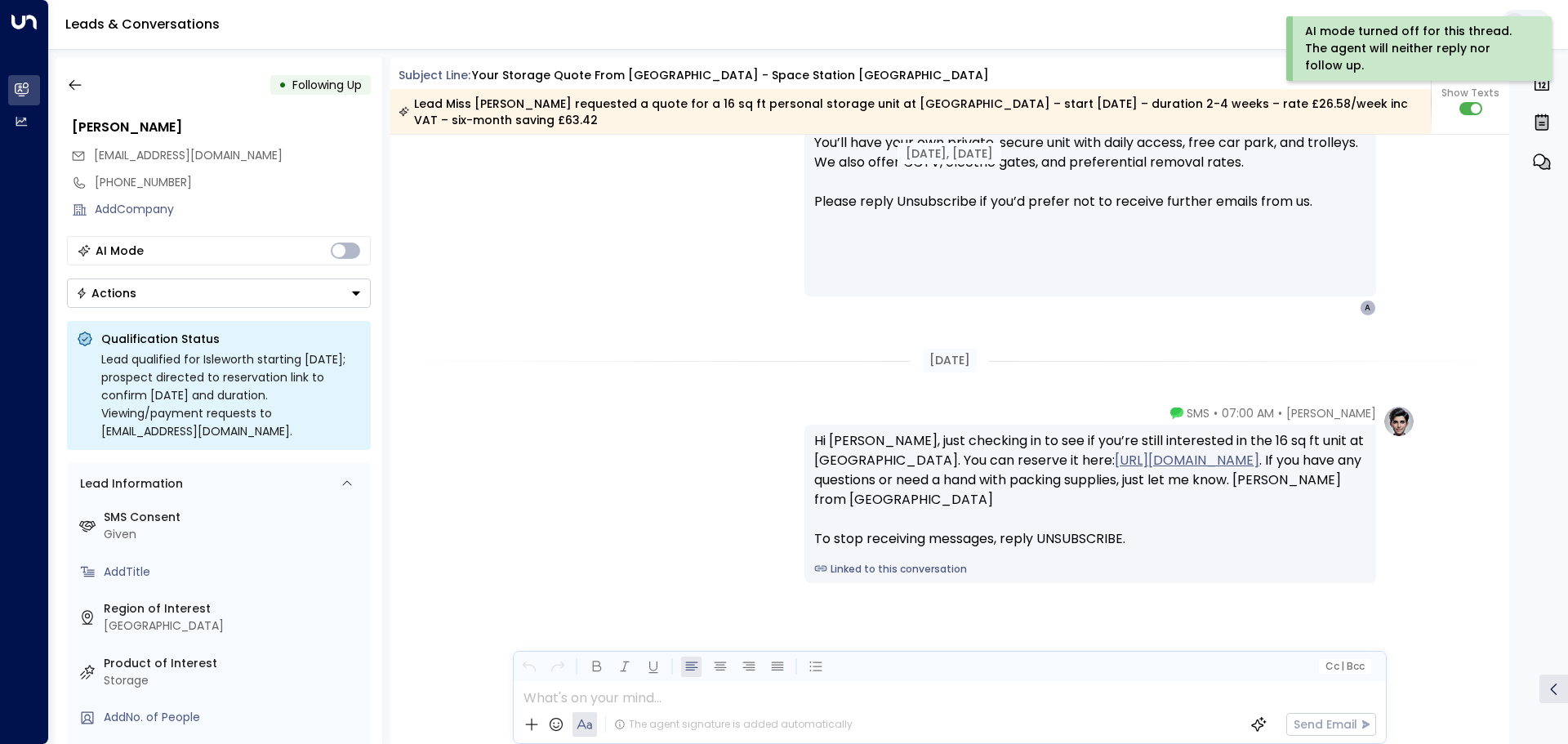
drag, startPoint x: 180, startPoint y: 295, endPoint x: 185, endPoint y: 302, distance: 8.6
click at [181, 296] on button "Actions" at bounding box center [218, 293] width 303 height 30
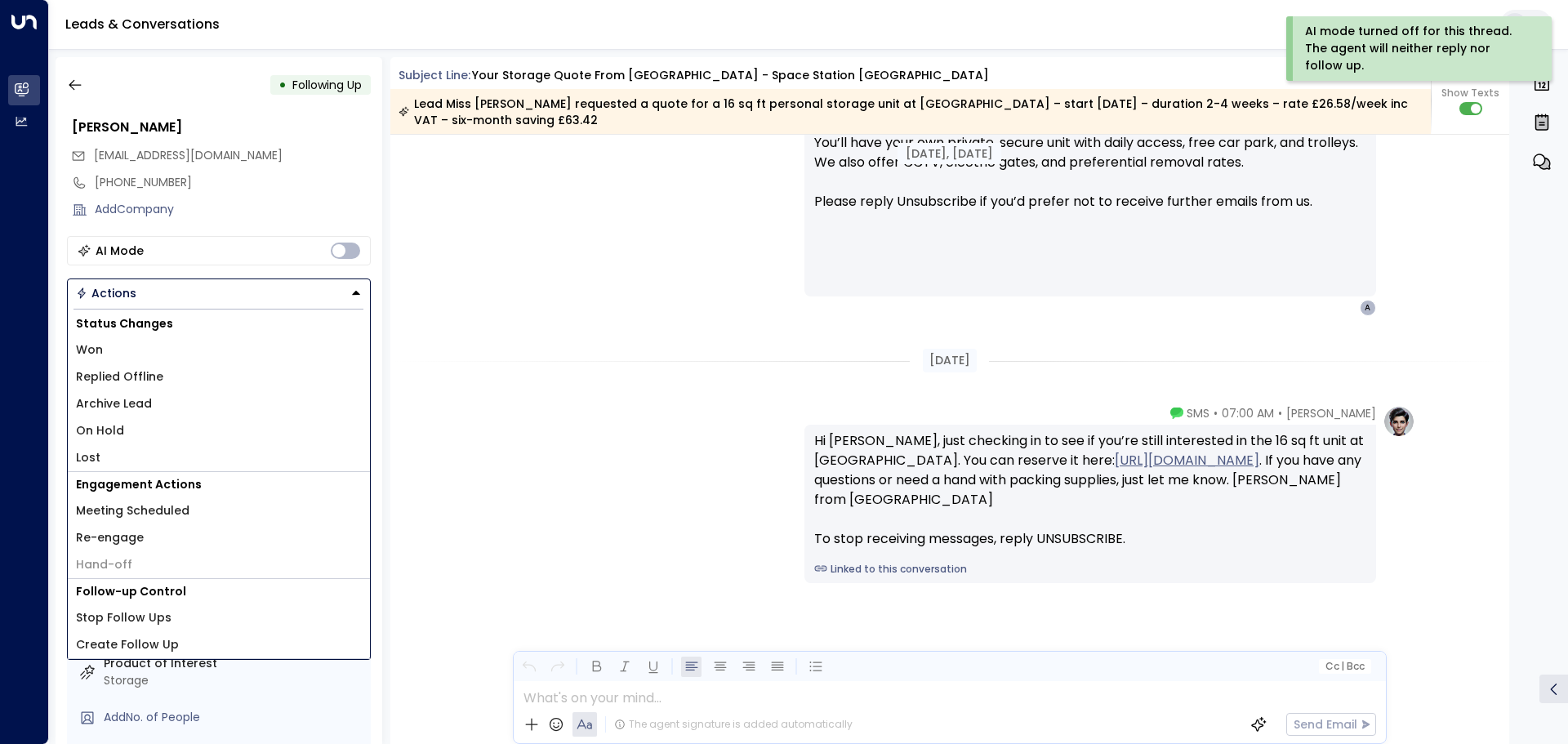
click at [159, 340] on li "Won" at bounding box center [219, 350] width 302 height 27
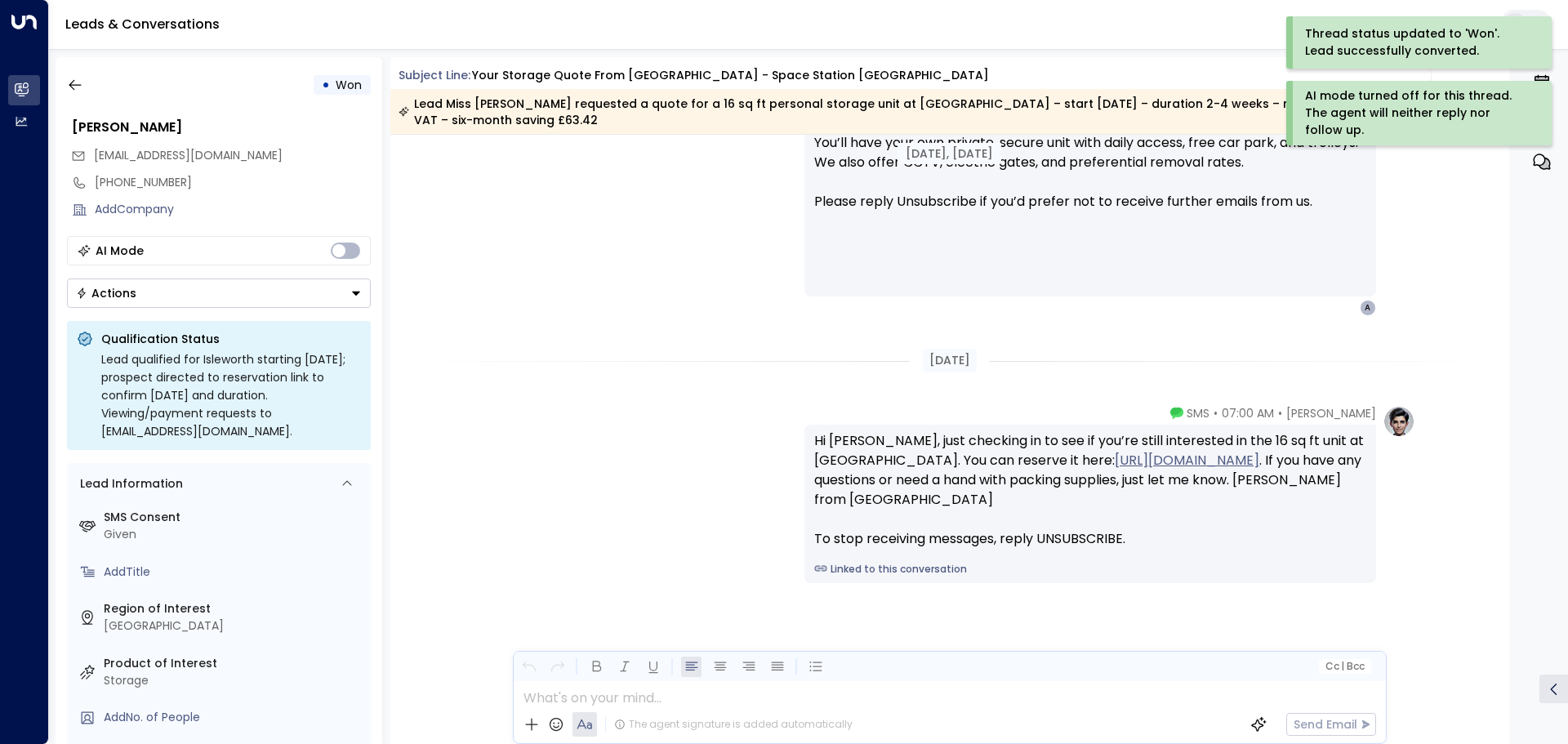
click at [122, 297] on div "Actions" at bounding box center [106, 293] width 60 height 15
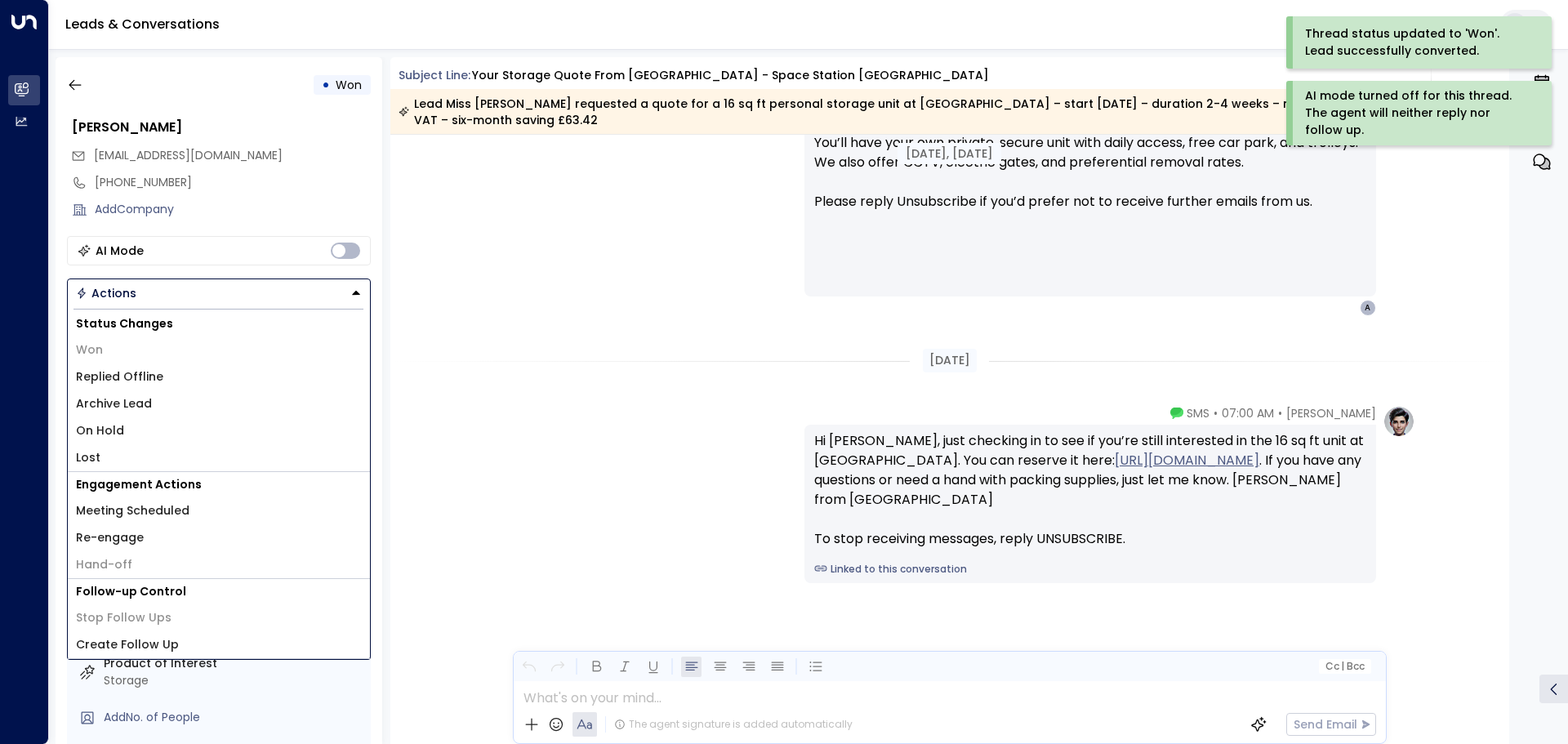
click at [97, 346] on span "Won" at bounding box center [89, 350] width 27 height 17
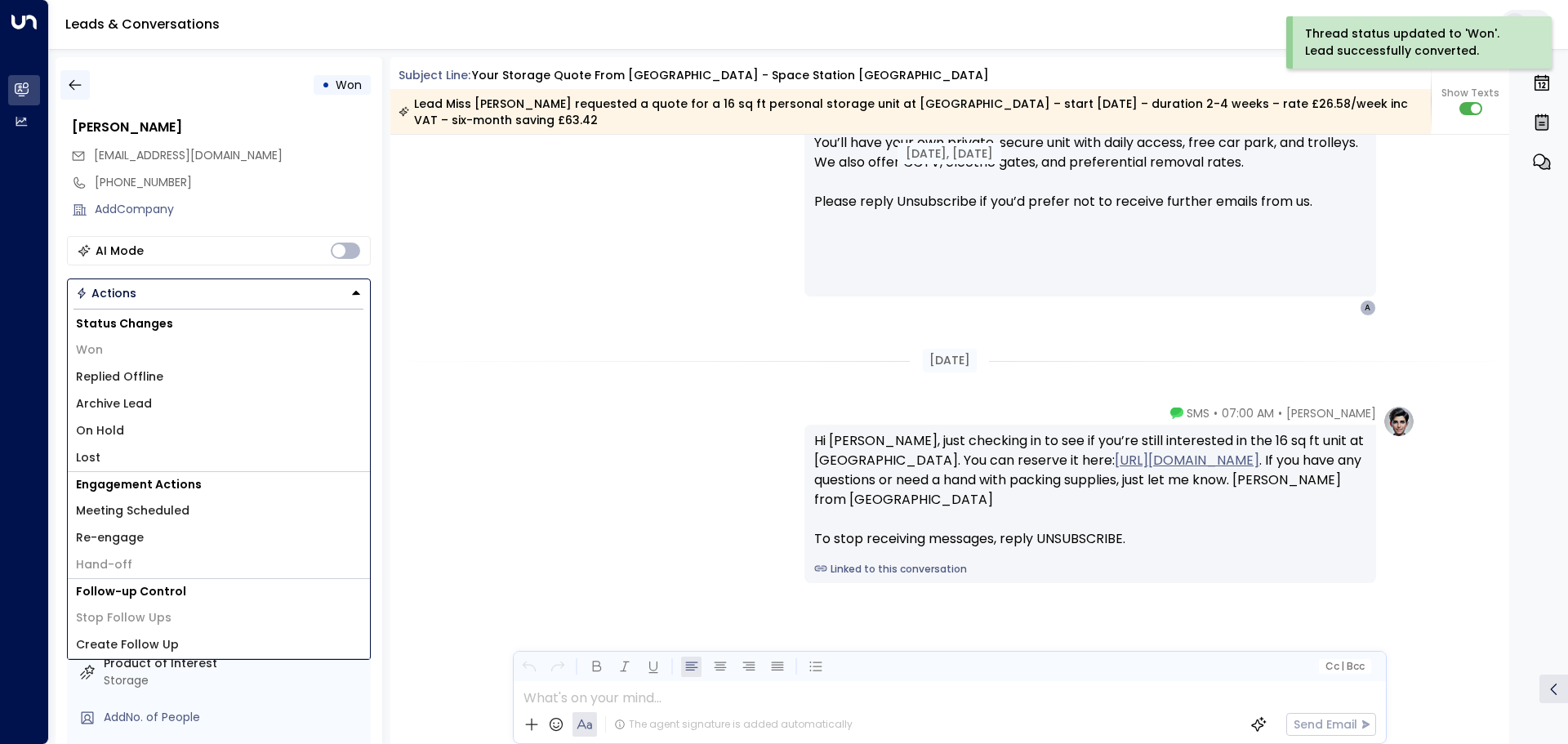
click at [84, 91] on button "button" at bounding box center [75, 85] width 30 height 30
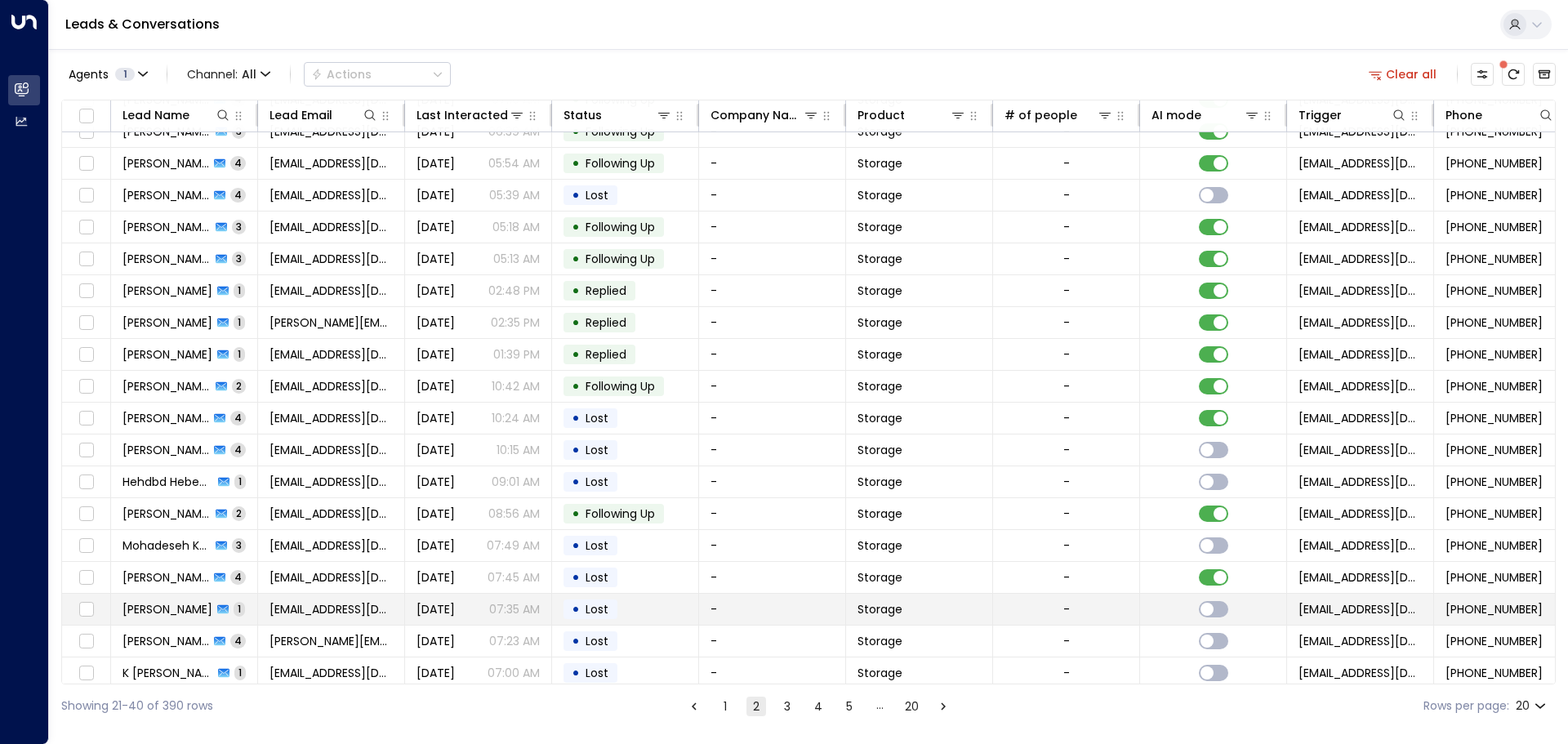
scroll to position [91, 0]
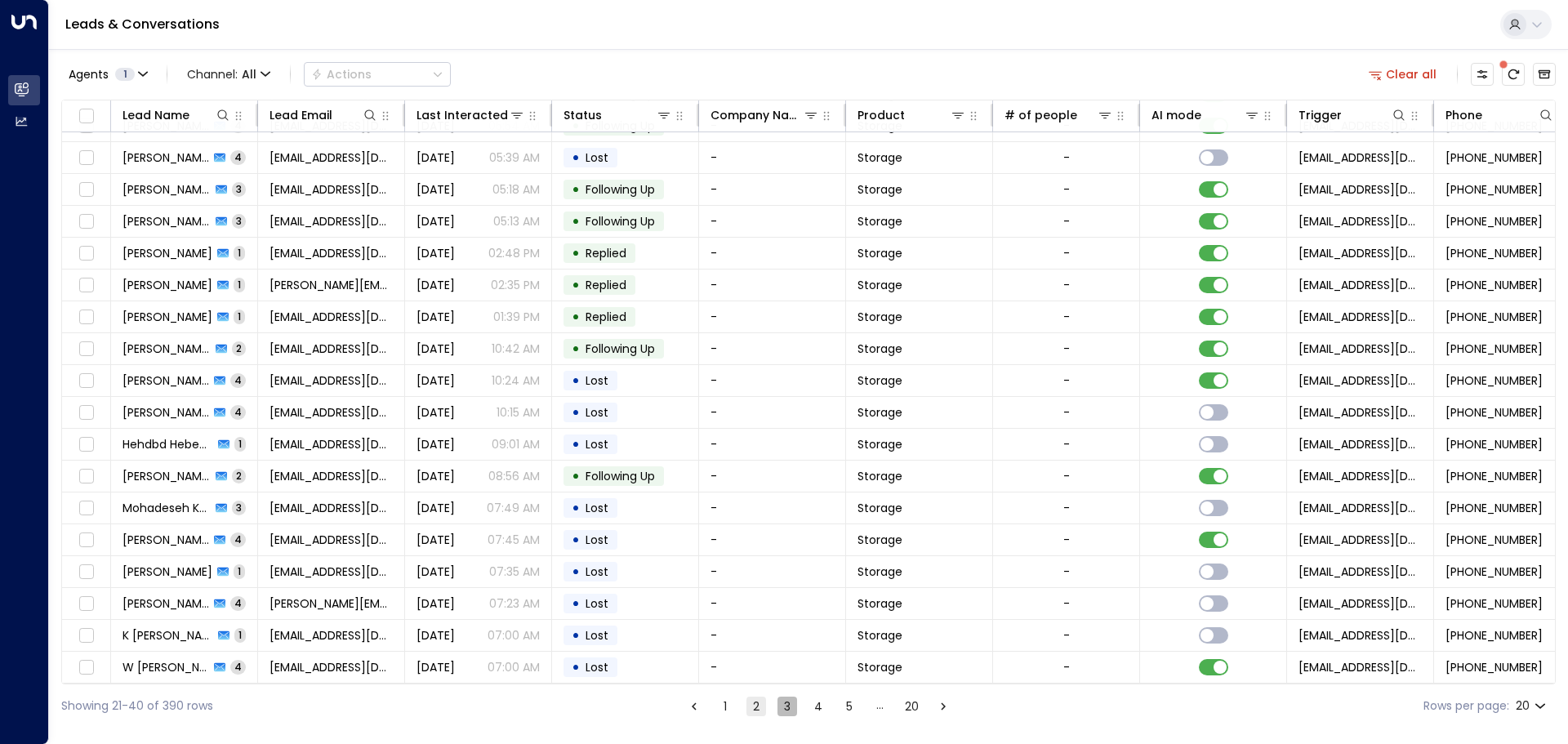
click at [787, 704] on button "3" at bounding box center [787, 706] width 19 height 19
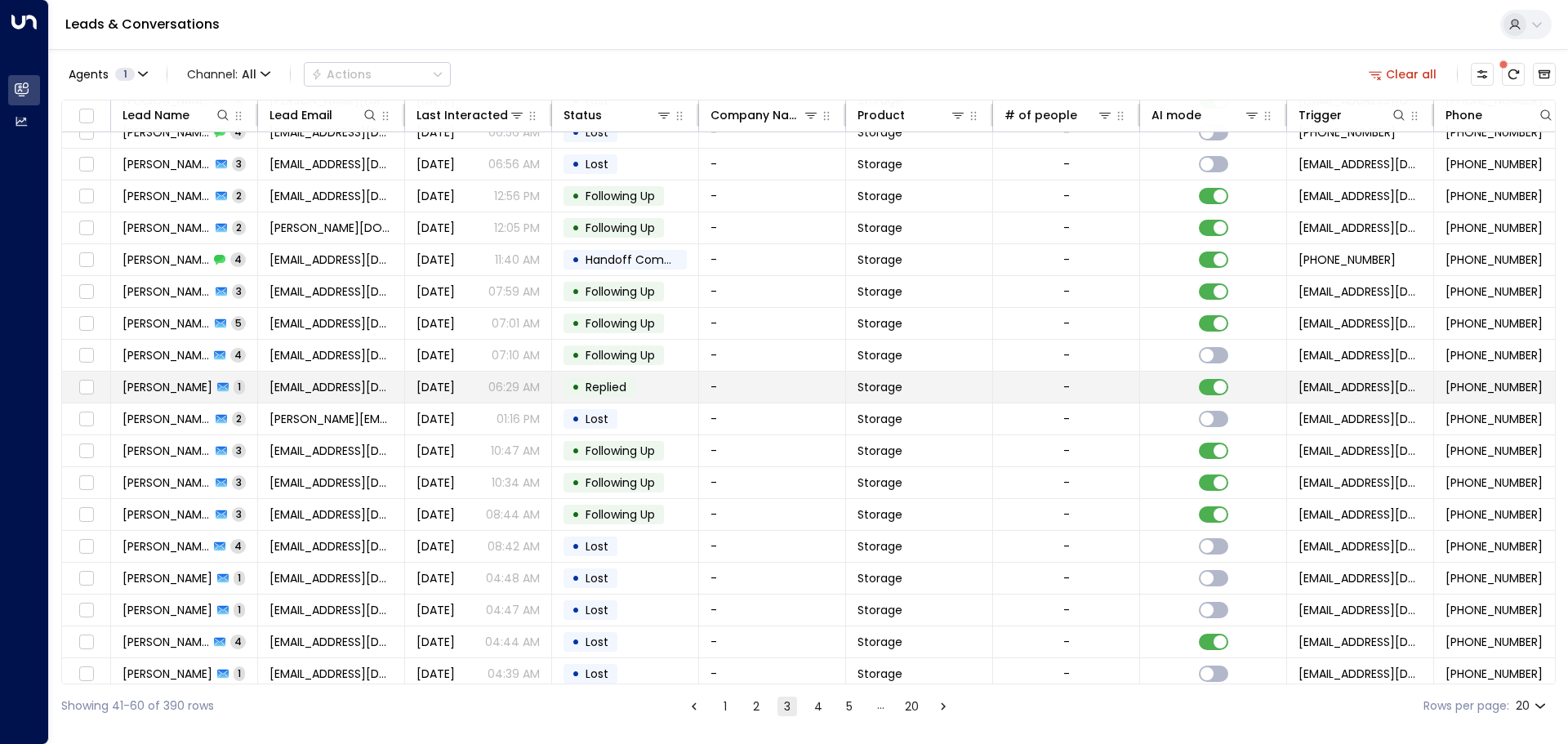
scroll to position [91, 0]
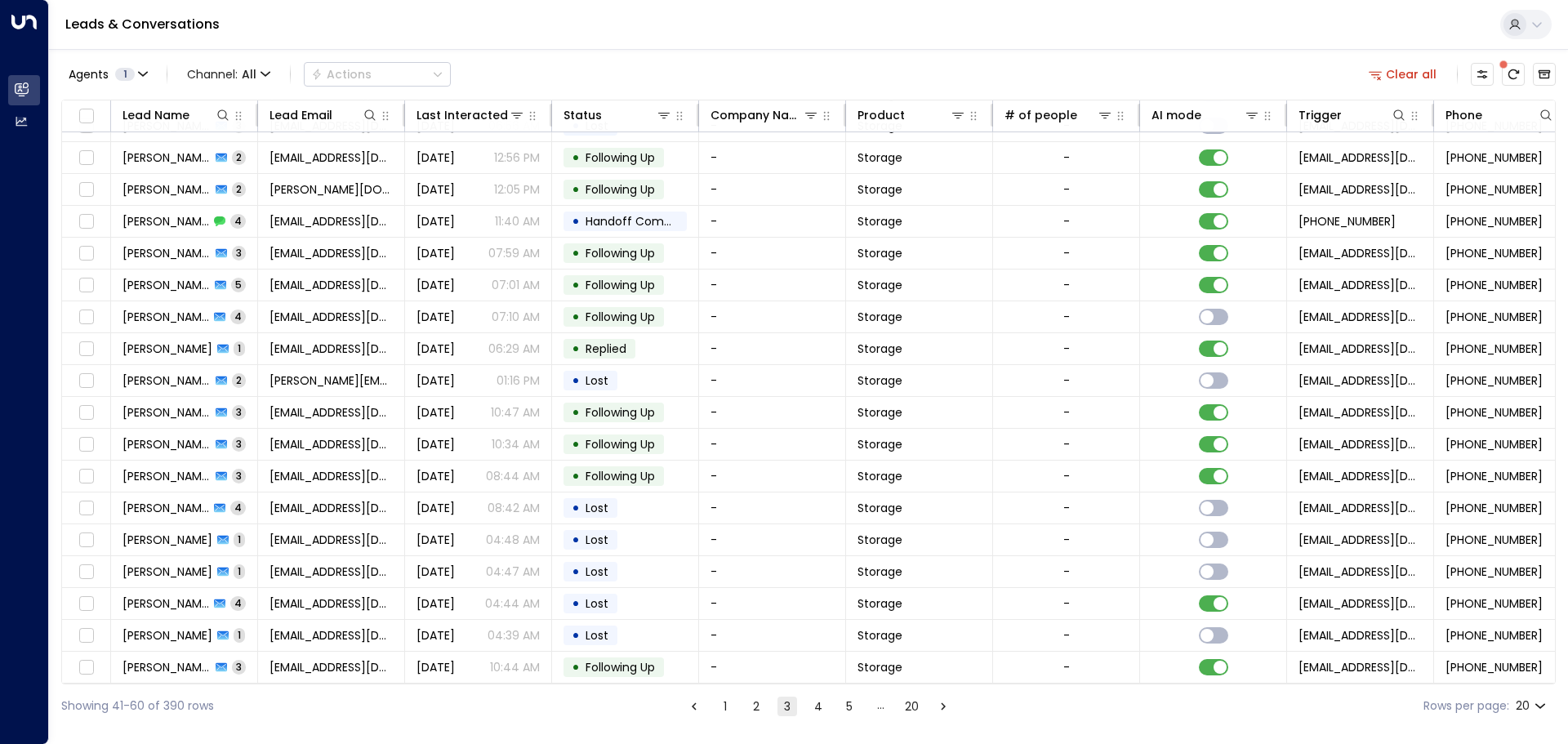
click at [721, 705] on button "1" at bounding box center [725, 706] width 19 height 19
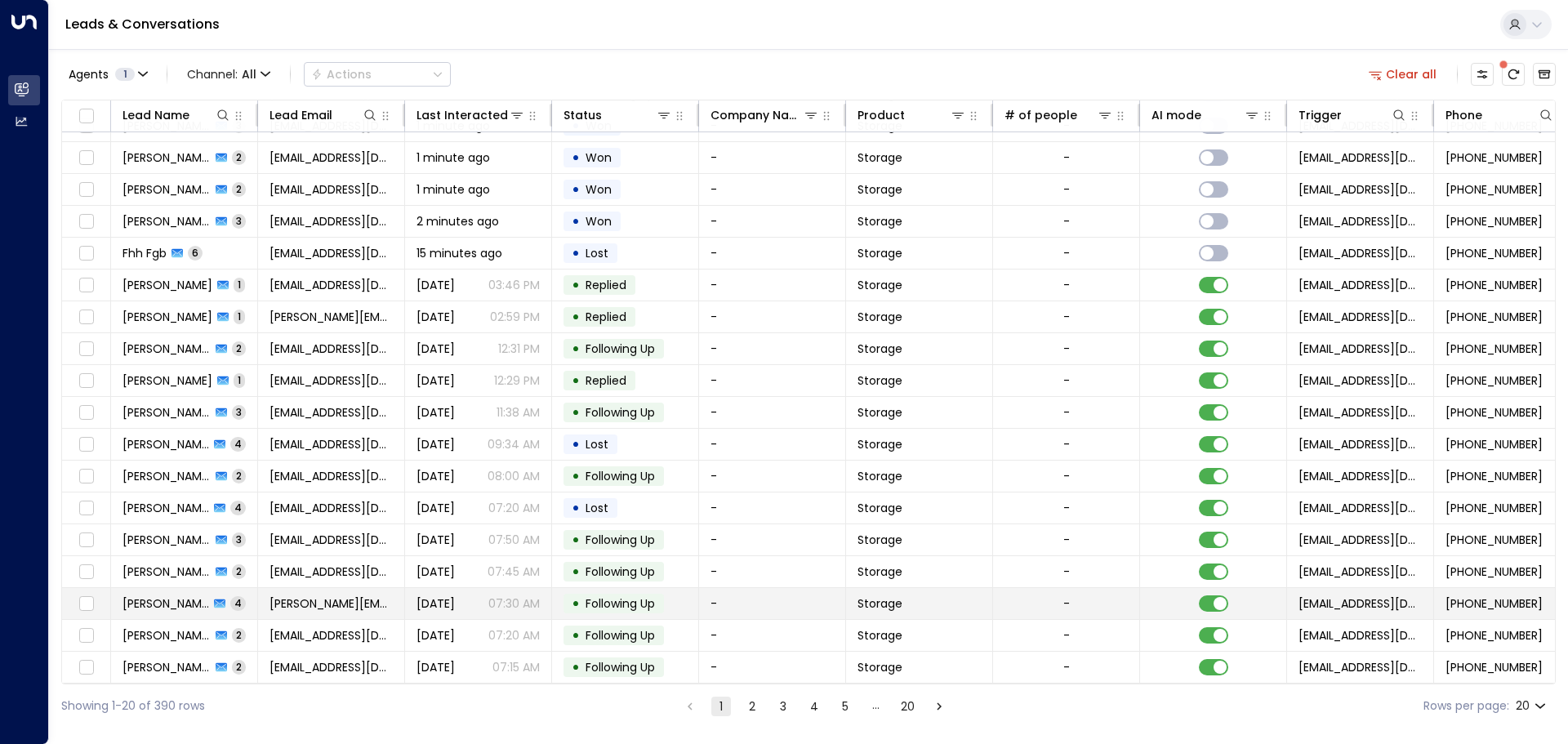
scroll to position [91, 0]
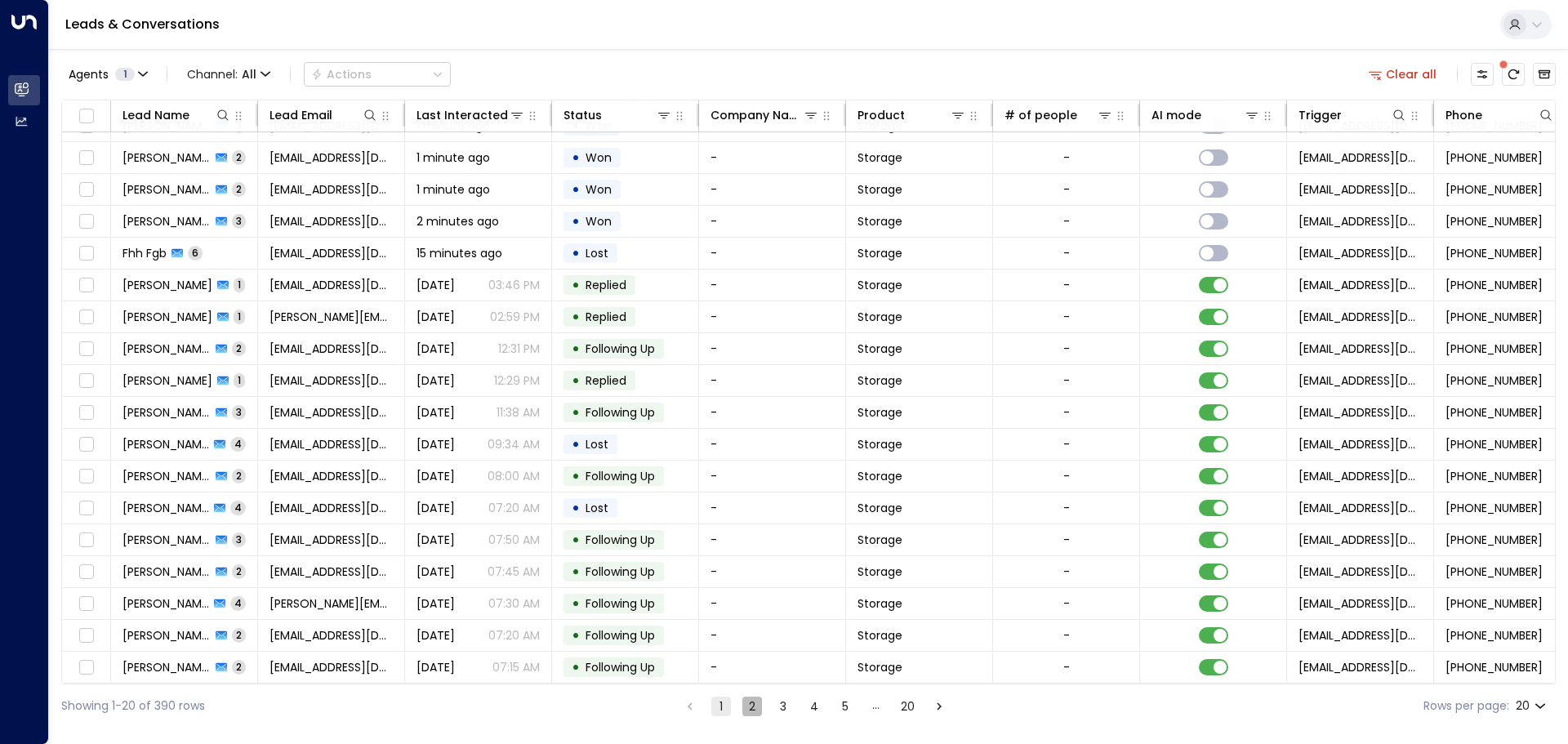
click at [755, 710] on button "2" at bounding box center [752, 706] width 19 height 19
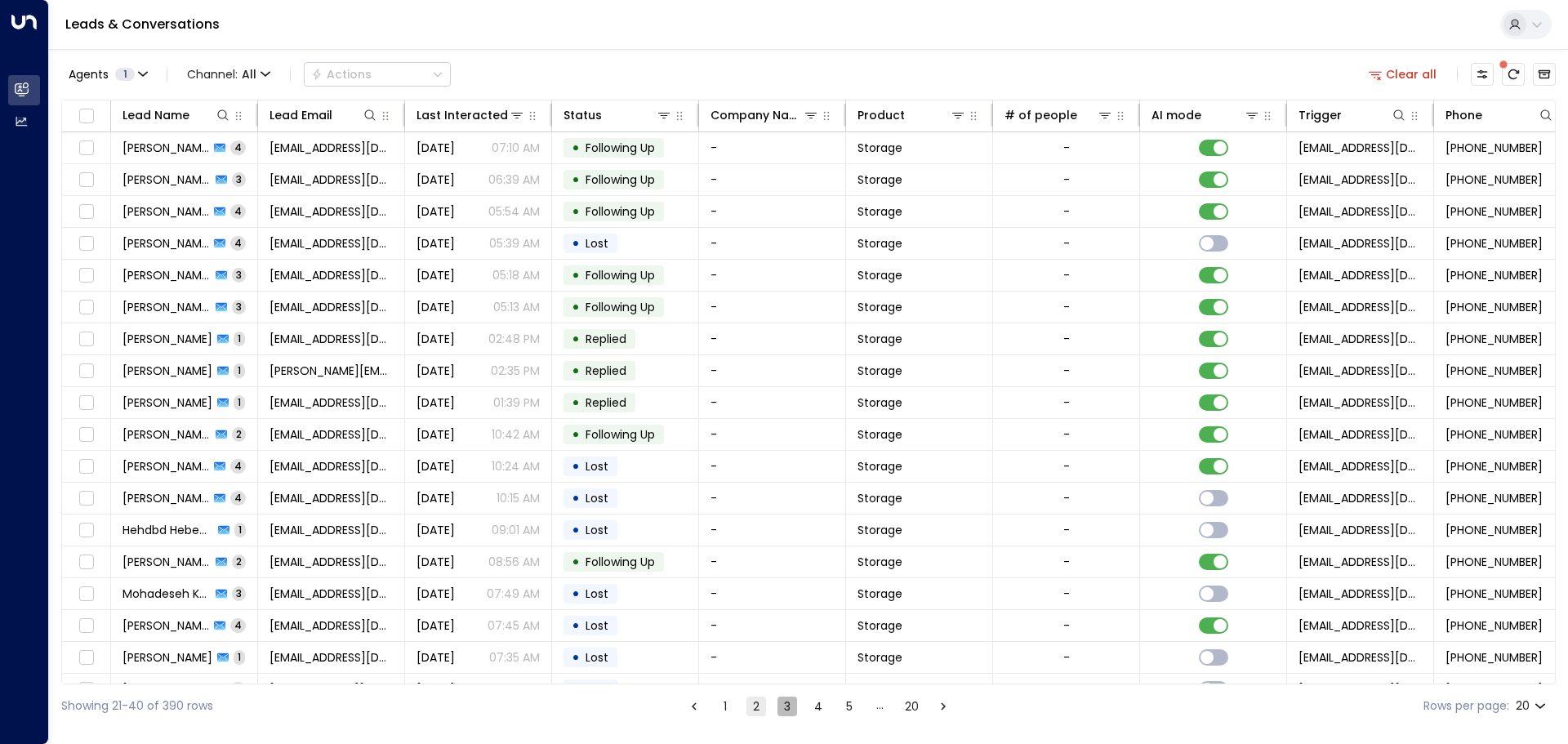
click at [779, 704] on button "3" at bounding box center [787, 706] width 19 height 19
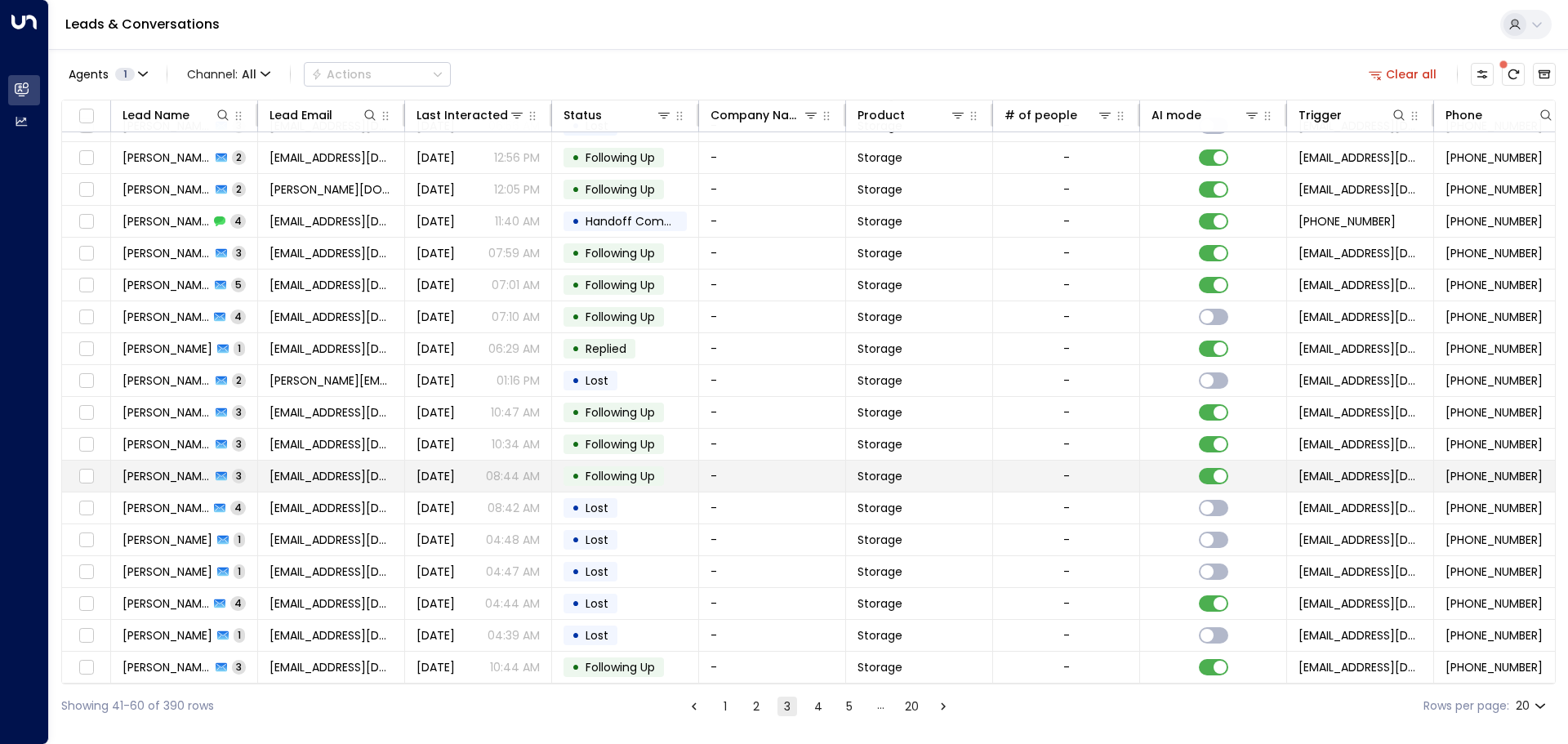
scroll to position [91, 0]
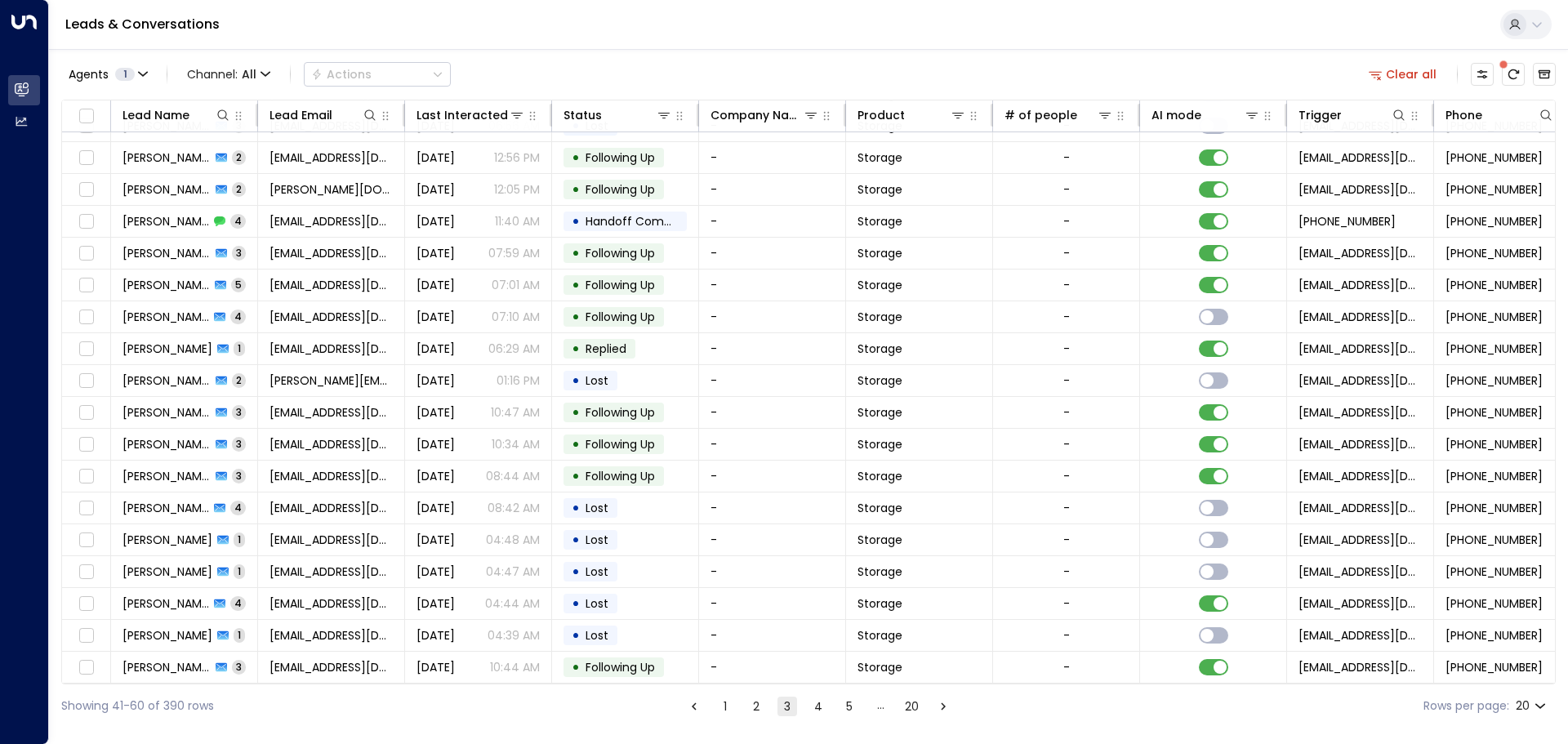
click at [811, 709] on button "4" at bounding box center [817, 706] width 19 height 19
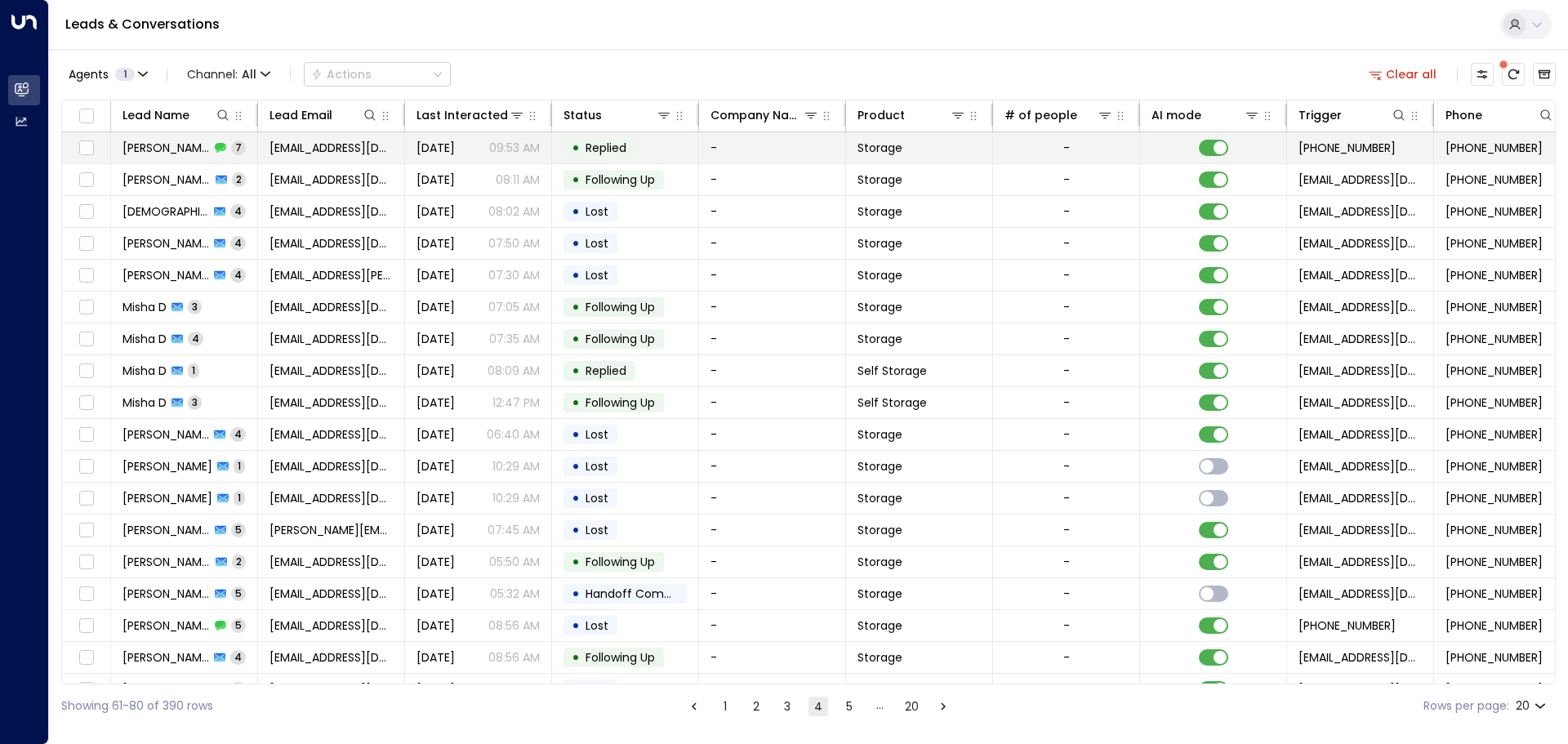
click at [192, 149] on span "[PERSON_NAME]" at bounding box center [166, 148] width 87 height 17
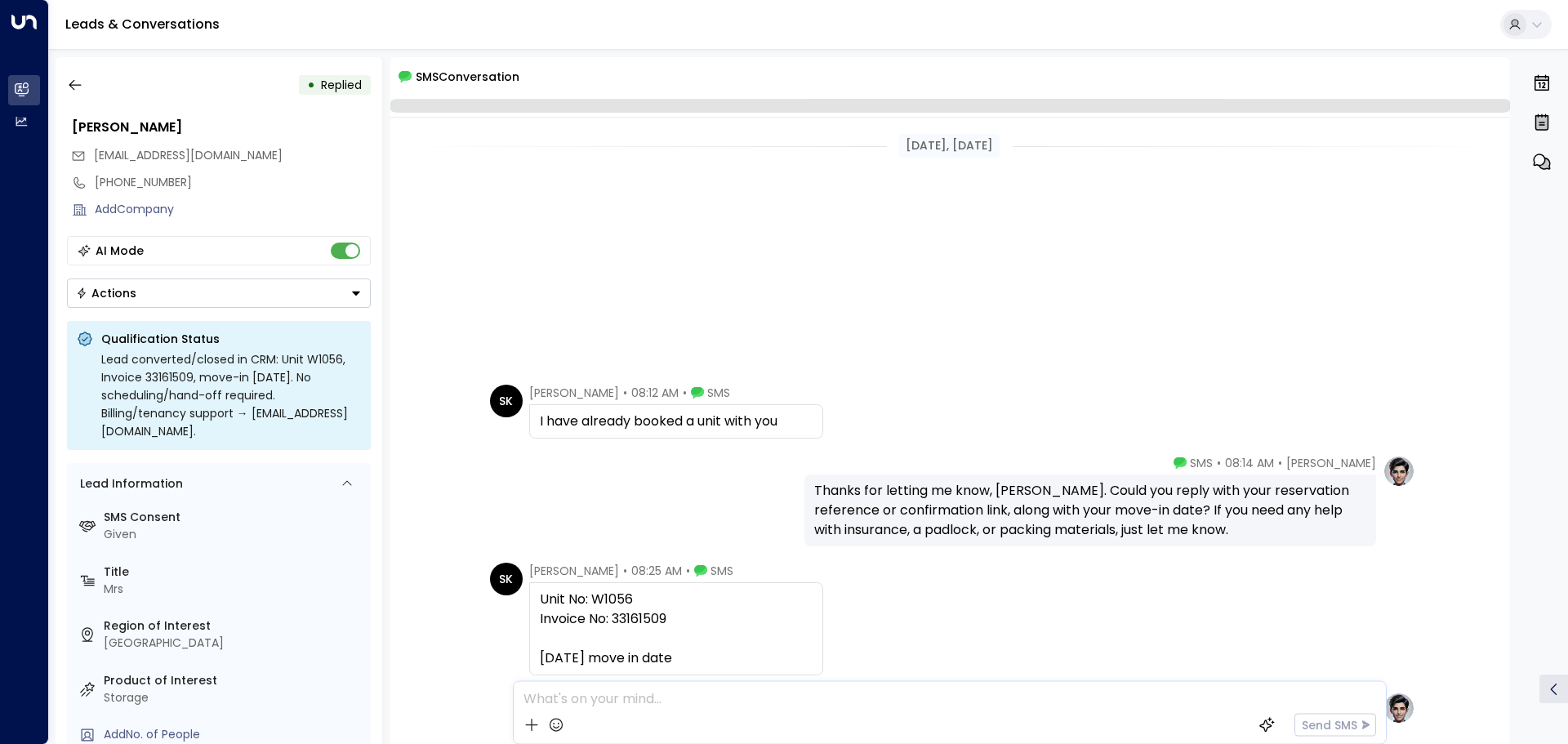
scroll to position [400, 0]
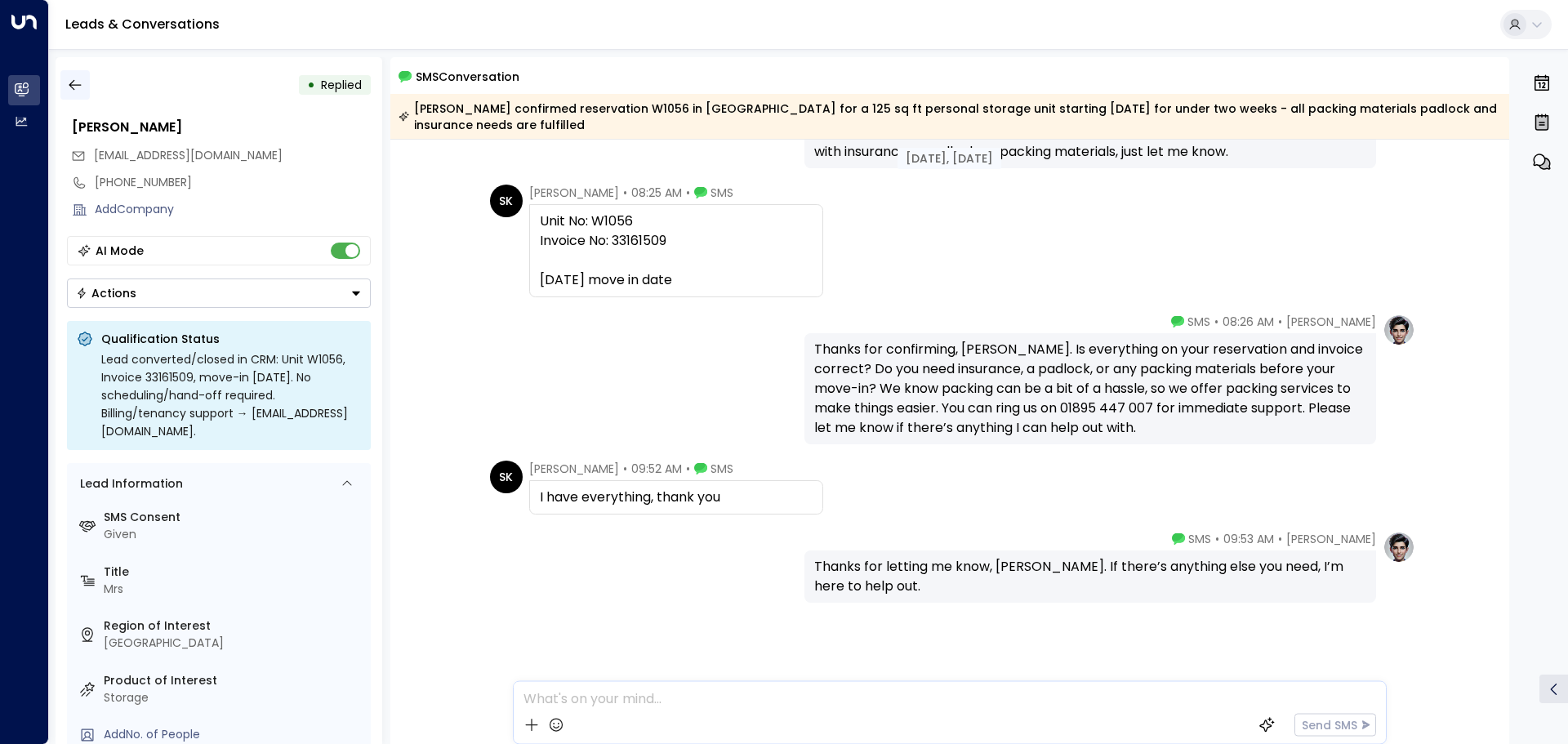
click at [82, 80] on icon "button" at bounding box center [75, 85] width 17 height 17
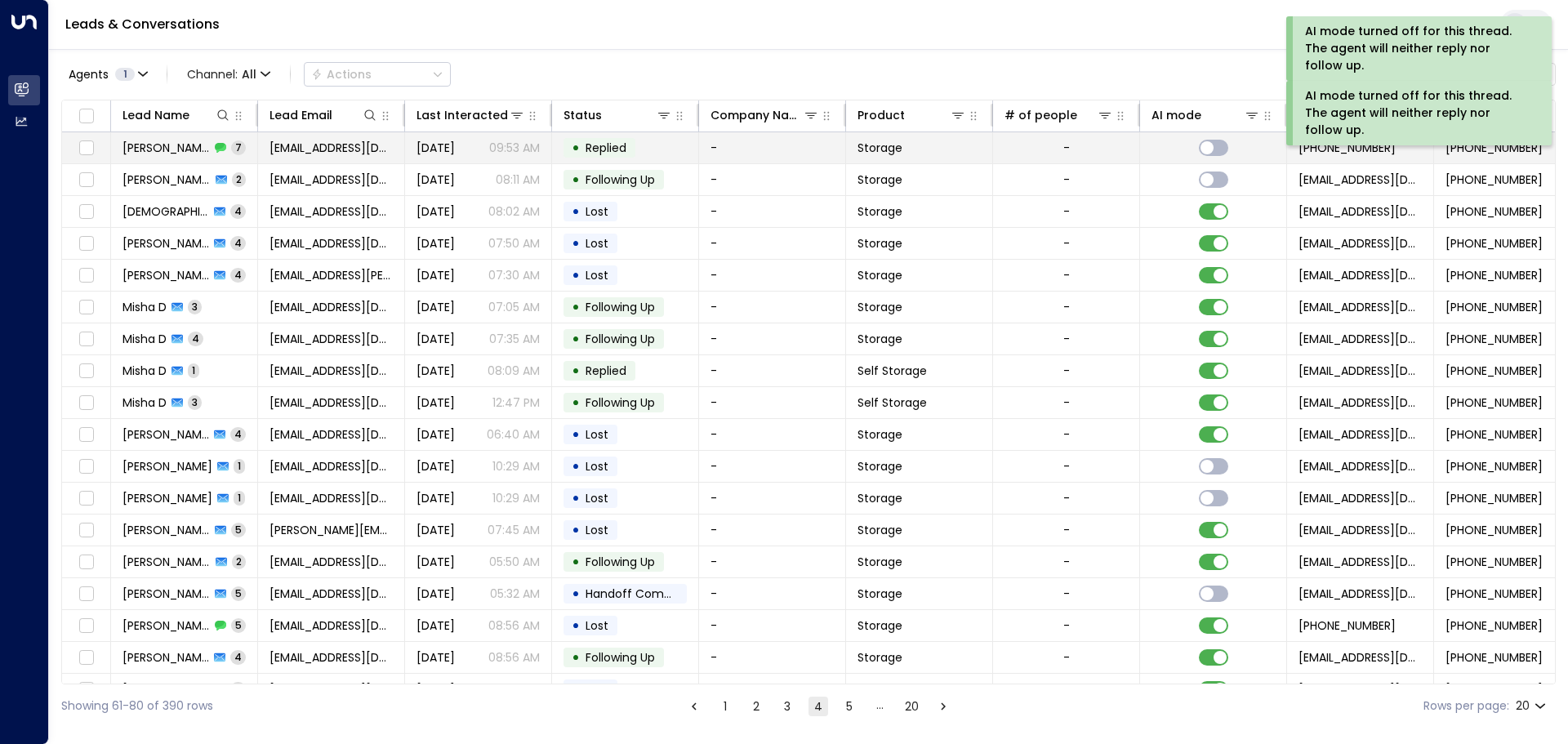
click at [175, 148] on span "[PERSON_NAME]" at bounding box center [166, 148] width 87 height 17
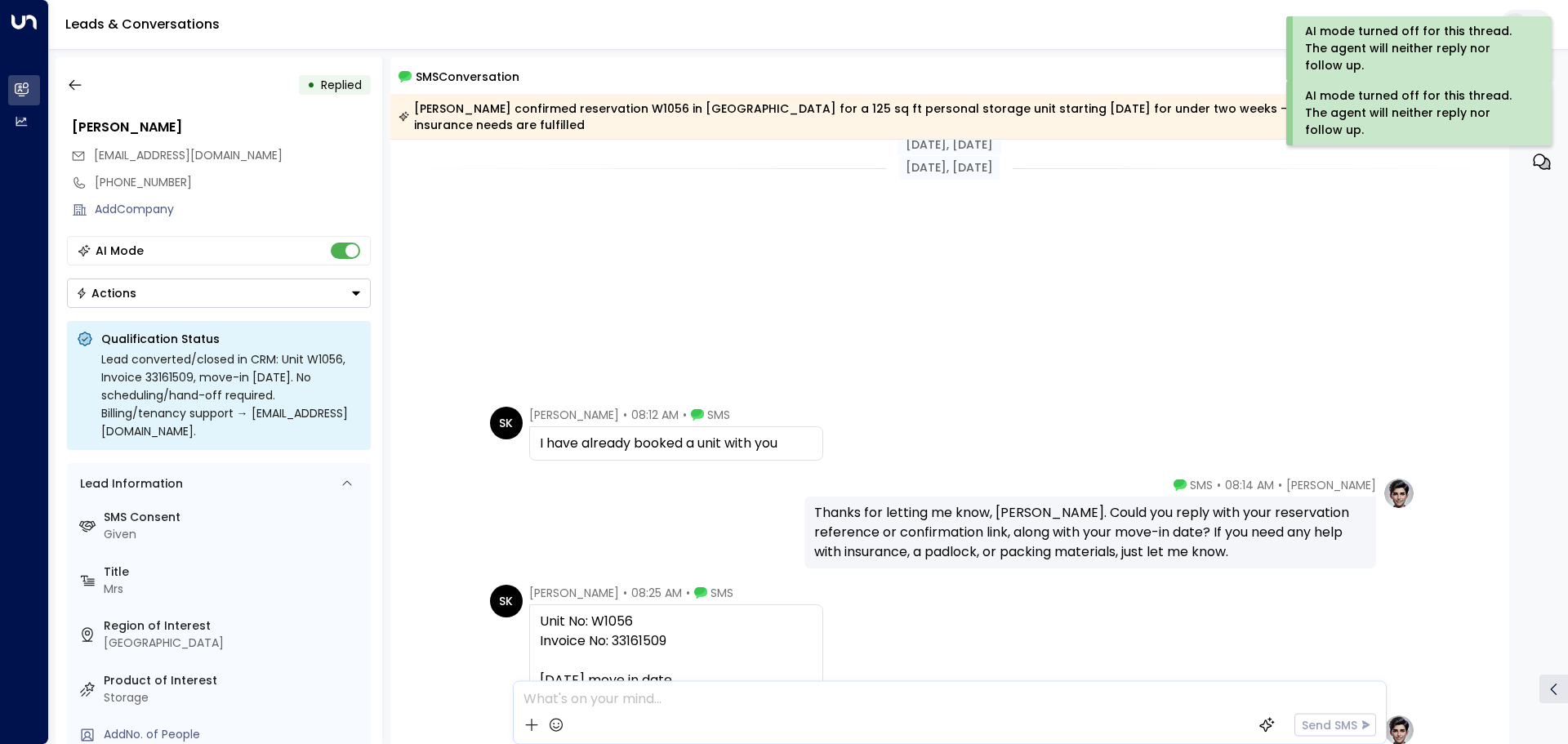
scroll to position [422, 0]
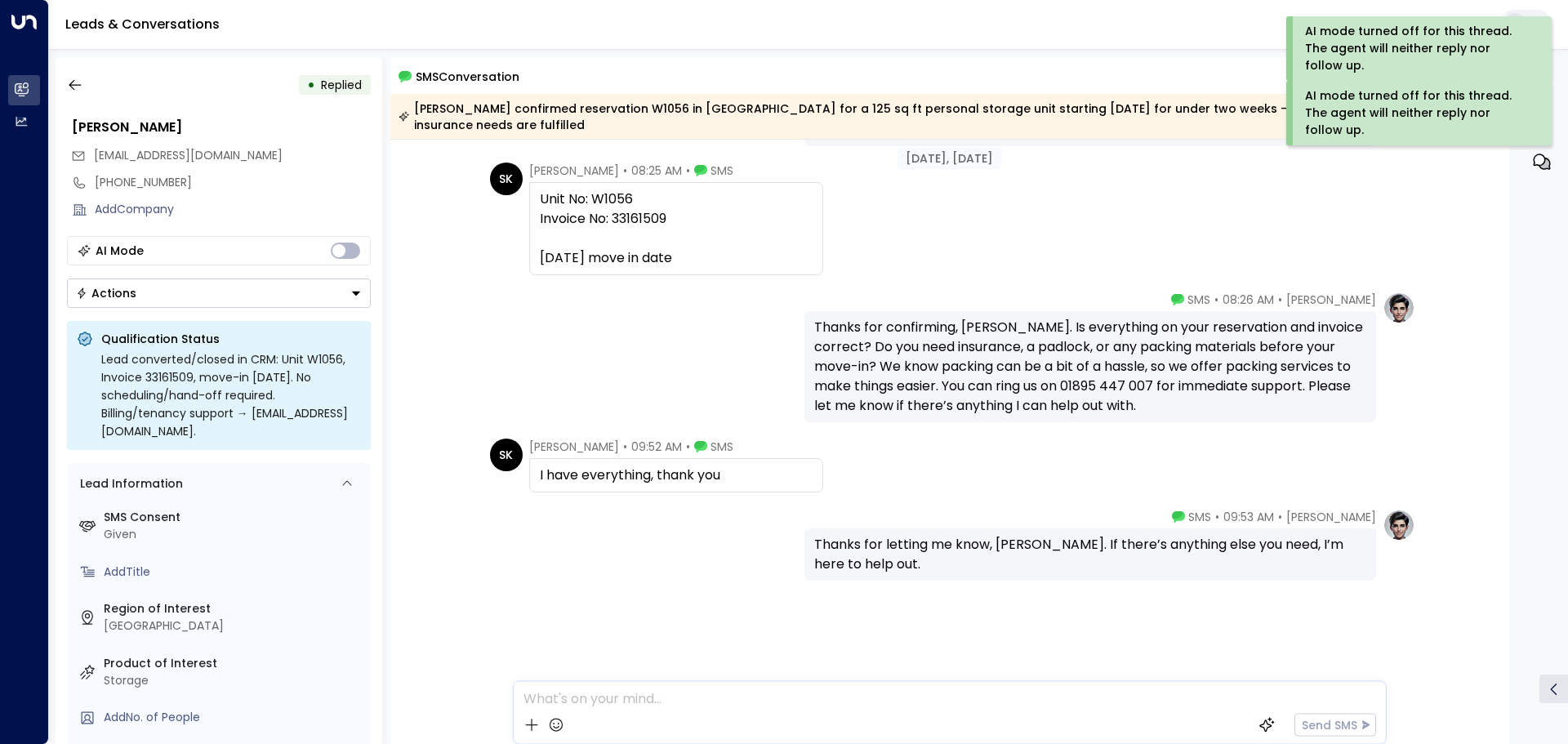
click at [152, 272] on div "AI Mode Actions" at bounding box center [218, 271] width 303 height 71
click at [153, 283] on button "Actions" at bounding box center [218, 293] width 303 height 30
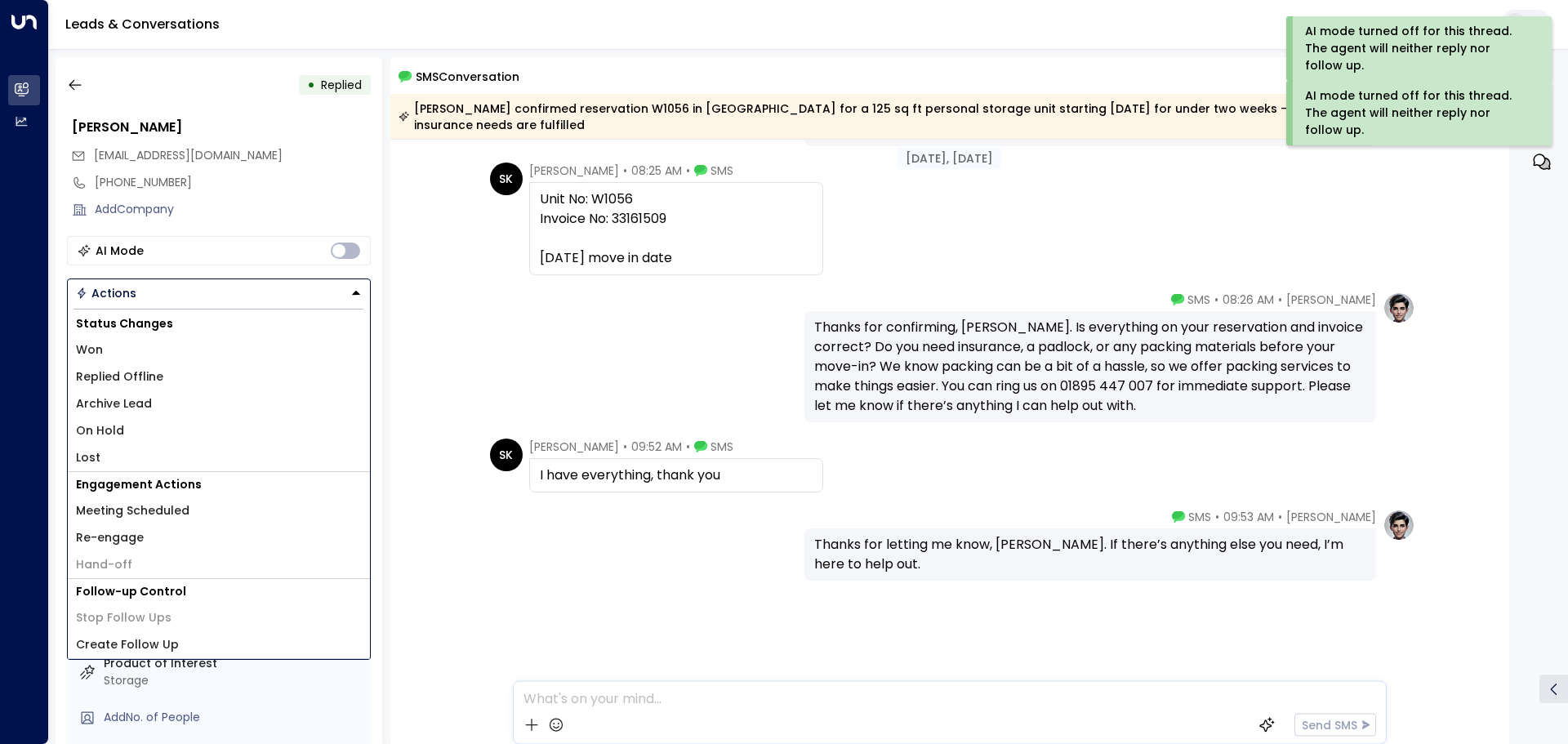
click at [121, 351] on li "Won" at bounding box center [219, 350] width 302 height 27
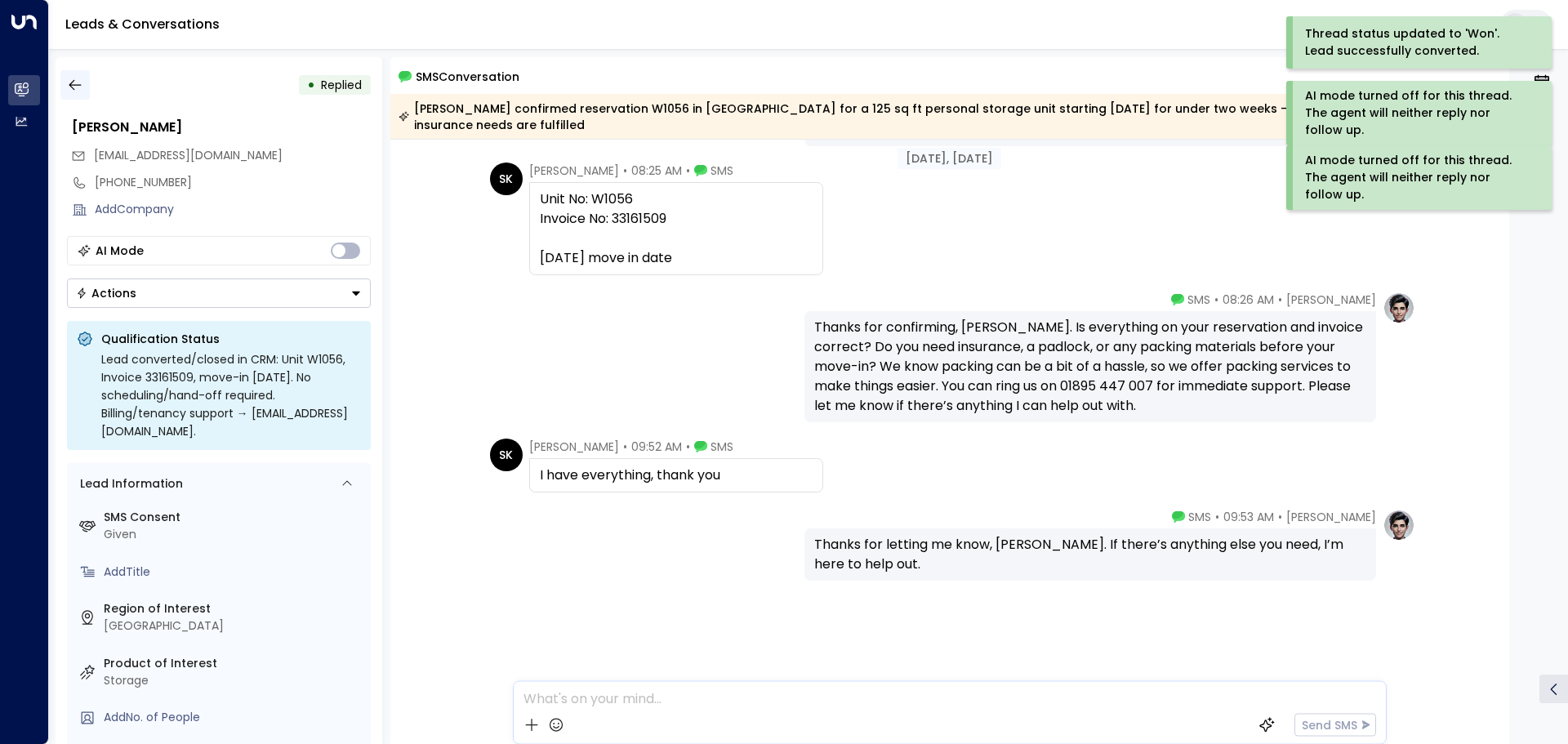
click at [66, 76] on button "button" at bounding box center [75, 85] width 30 height 30
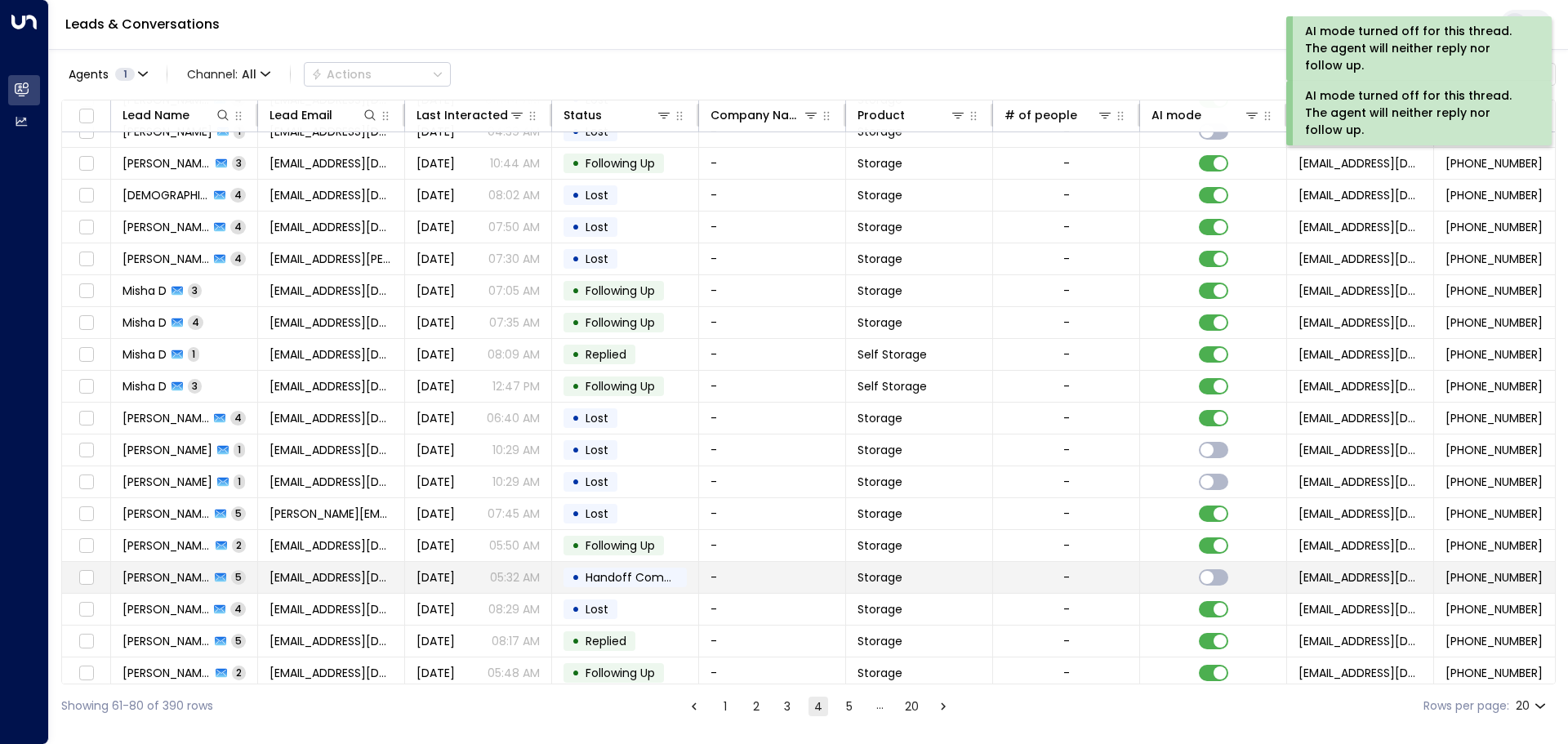
scroll to position [91, 0]
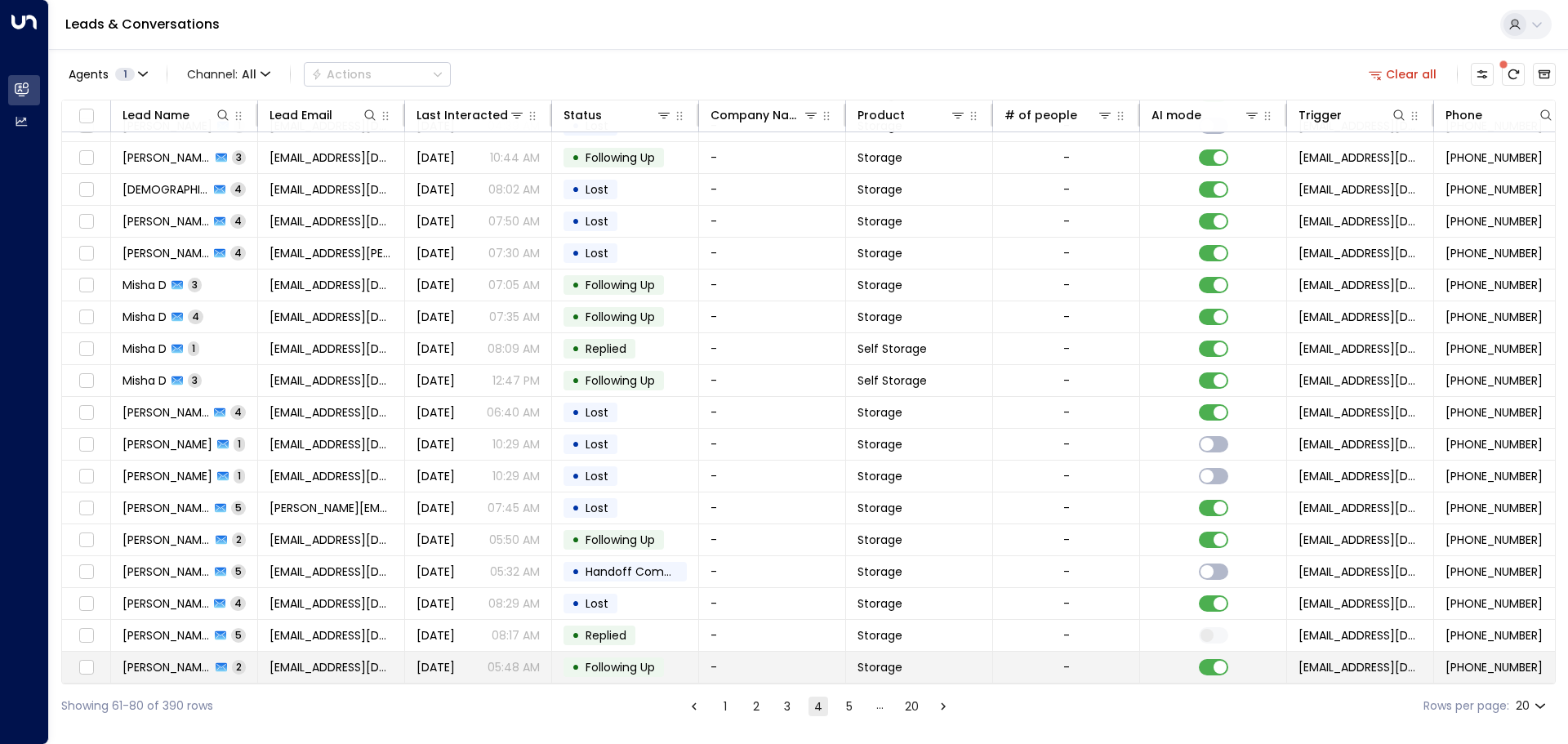
click at [1209, 657] on td at bounding box center [1213, 666] width 147 height 31
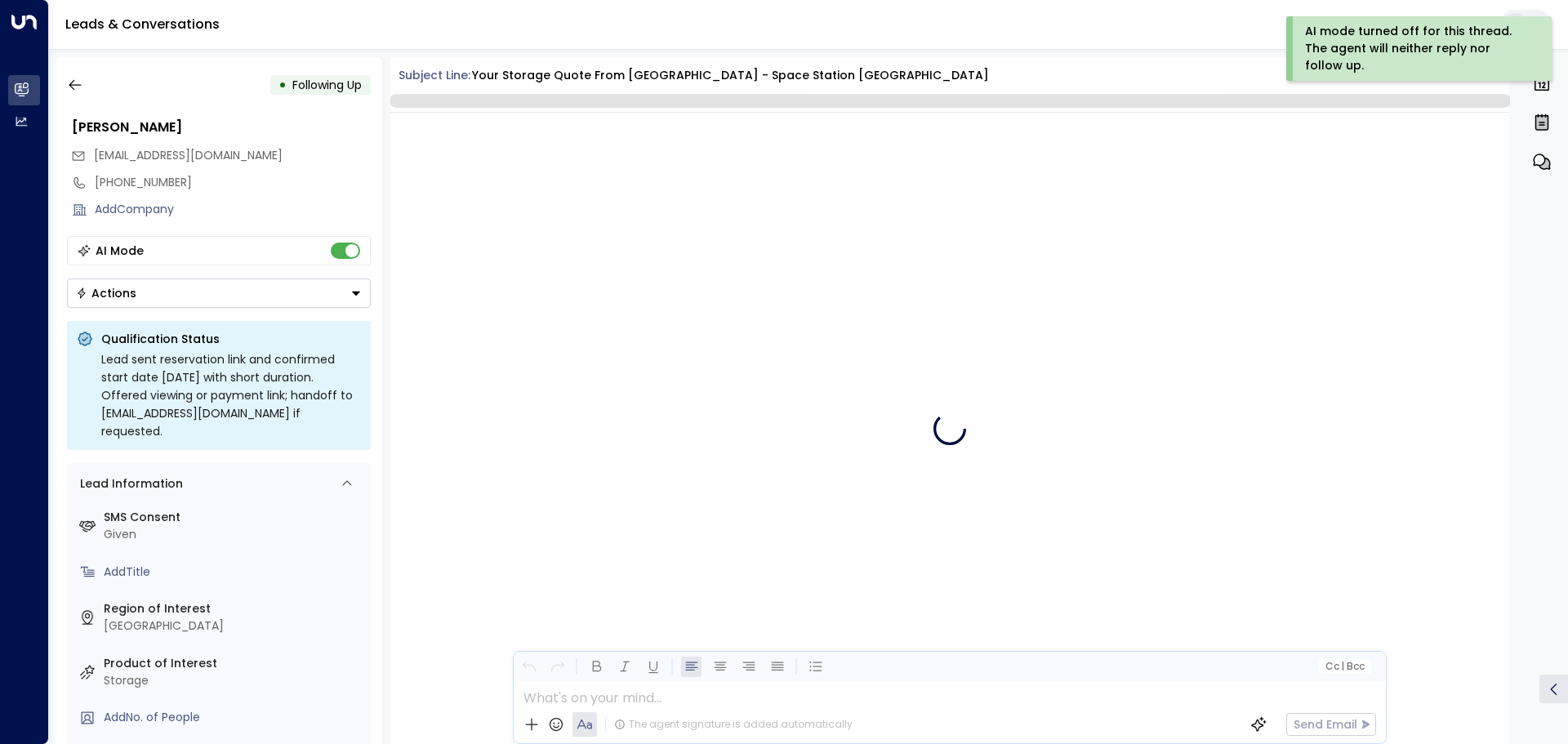
scroll to position [1351, 0]
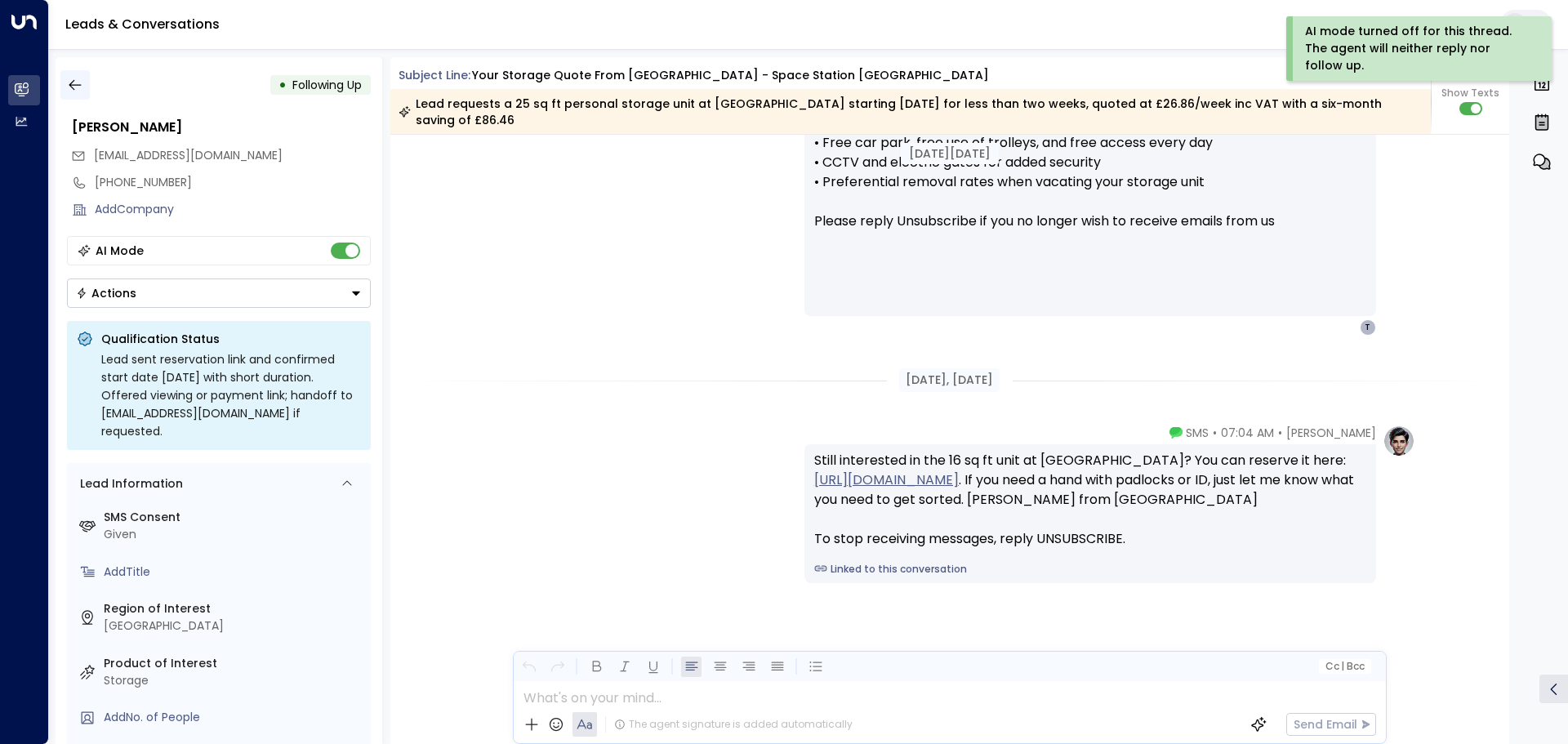
click at [69, 86] on icon "button" at bounding box center [75, 85] width 17 height 17
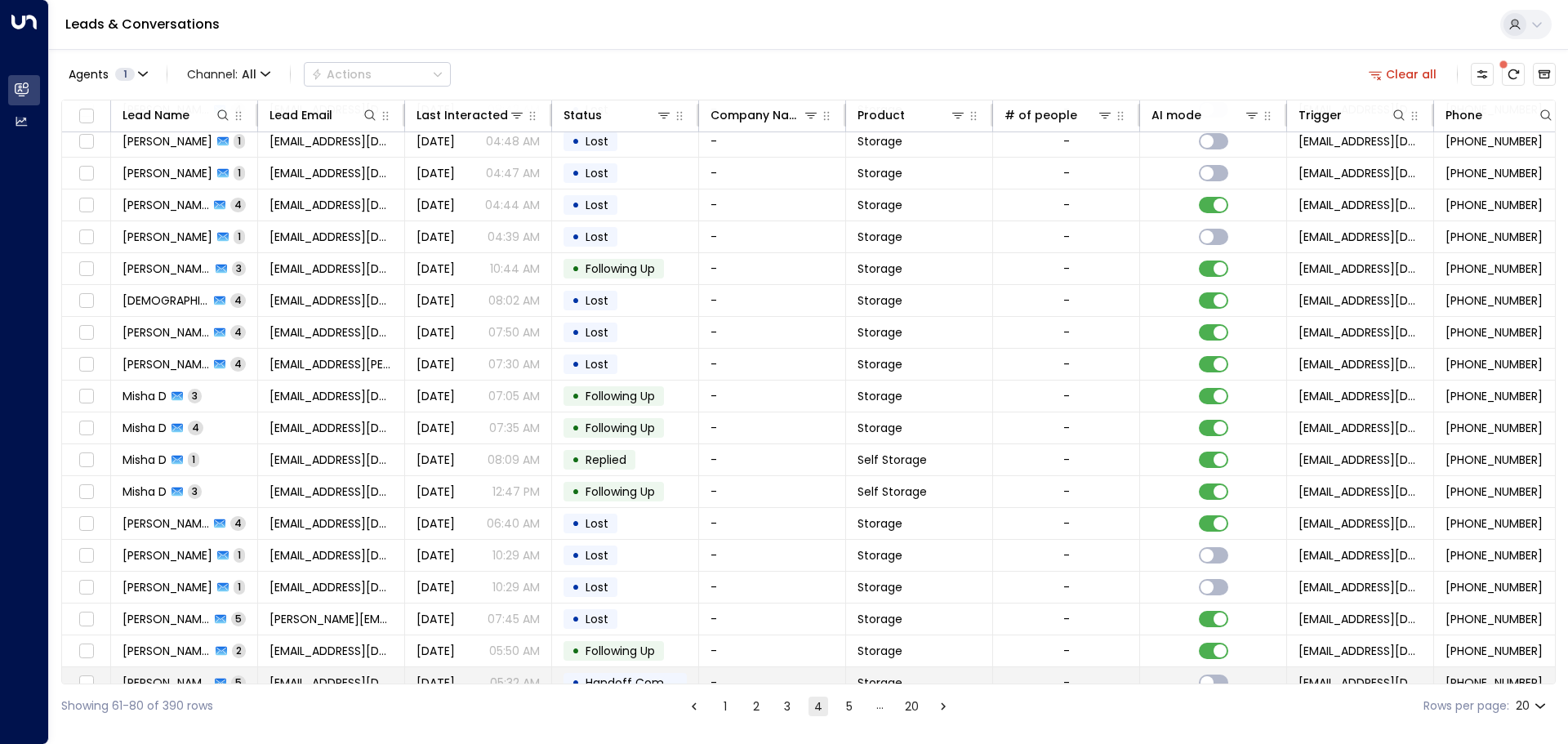
scroll to position [91, 0]
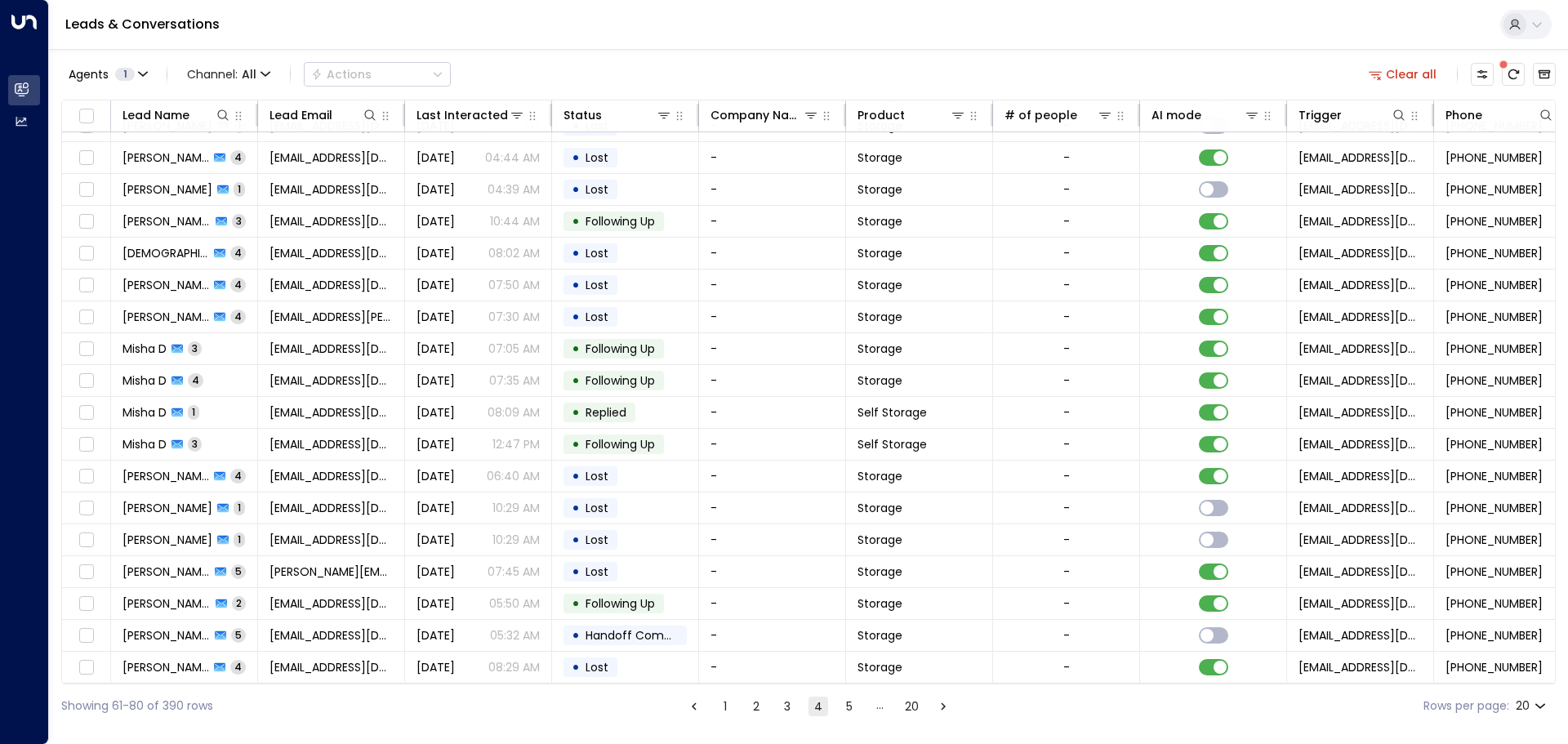
click at [844, 712] on button "5" at bounding box center [849, 706] width 19 height 19
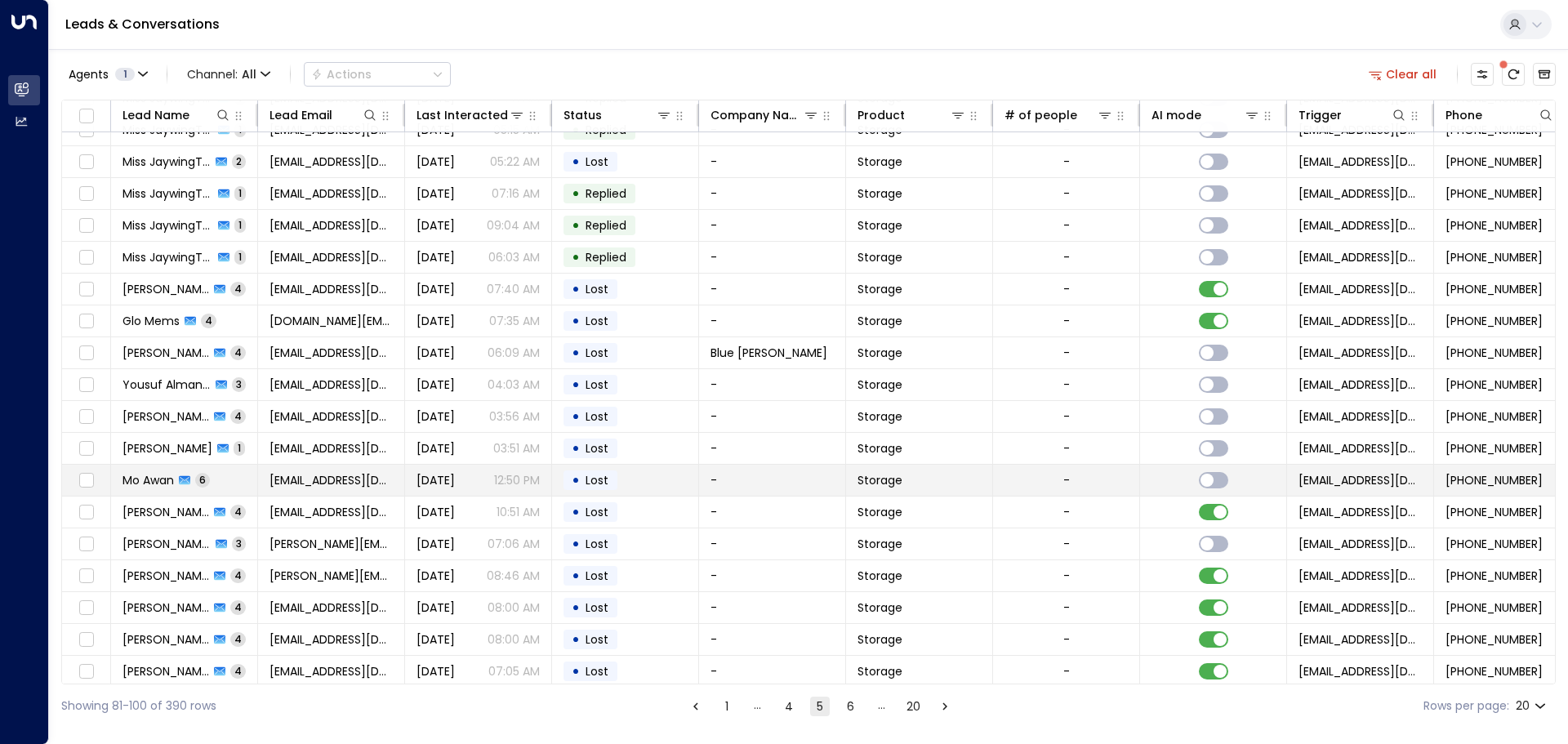
scroll to position [91, 0]
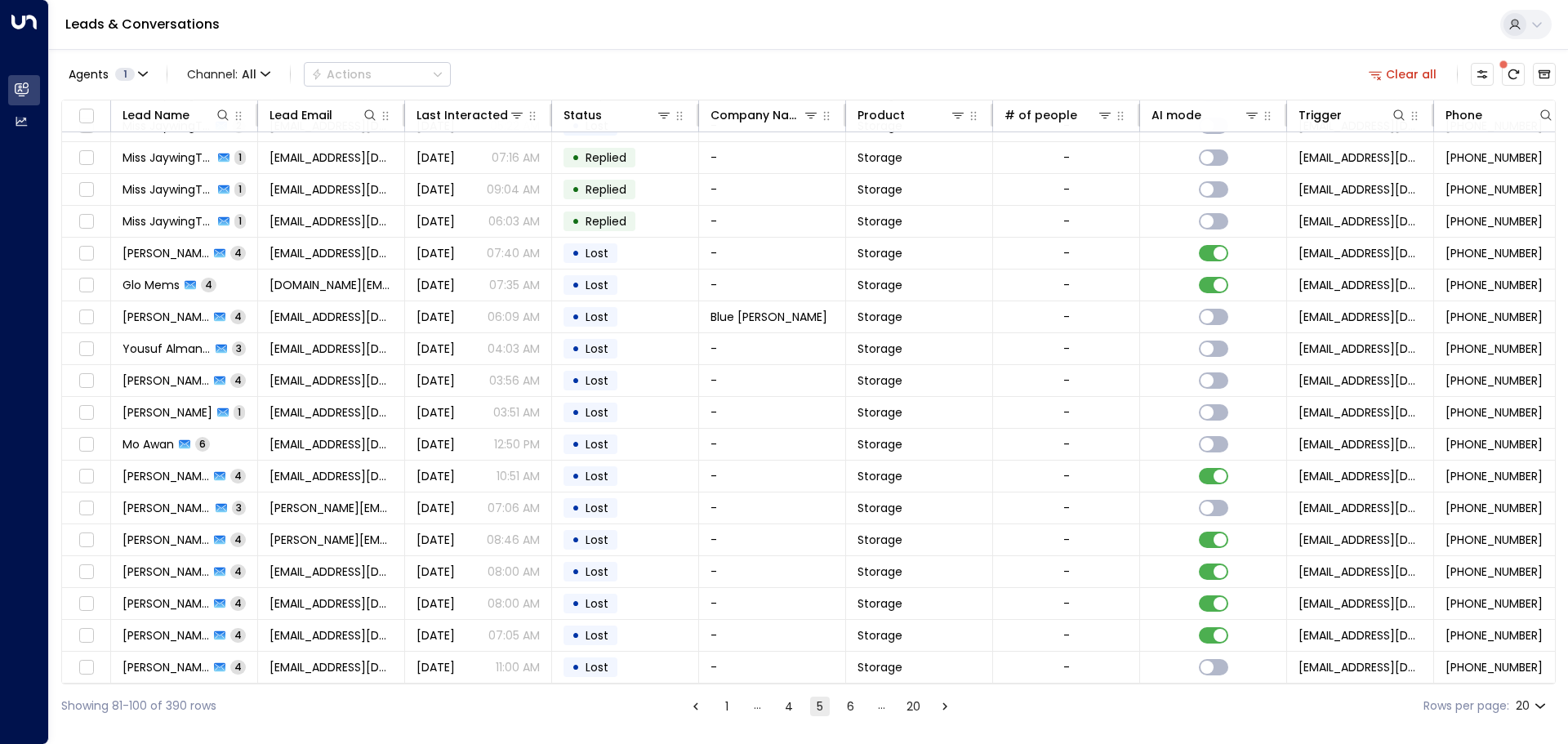
click at [851, 704] on button "6" at bounding box center [850, 706] width 19 height 19
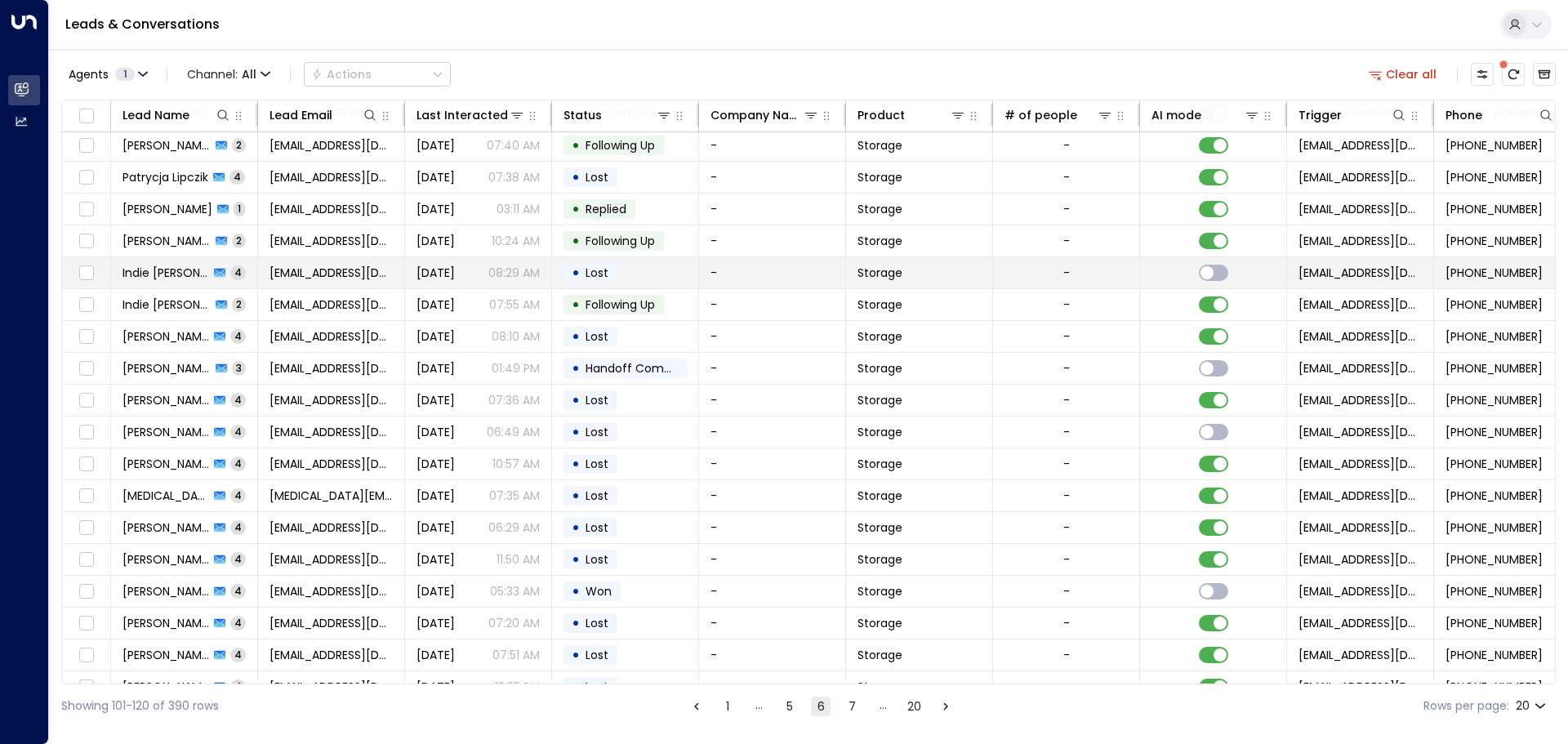
scroll to position [91, 0]
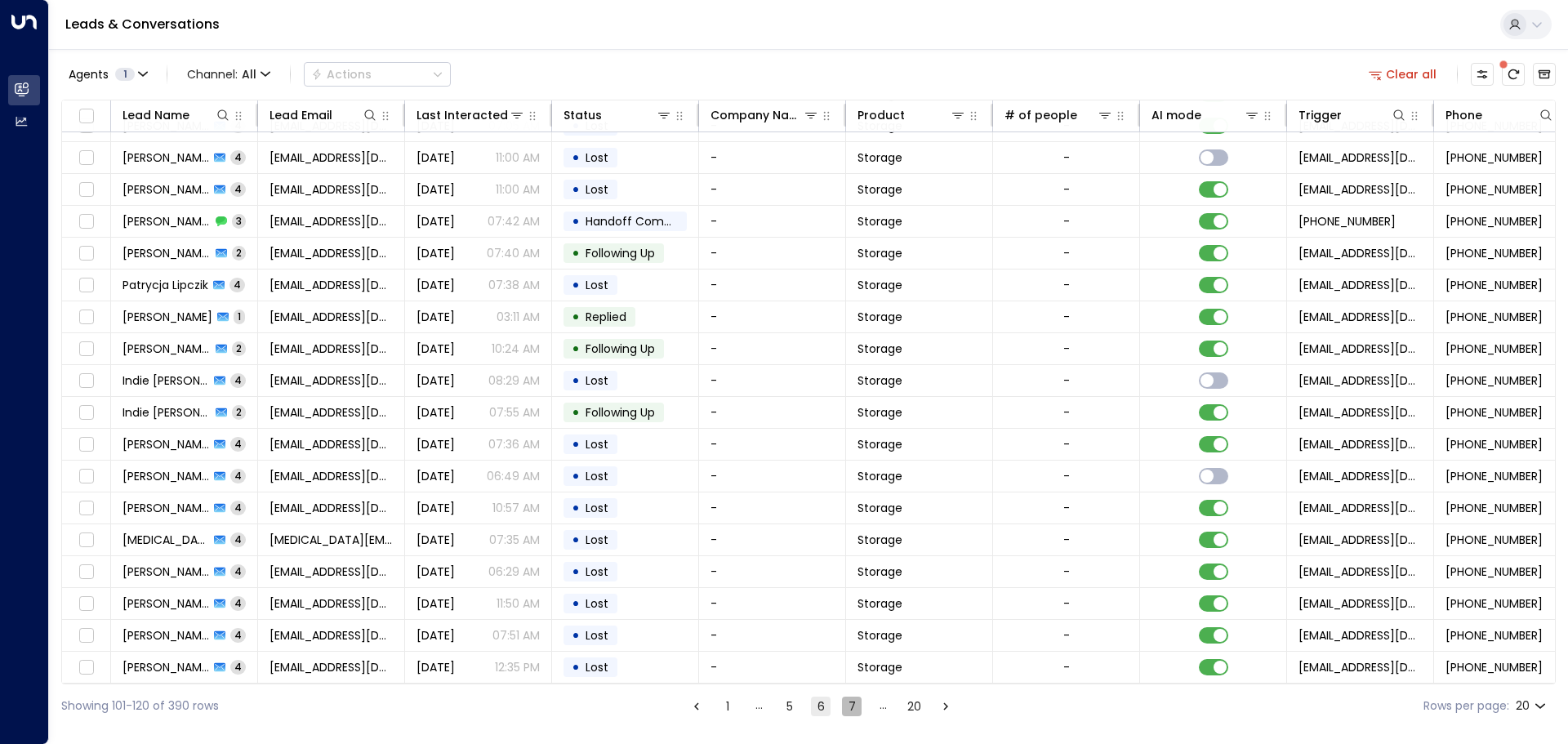
click at [849, 707] on button "7" at bounding box center [851, 706] width 19 height 19
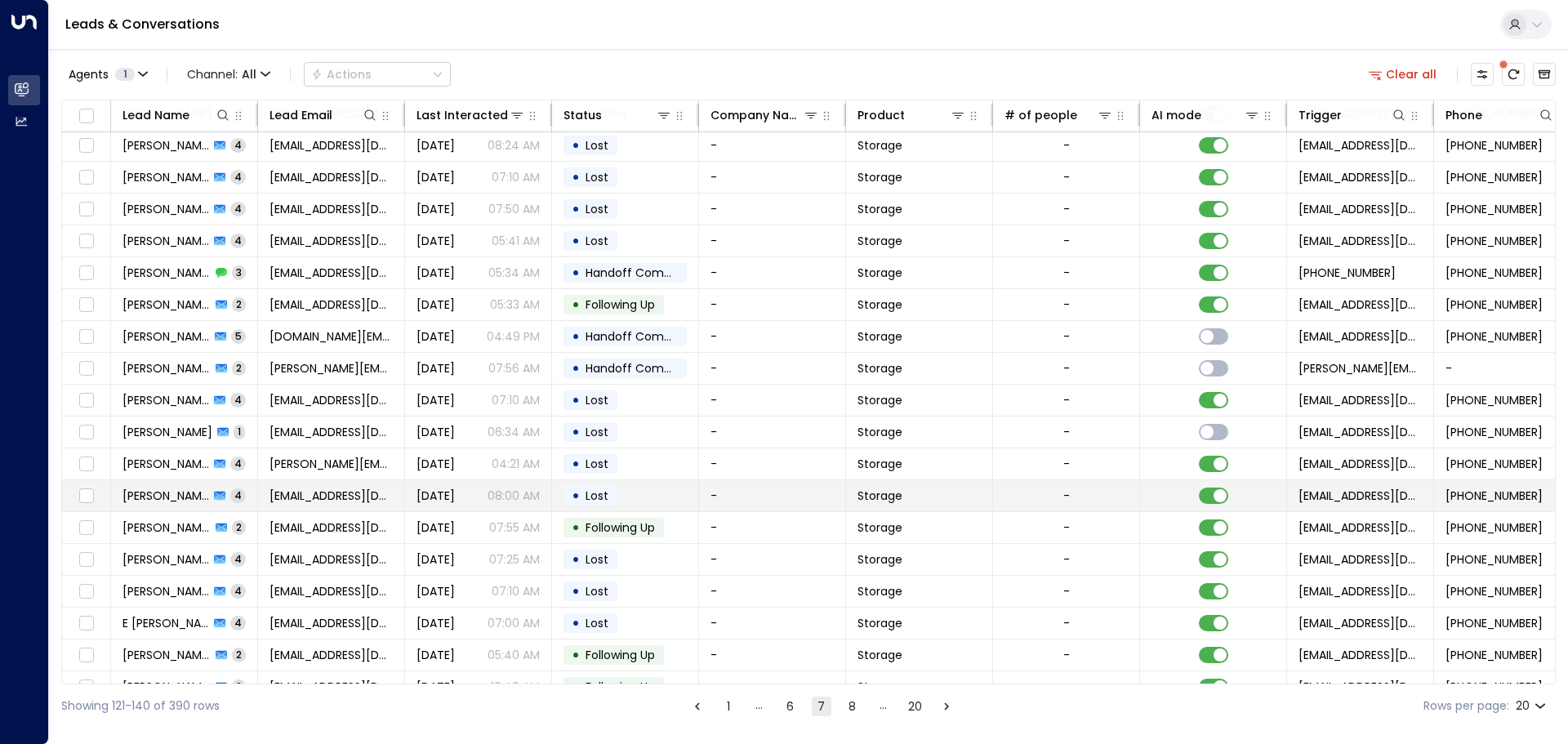
scroll to position [91, 0]
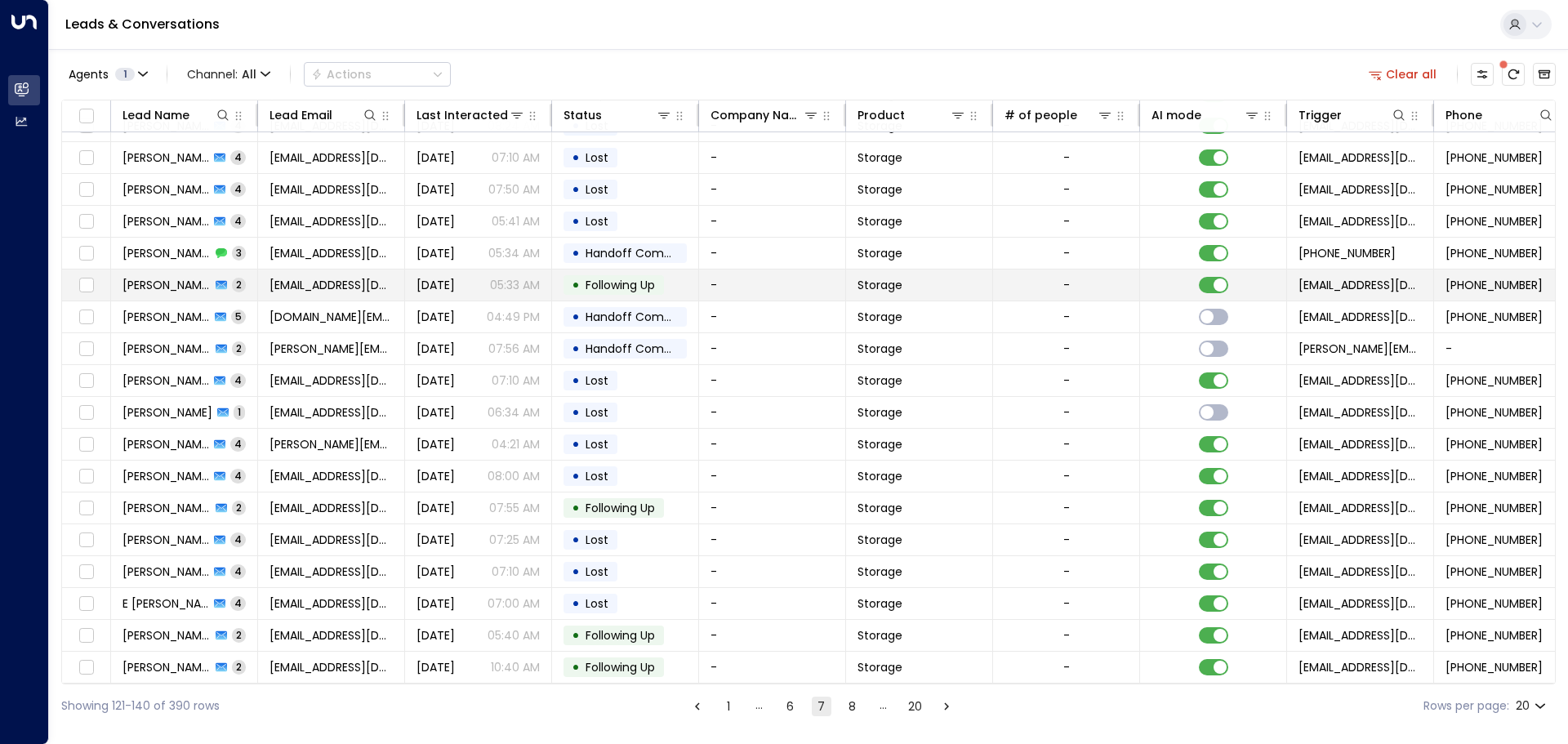
click at [142, 279] on span "[PERSON_NAME]" at bounding box center [166, 285] width 88 height 17
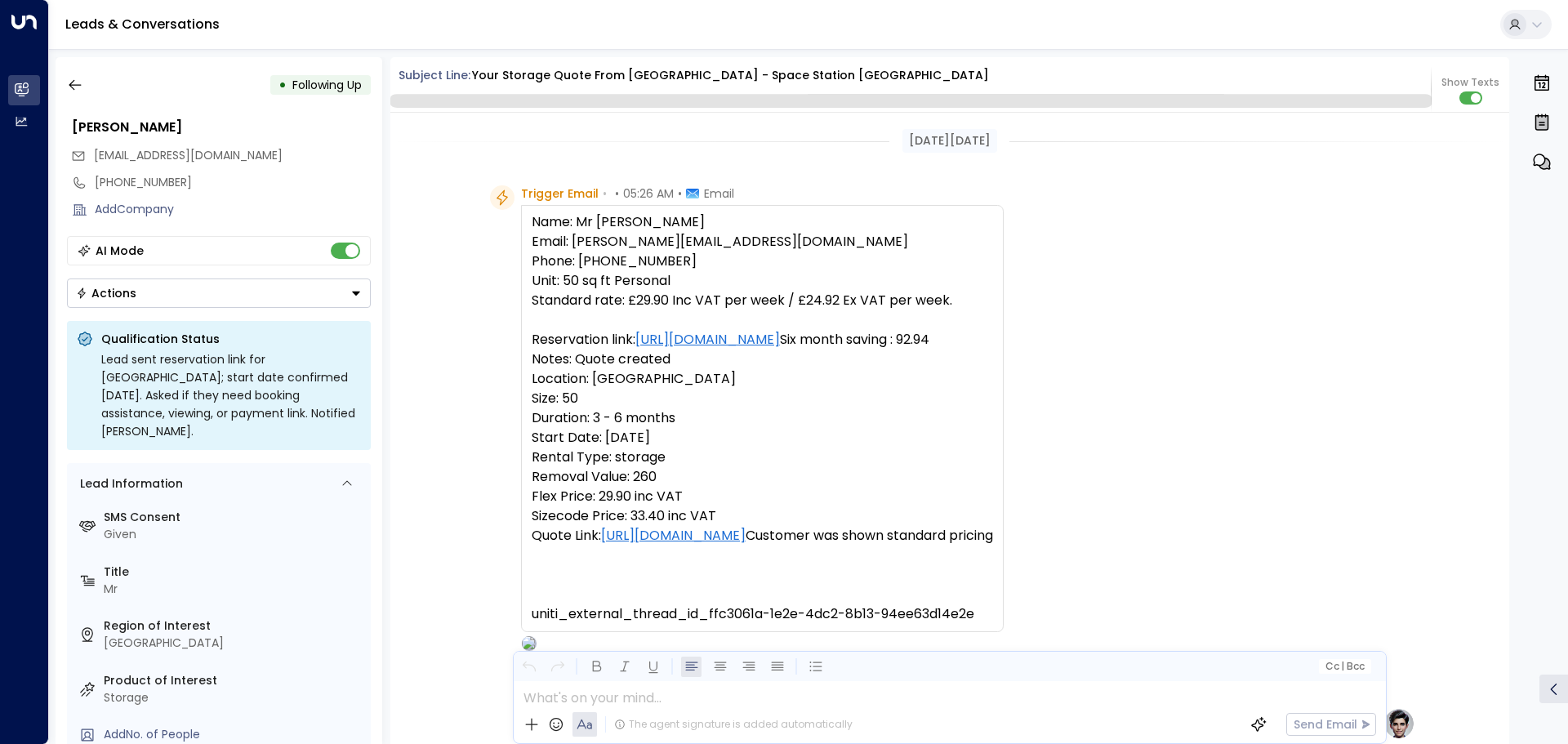
scroll to position [1752, 0]
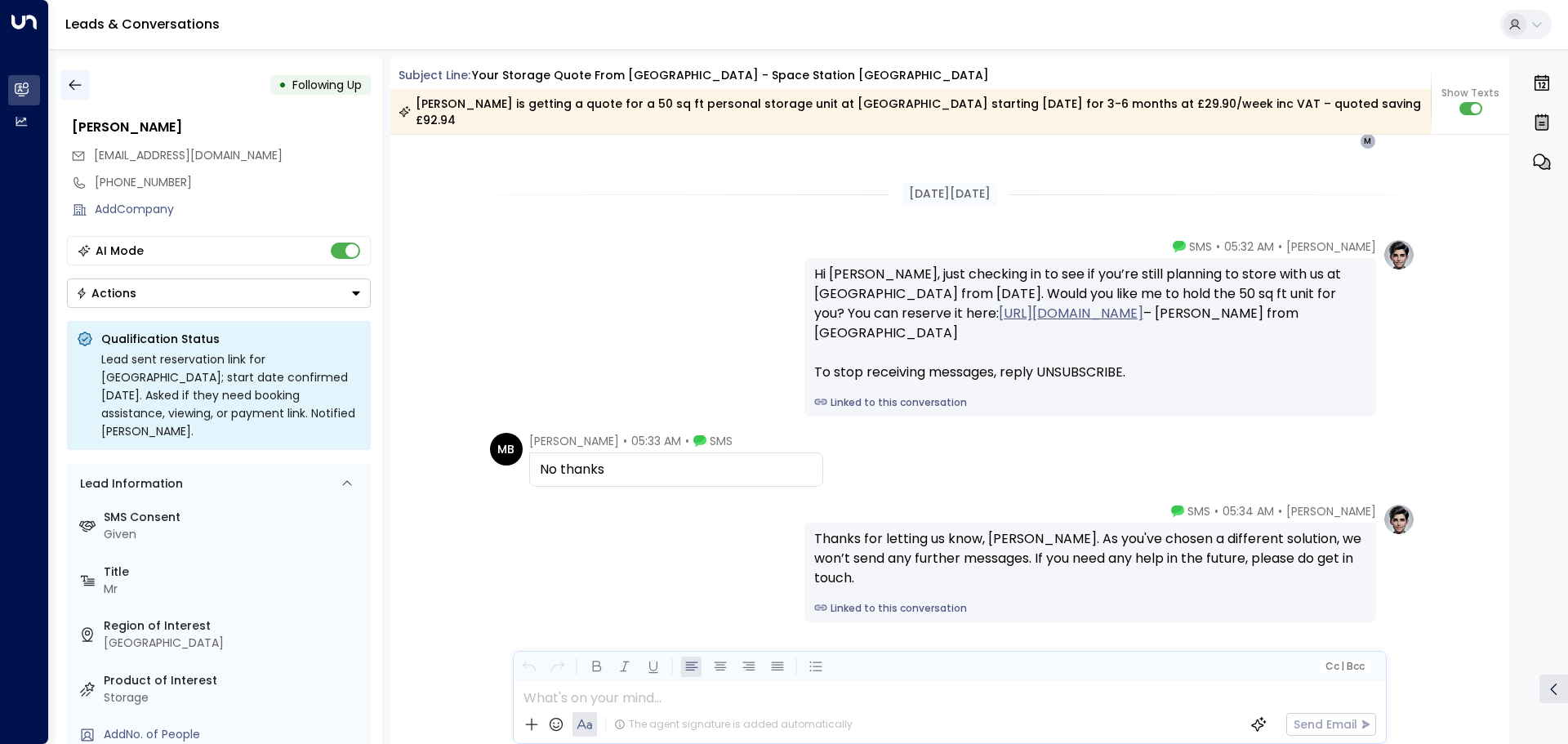
click at [77, 91] on icon "button" at bounding box center [75, 85] width 17 height 17
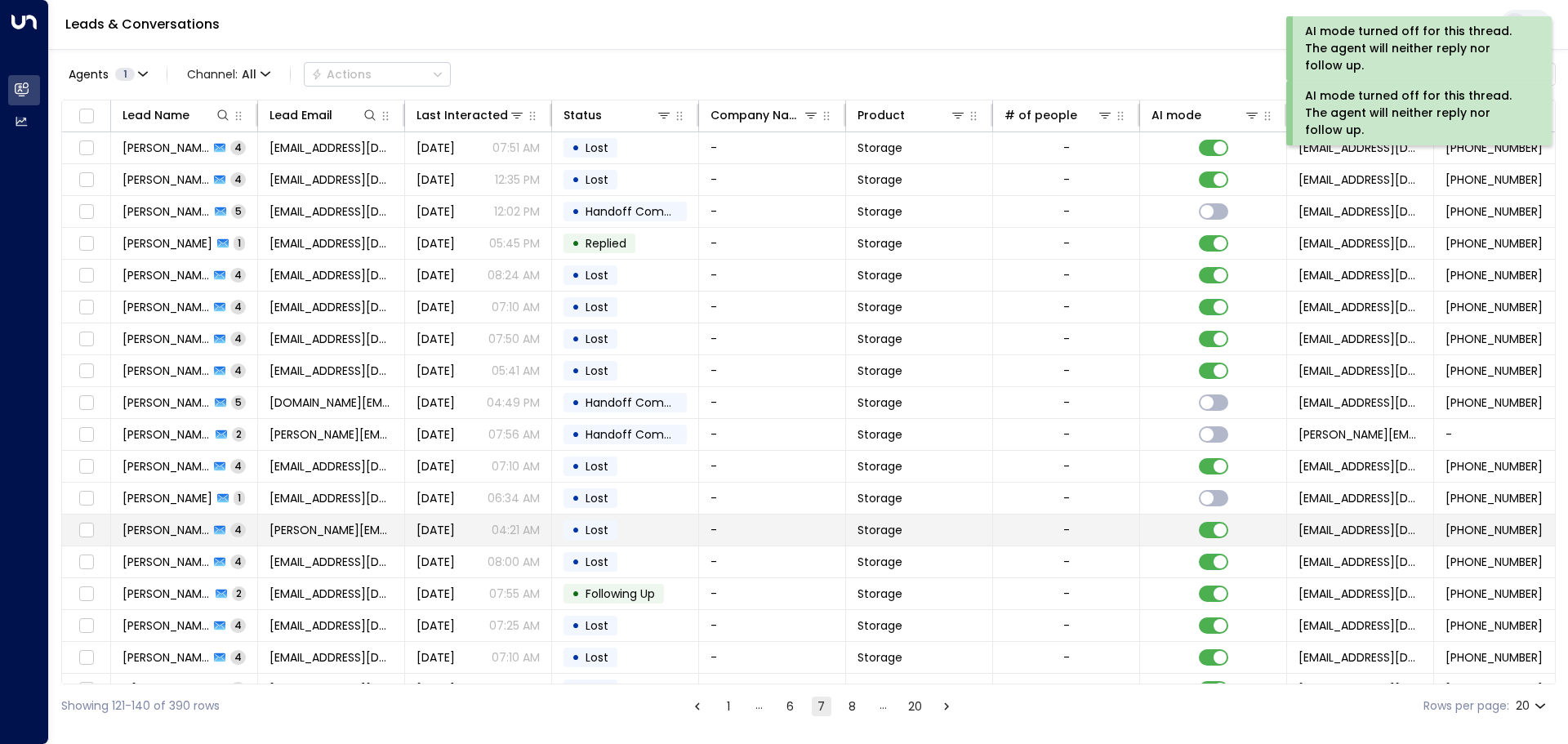
scroll to position [91, 0]
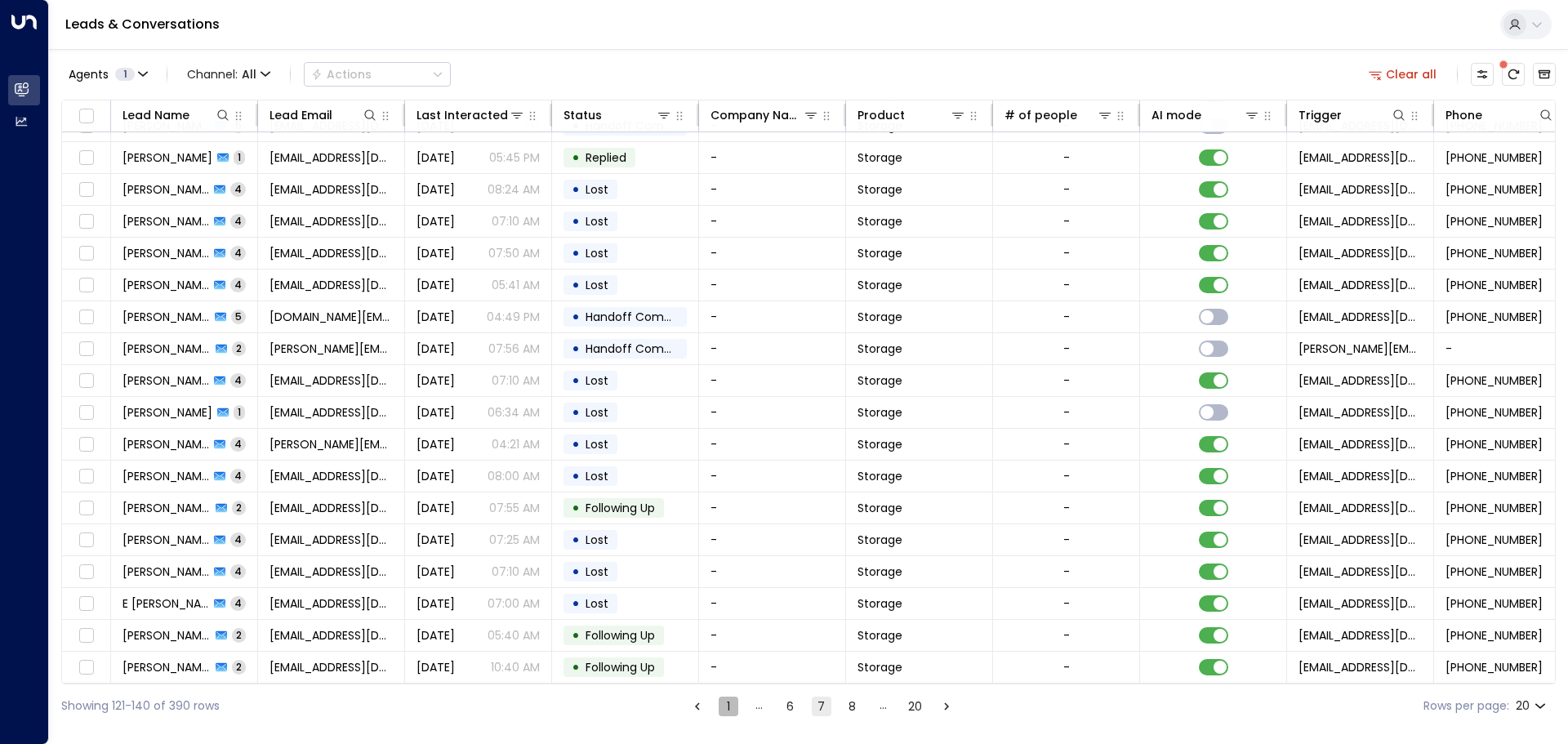
click at [725, 709] on button "1" at bounding box center [727, 706] width 19 height 19
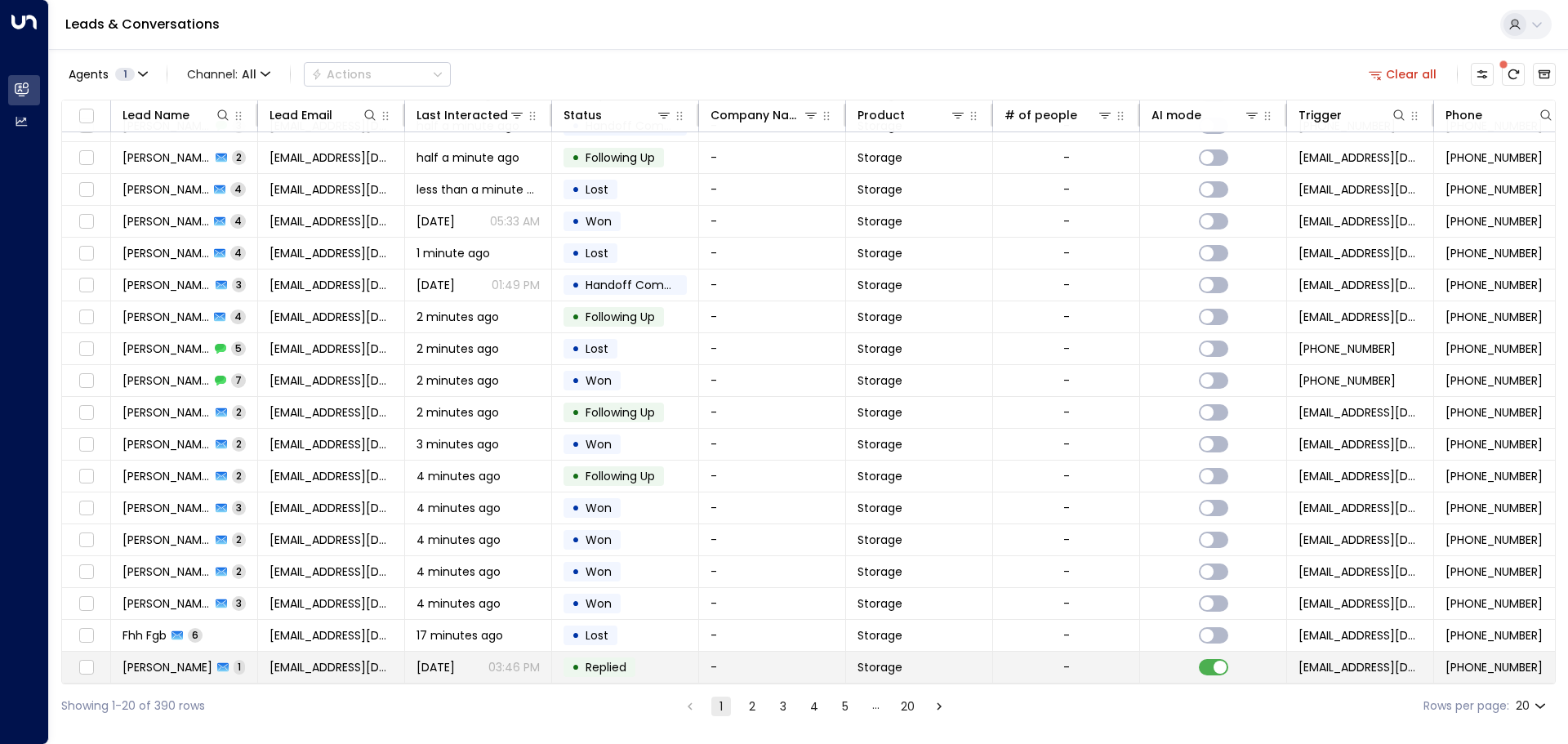
click at [210, 661] on div "[PERSON_NAME] 1" at bounding box center [184, 667] width 122 height 17
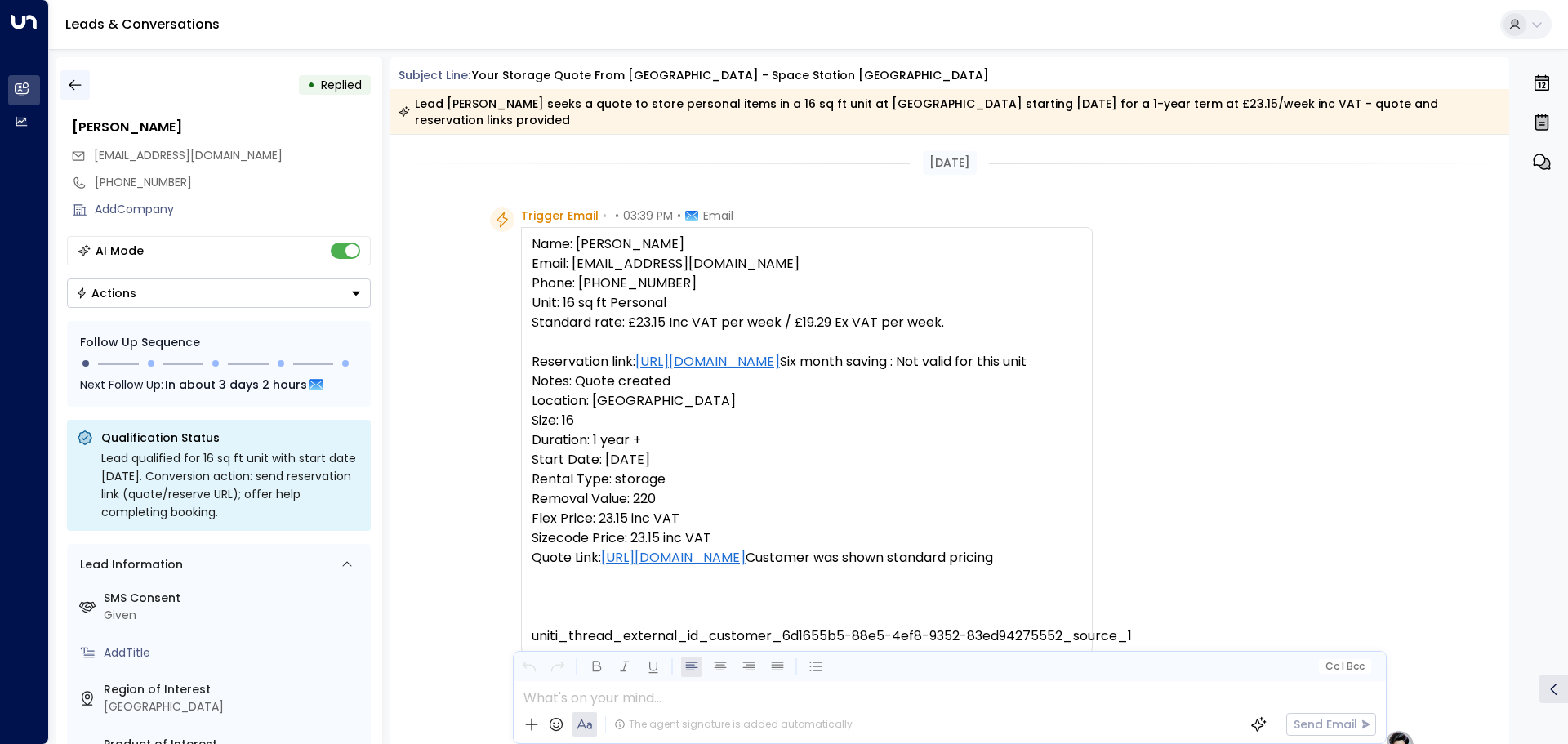
click at [83, 84] on icon "button" at bounding box center [75, 85] width 17 height 17
